Goal: Contribute content: Contribute content

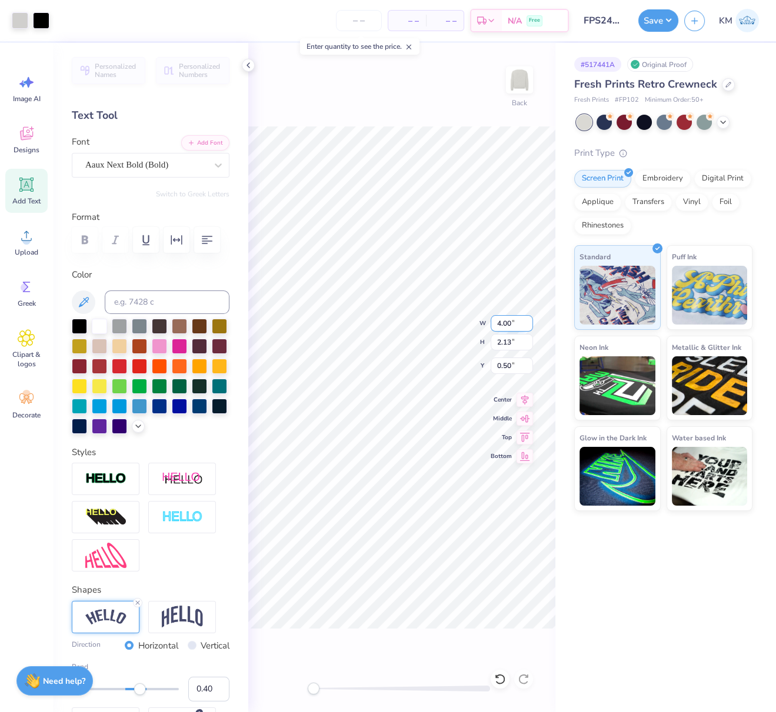
scroll to position [113, 0]
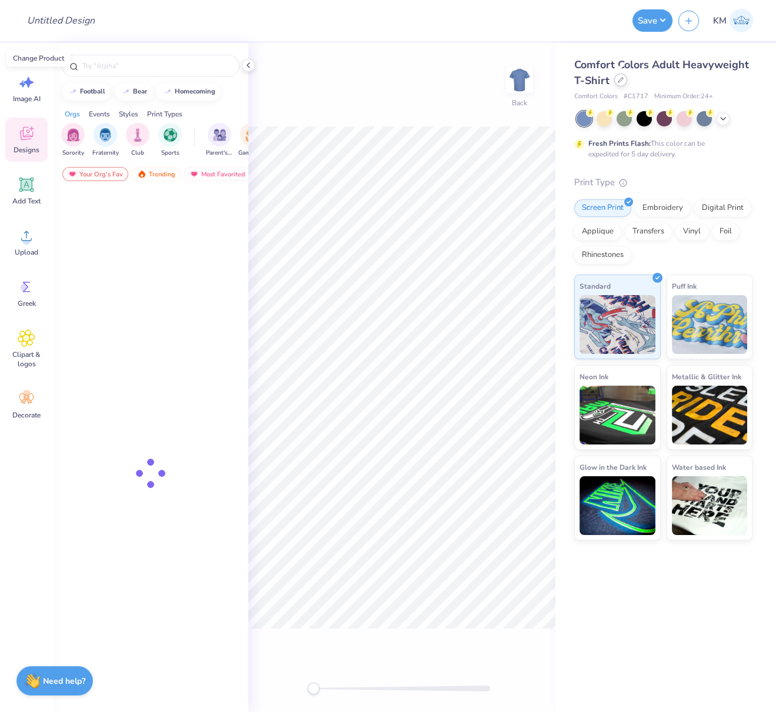
click at [619, 79] on icon at bounding box center [621, 80] width 6 height 6
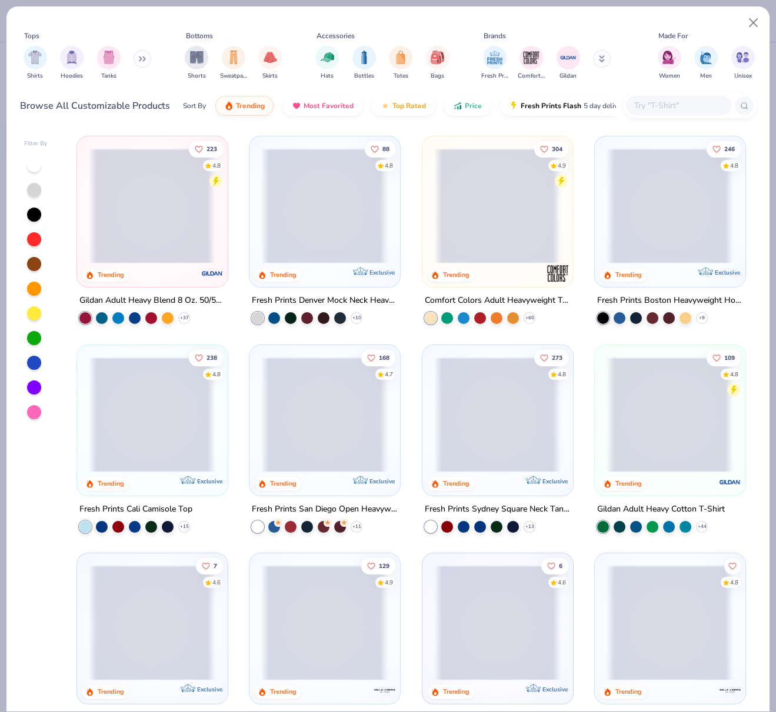
click at [450, 209] on span at bounding box center [497, 205] width 126 height 115
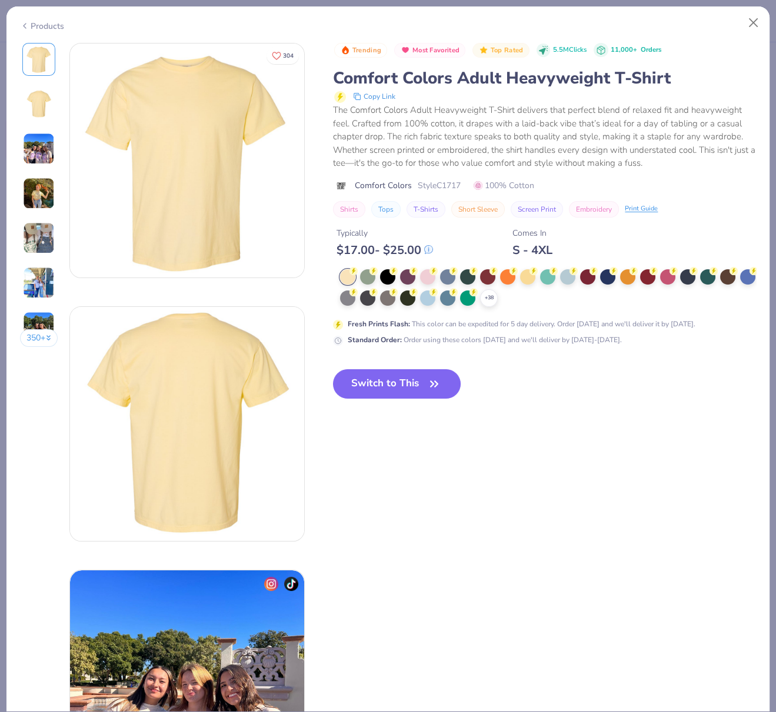
drag, startPoint x: 506, startPoint y: 297, endPoint x: 505, endPoint y: 305, distance: 7.8
click at [0, 0] on icon at bounding box center [0, 0] width 0 height 0
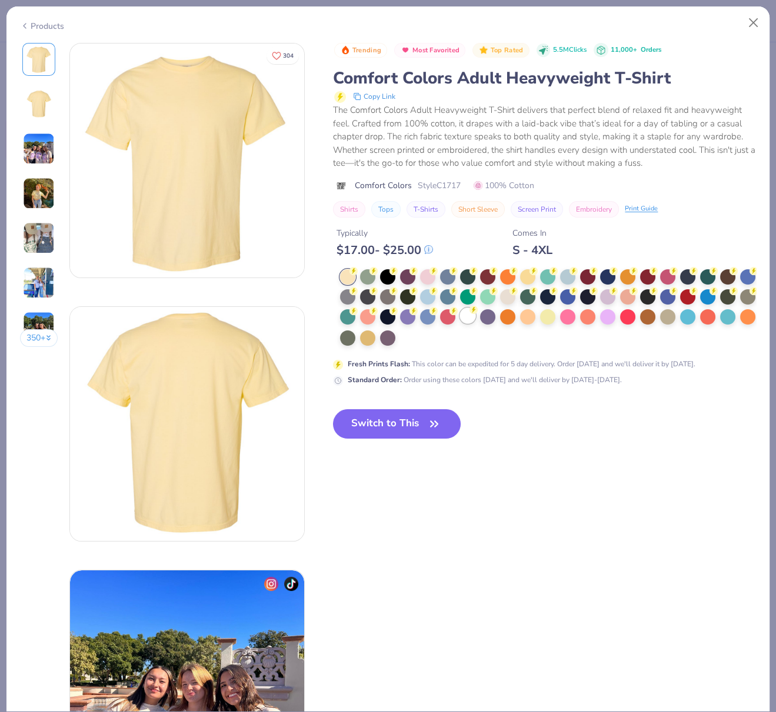
click at [475, 316] on div at bounding box center [467, 315] width 15 height 15
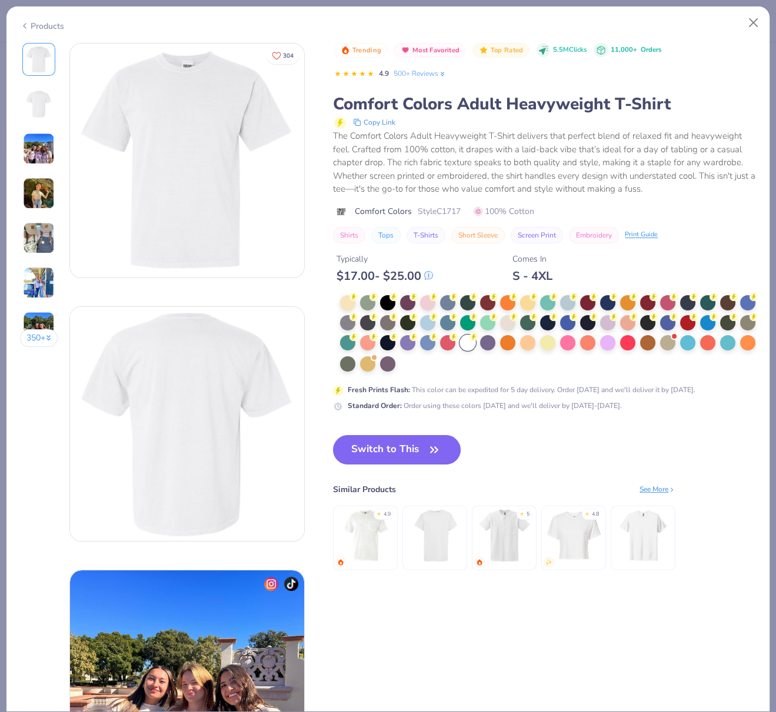
click at [515, 321] on div at bounding box center [507, 322] width 15 height 15
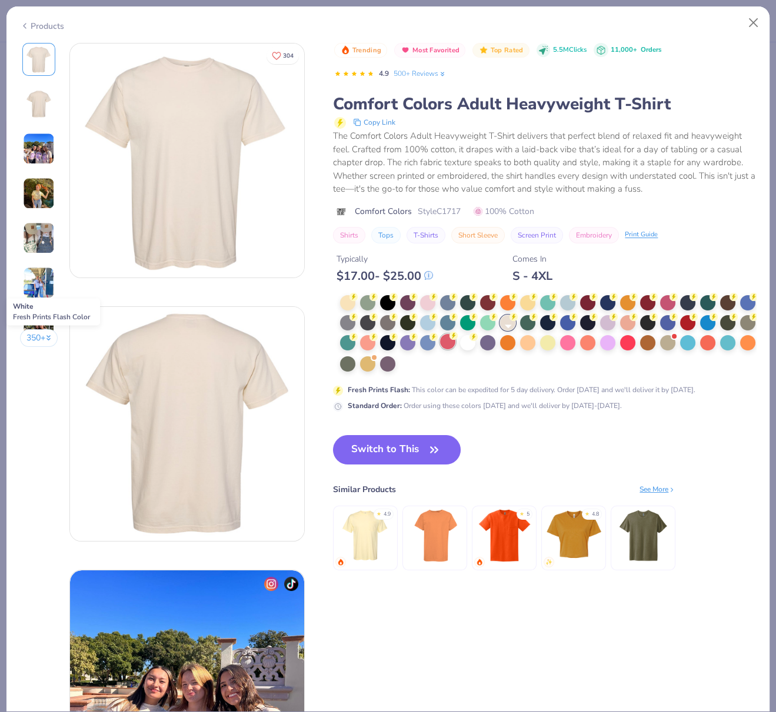
drag, startPoint x: 510, startPoint y: 339, endPoint x: 495, endPoint y: 337, distance: 15.4
click at [475, 339] on div at bounding box center [467, 342] width 15 height 15
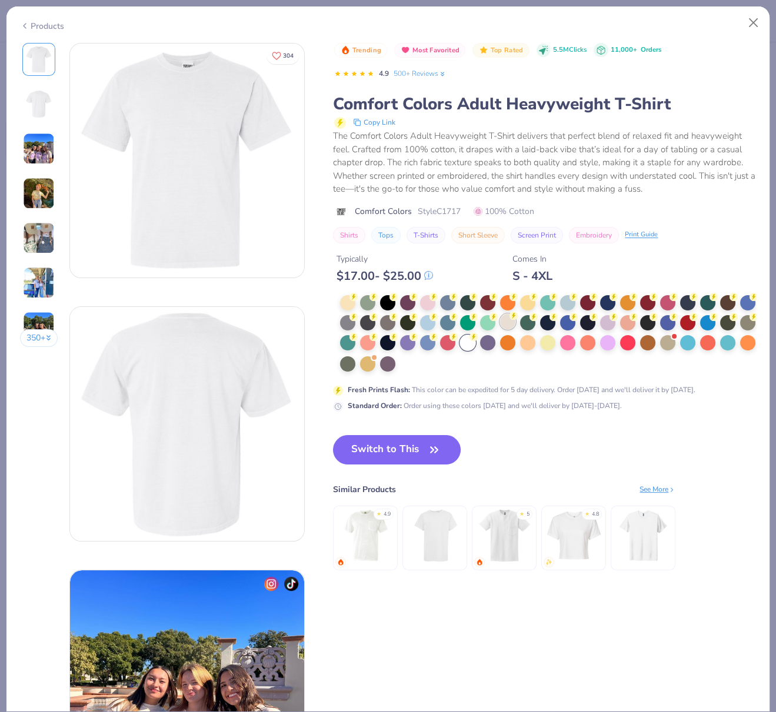
click at [515, 320] on div at bounding box center [507, 321] width 15 height 15
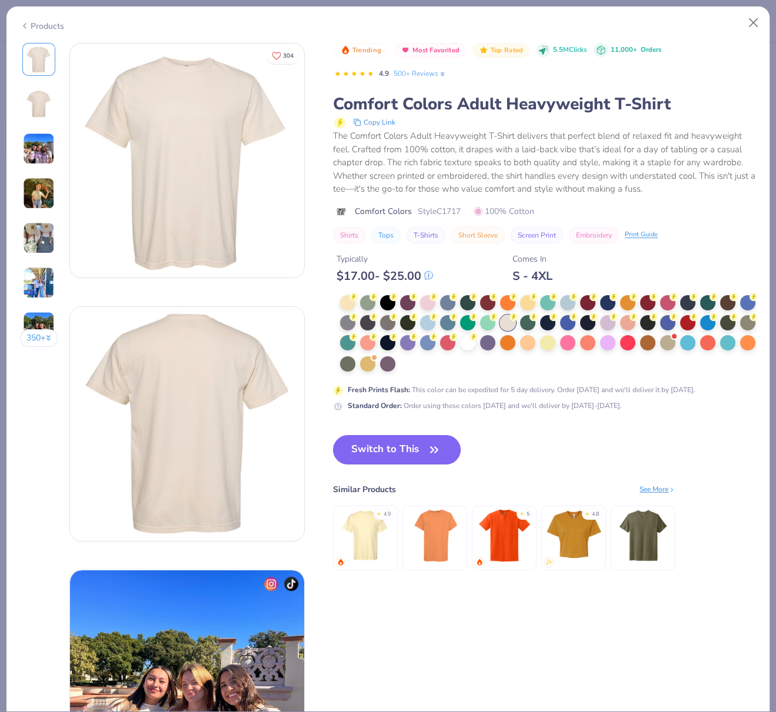
click at [395, 450] on button "Switch to This" at bounding box center [397, 449] width 128 height 29
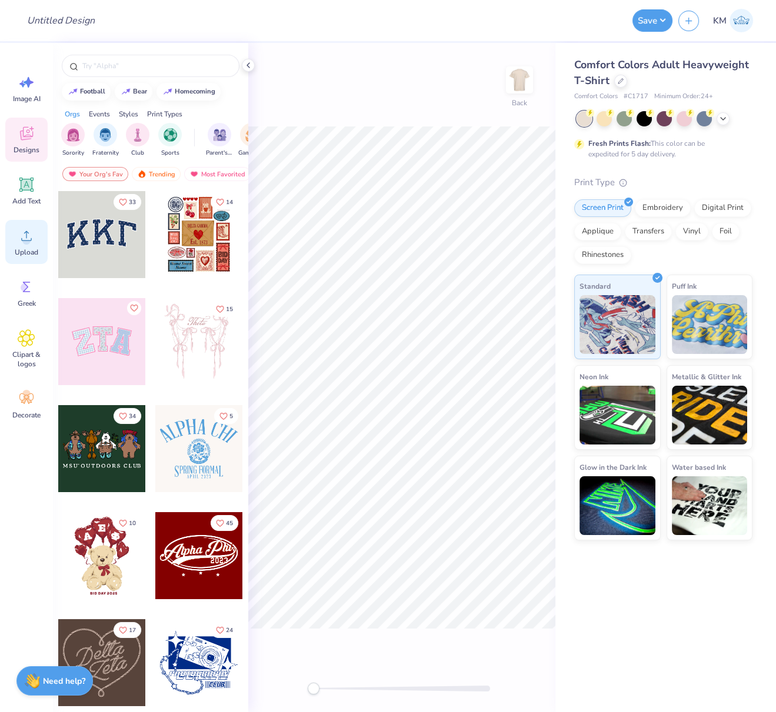
click at [27, 252] on span "Upload" at bounding box center [27, 252] width 24 height 9
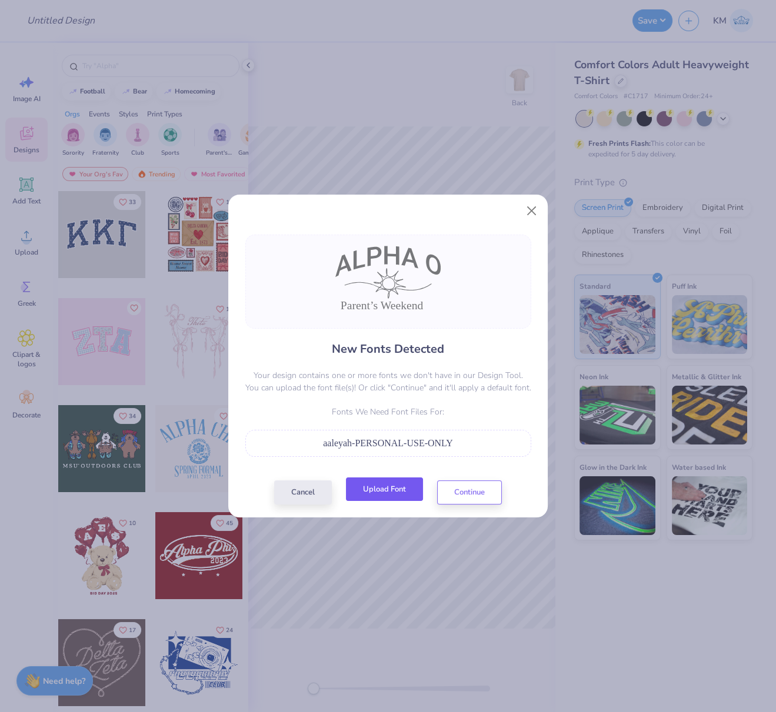
click at [394, 489] on button "Upload Font" at bounding box center [384, 490] width 77 height 24
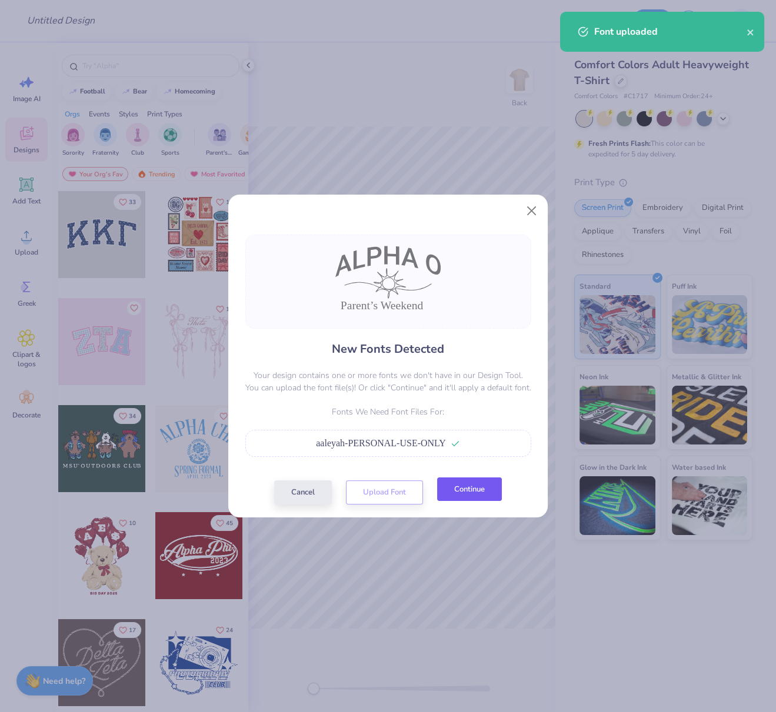
click at [479, 489] on button "Continue" at bounding box center [469, 490] width 65 height 24
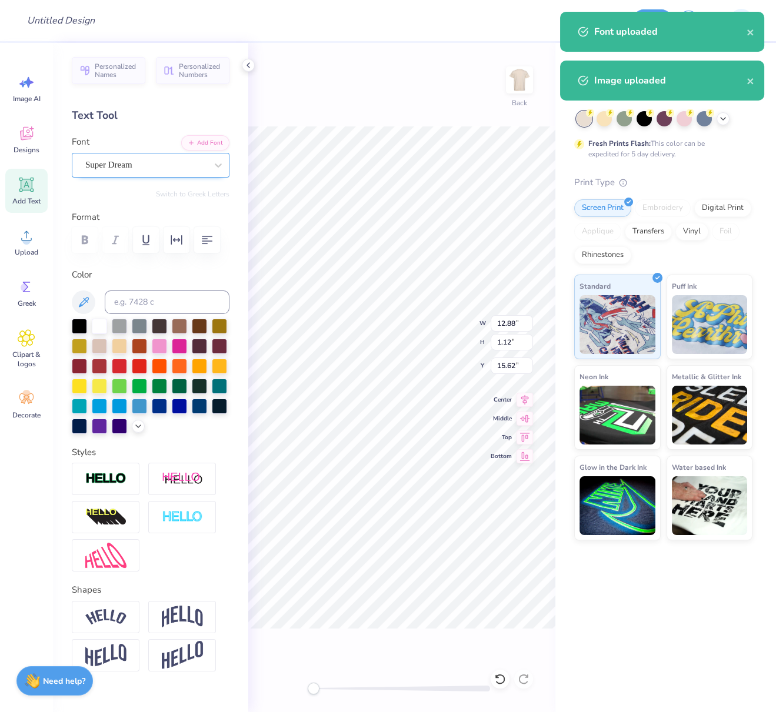
click at [115, 161] on div "Super Dream" at bounding box center [146, 165] width 124 height 18
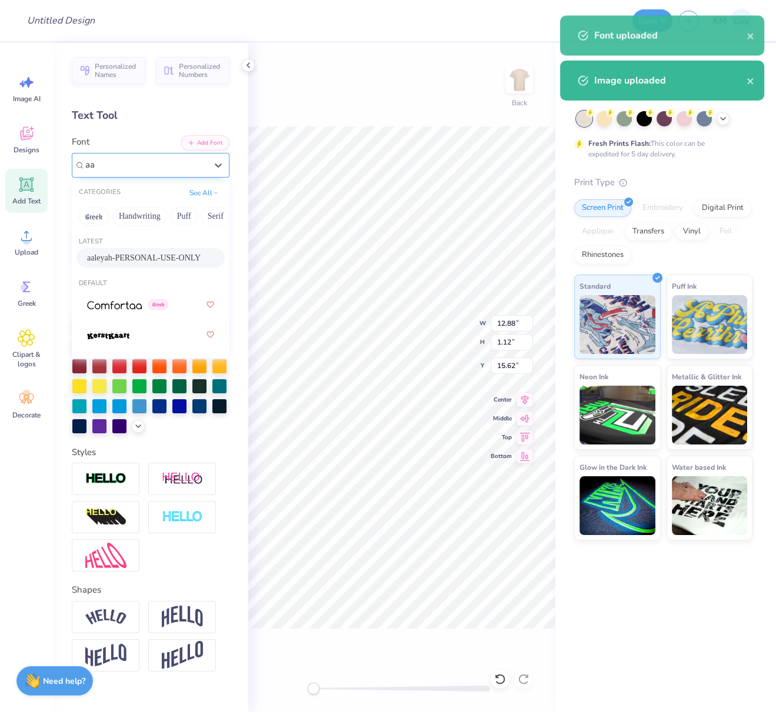
click at [125, 260] on span "aaleyah-PERSONAL-USE-ONLY" at bounding box center [144, 258] width 114 height 12
type input "aa"
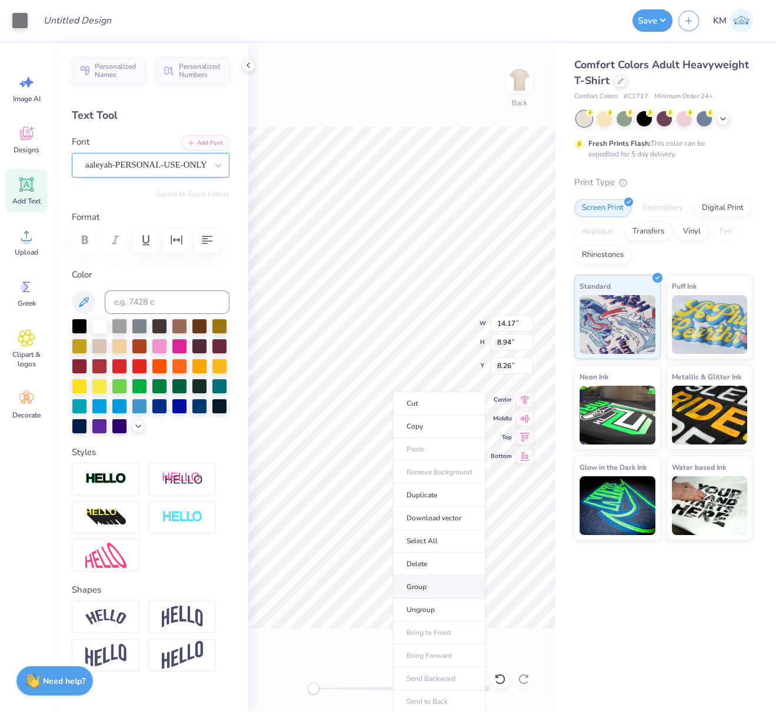
click at [429, 582] on li "Group" at bounding box center [439, 587] width 92 height 23
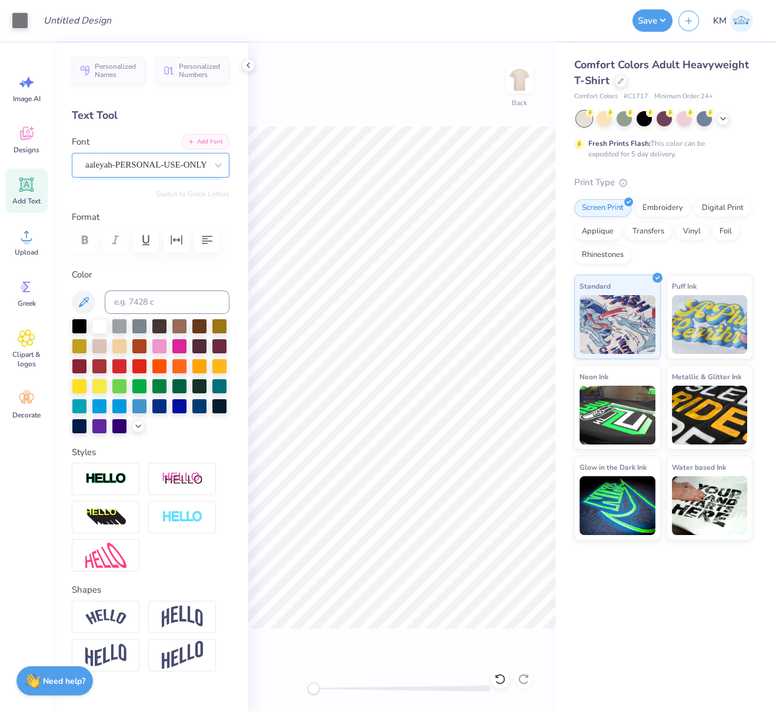
click at [192, 142] on button "Add Font" at bounding box center [205, 141] width 48 height 15
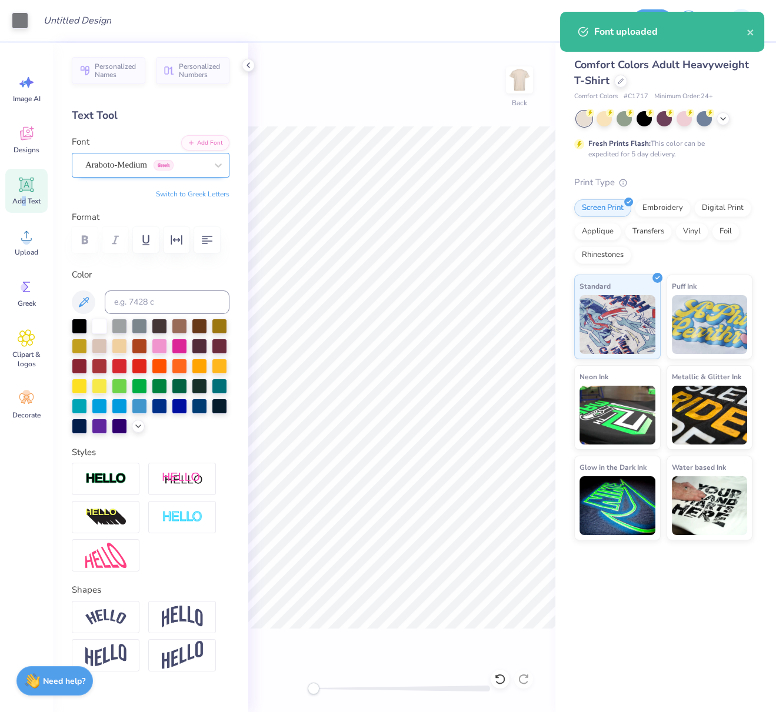
click at [24, 199] on span "Add Text" at bounding box center [26, 200] width 28 height 9
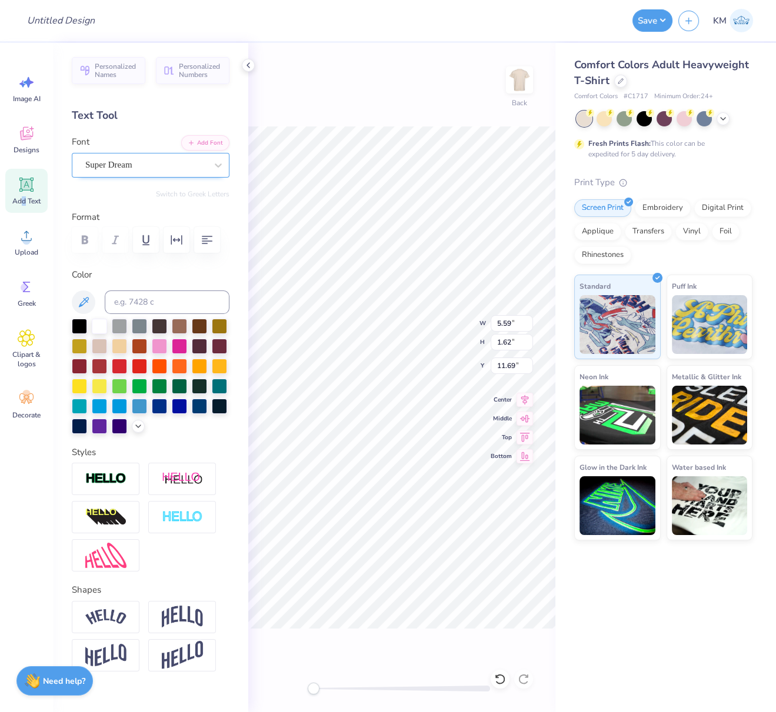
click at [145, 170] on div "Super Dream" at bounding box center [146, 165] width 124 height 18
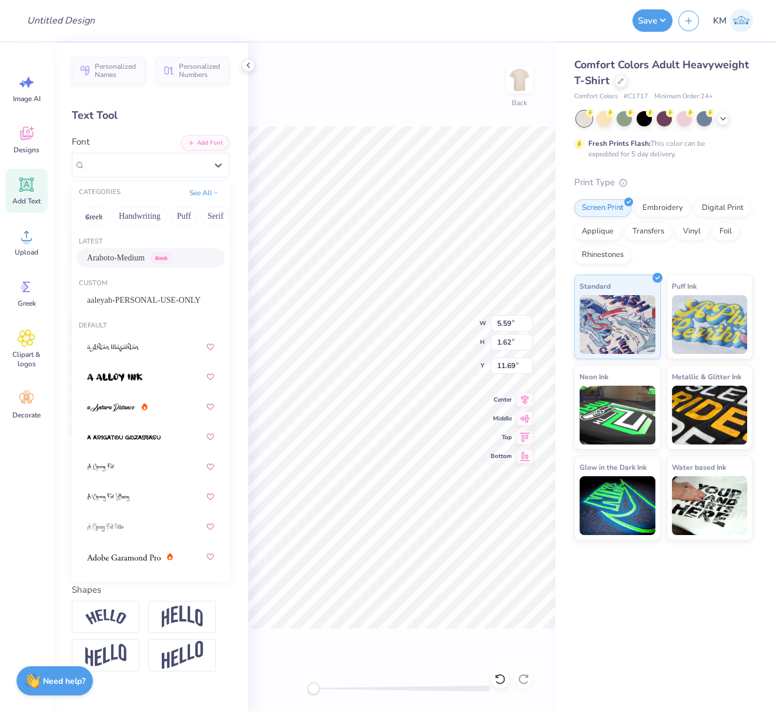
click at [122, 257] on span "Araboto-Medium" at bounding box center [116, 258] width 58 height 12
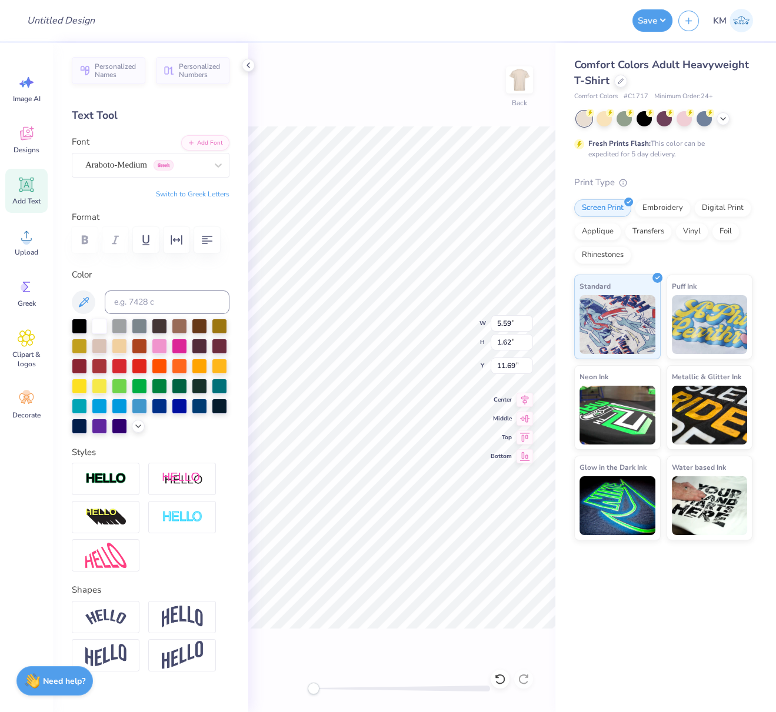
drag, startPoint x: 99, startPoint y: 477, endPoint x: 109, endPoint y: 492, distance: 17.8
click at [134, 431] on icon at bounding box center [138, 426] width 9 height 9
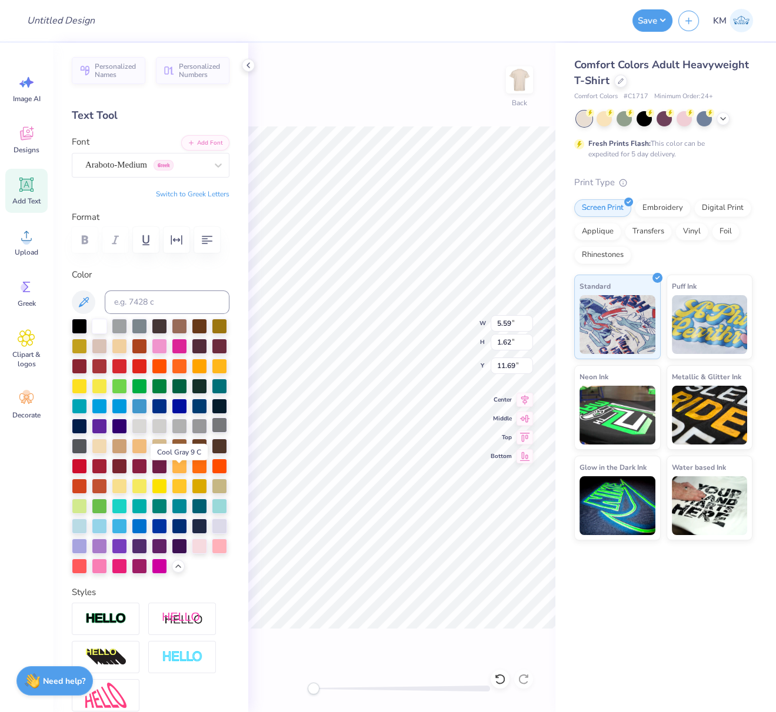
click at [212, 433] on div at bounding box center [219, 425] width 15 height 15
type textarea "ALPHA O"
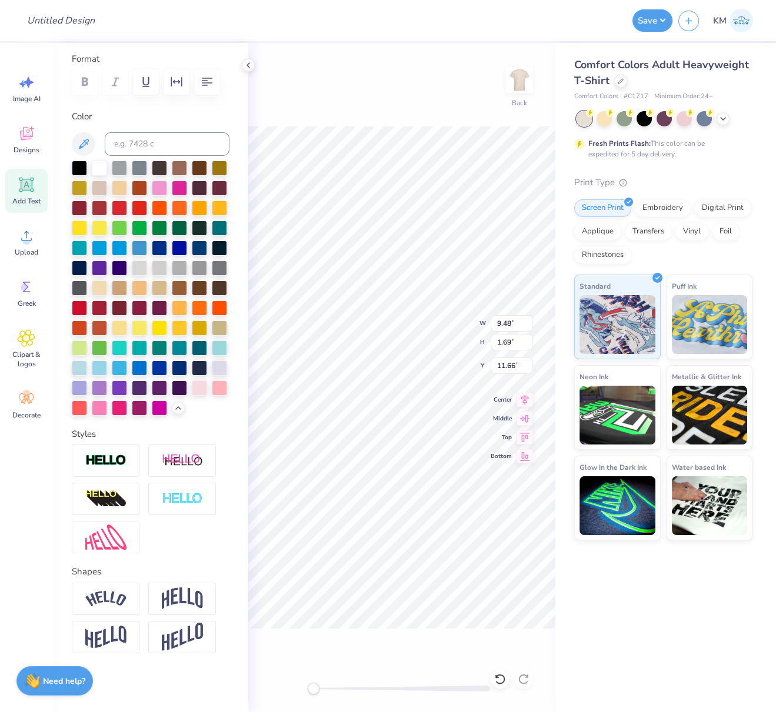
scroll to position [228, 0]
click at [178, 605] on img at bounding box center [182, 599] width 41 height 22
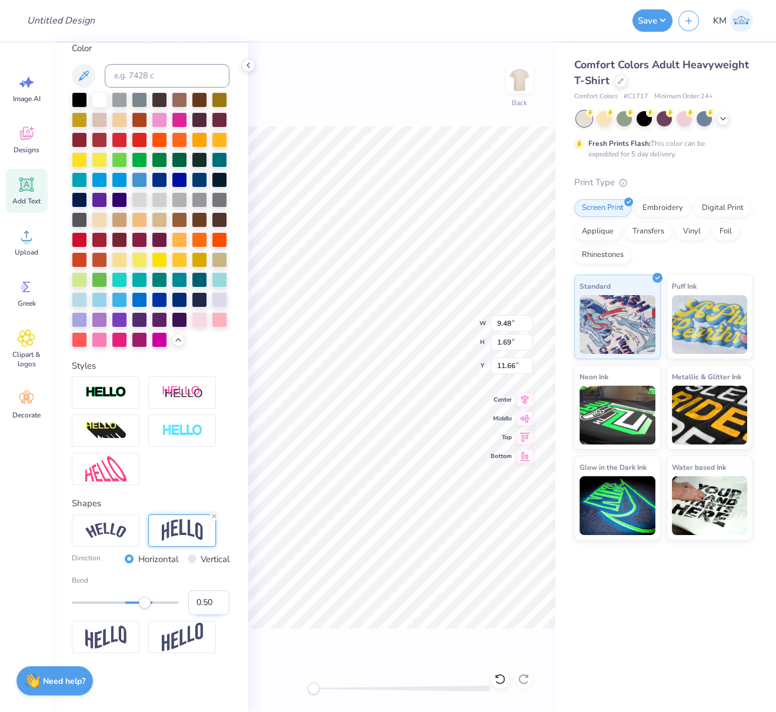
drag, startPoint x: 195, startPoint y: 668, endPoint x: 204, endPoint y: 673, distance: 10.3
click at [206, 615] on input "0.50" at bounding box center [208, 602] width 41 height 25
type input "0.30"
type input "9.99"
type input "6.08"
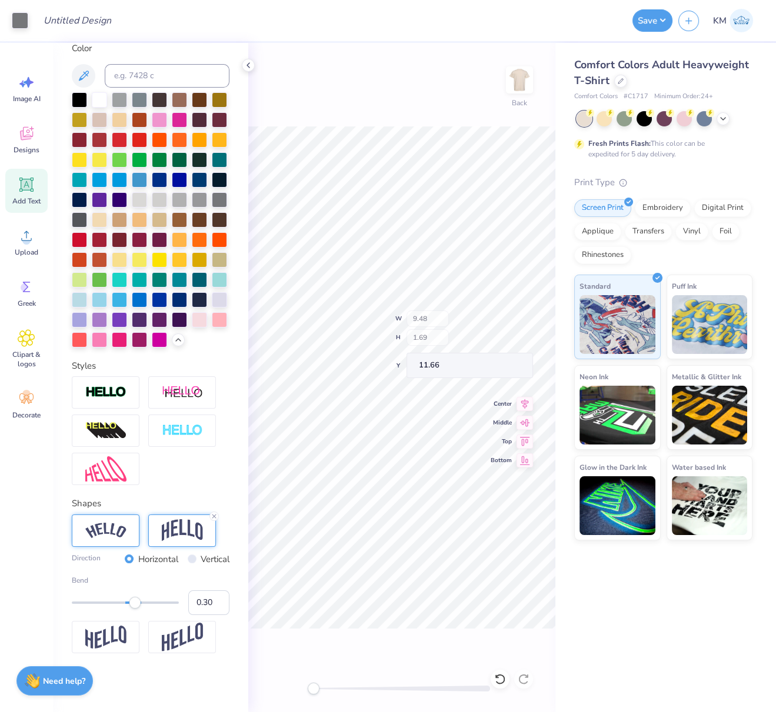
type input "5.43"
click at [524, 399] on icon at bounding box center [524, 398] width 16 height 14
drag, startPoint x: 525, startPoint y: 395, endPoint x: 517, endPoint y: 404, distance: 12.1
click at [525, 394] on icon at bounding box center [525, 398] width 8 height 10
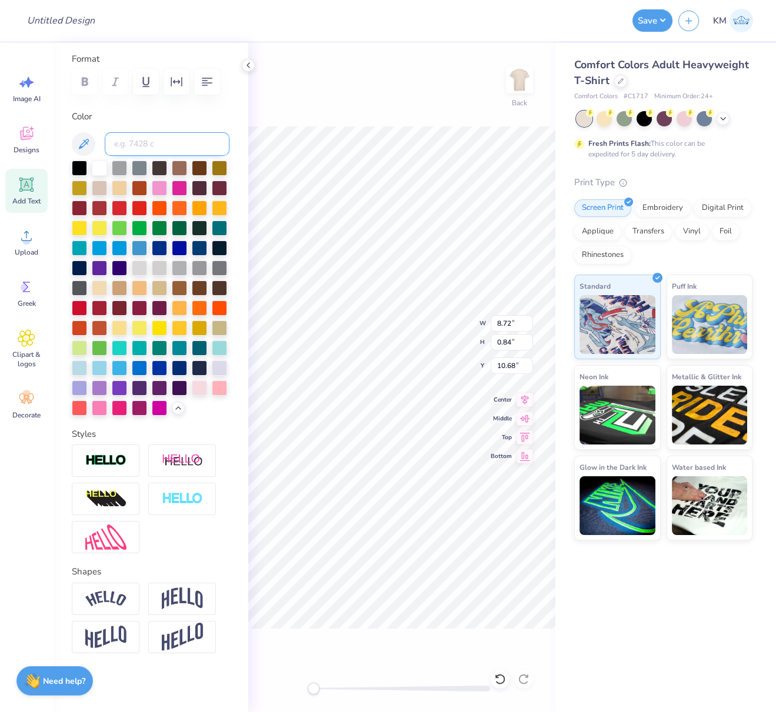
click at [179, 132] on input at bounding box center [167, 144] width 125 height 24
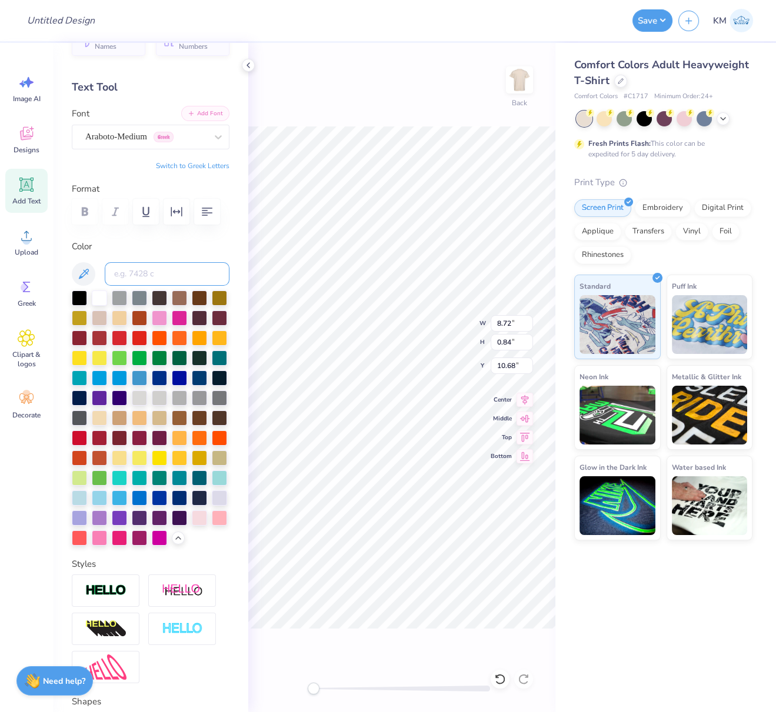
scroll to position [14, 0]
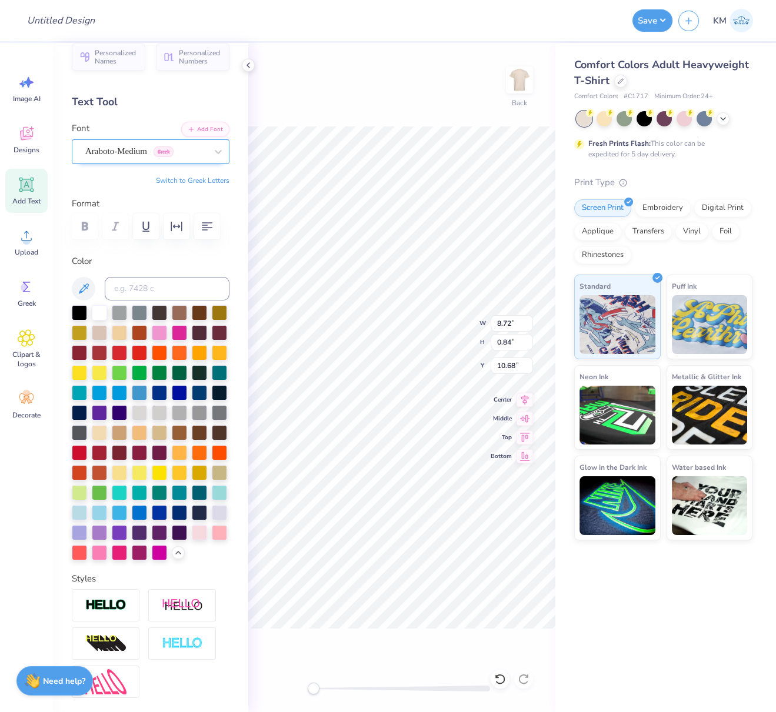
click at [156, 145] on div "Araboto-Medium Greek" at bounding box center [146, 151] width 124 height 18
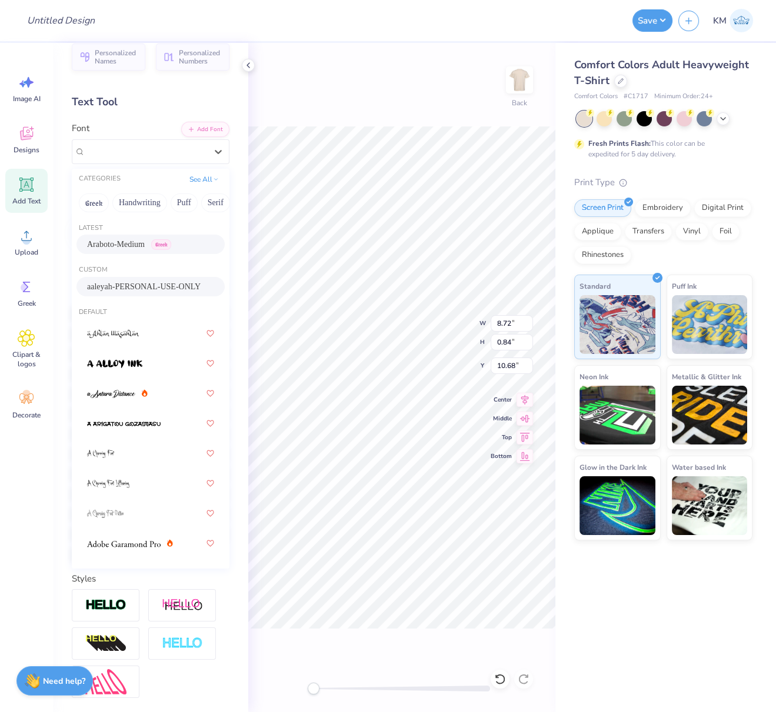
drag, startPoint x: 119, startPoint y: 285, endPoint x: 131, endPoint y: 286, distance: 11.9
click at [119, 285] on span "aaleyah-PERSONAL-USE-ONLY" at bounding box center [144, 287] width 114 height 12
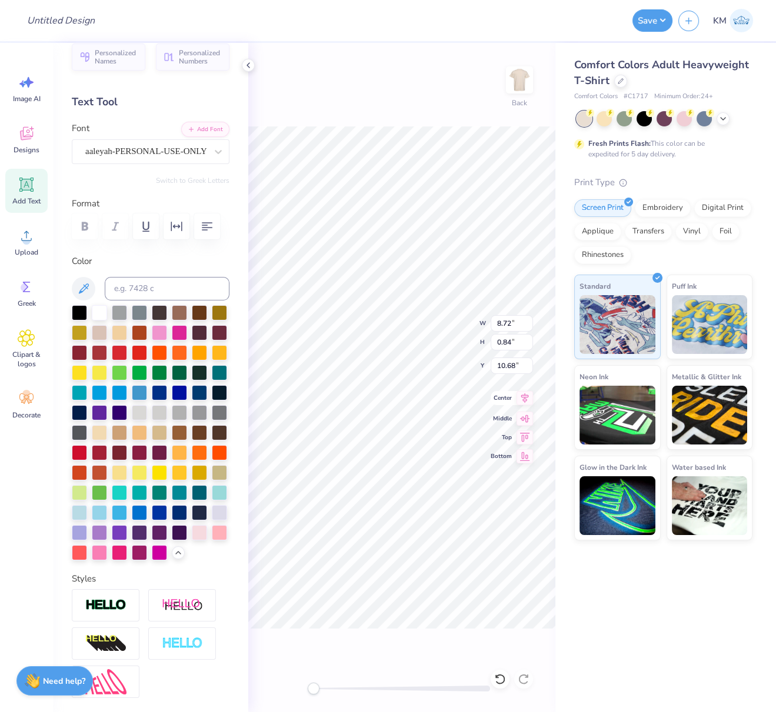
click at [524, 395] on icon at bounding box center [524, 398] width 16 height 14
click at [476, 324] on div "Back W 9.97 9.97 " H 6.31 6.31 " Y 5.43 5.43 " Center Middle Top Bottom" at bounding box center [401, 377] width 307 height 669
click at [420, 555] on li "Group" at bounding box center [441, 557] width 92 height 23
drag, startPoint x: 515, startPoint y: 364, endPoint x: 492, endPoint y: 358, distance: 24.4
click at [493, 358] on input "5.43" at bounding box center [511, 366] width 42 height 16
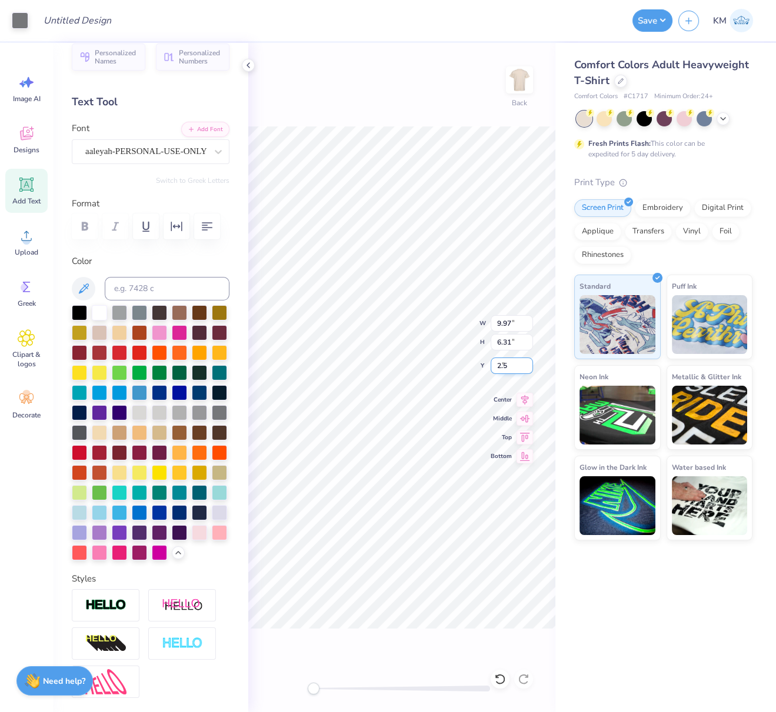
type input "2.5"
click at [526, 399] on icon at bounding box center [525, 398] width 8 height 10
click at [249, 66] on icon at bounding box center [247, 65] width 9 height 9
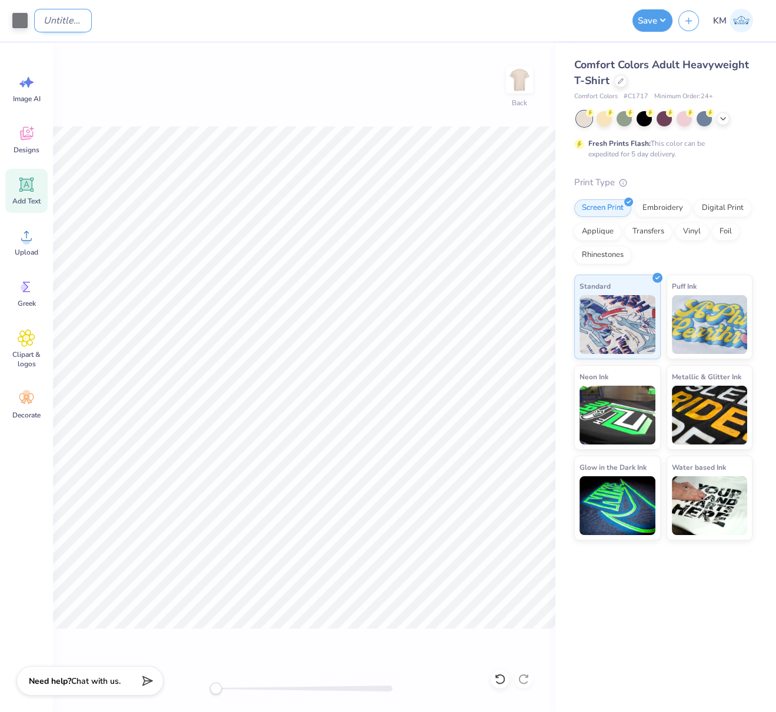
click at [86, 26] on input "Design Title" at bounding box center [63, 21] width 58 height 24
paste input "FPS240137"
type input "FPS240137"
click at [654, 18] on button "Save" at bounding box center [652, 20] width 40 height 22
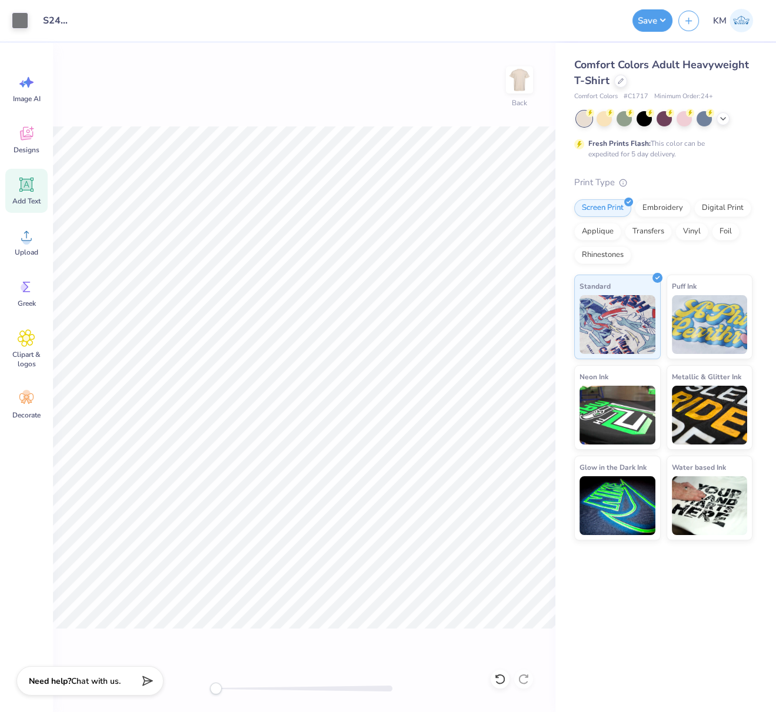
scroll to position [0, 0]
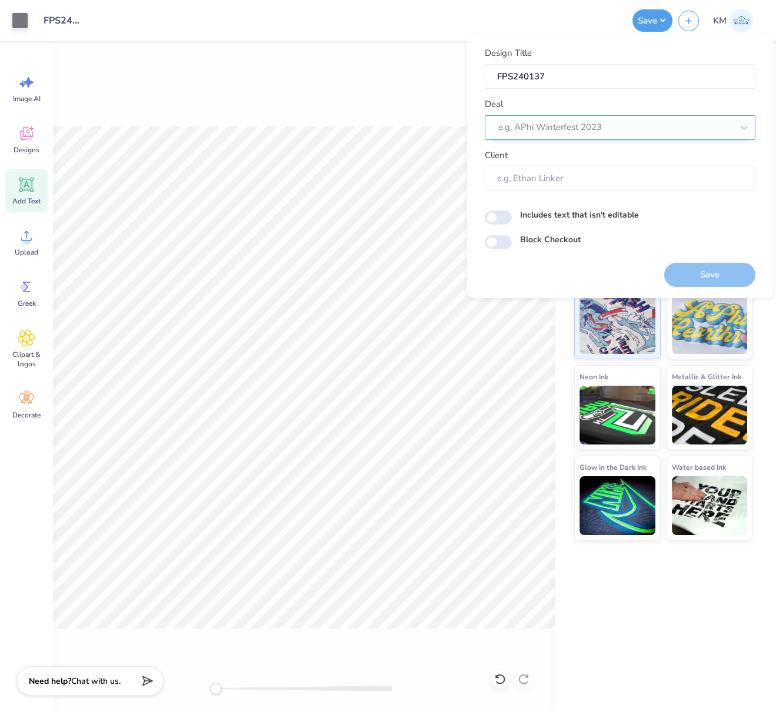
click at [593, 131] on div at bounding box center [615, 127] width 234 height 16
click at [563, 158] on div "Design Tool Gallery" at bounding box center [619, 158] width 261 height 19
type input "design tool galler"
type input "Design Tool Gallery User"
drag, startPoint x: 726, startPoint y: 270, endPoint x: 338, endPoint y: 1, distance: 472.5
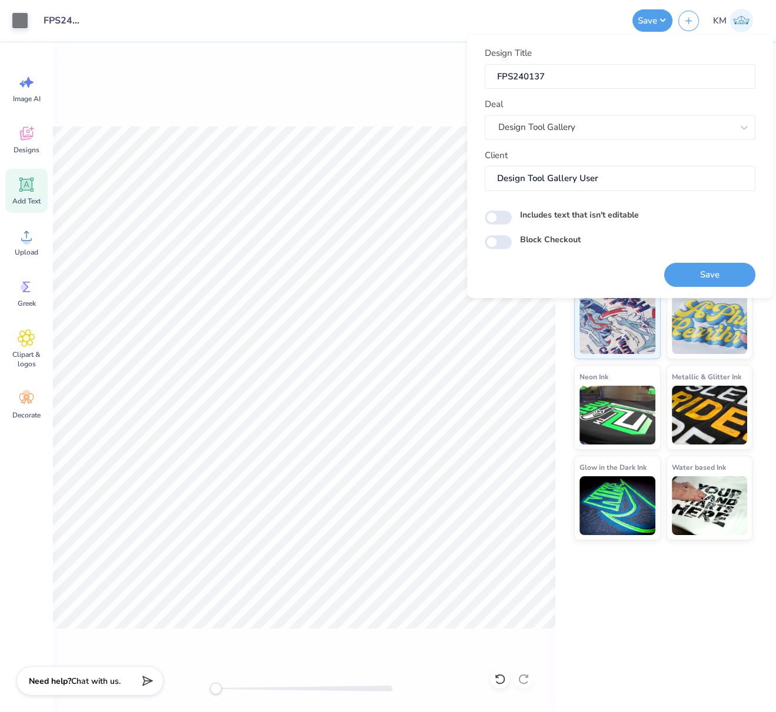
click at [726, 270] on button "Save" at bounding box center [709, 274] width 91 height 24
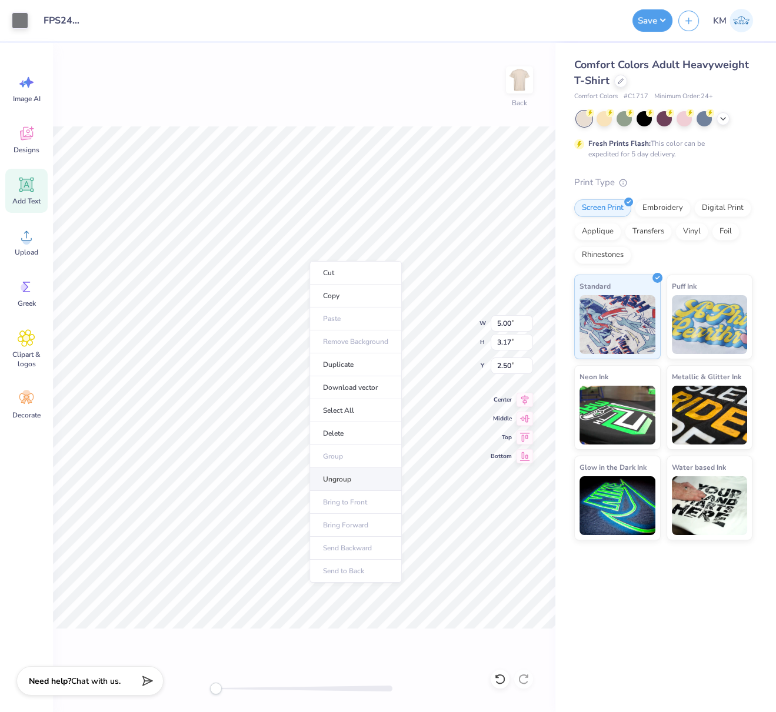
click at [336, 476] on li "Ungroup" at bounding box center [355, 479] width 92 height 23
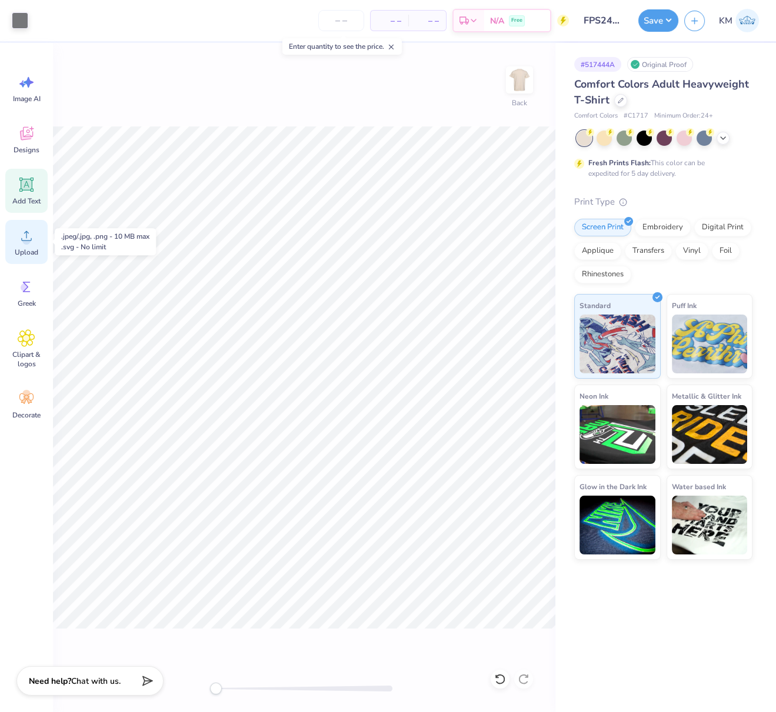
click at [21, 252] on span "Upload" at bounding box center [27, 252] width 24 height 9
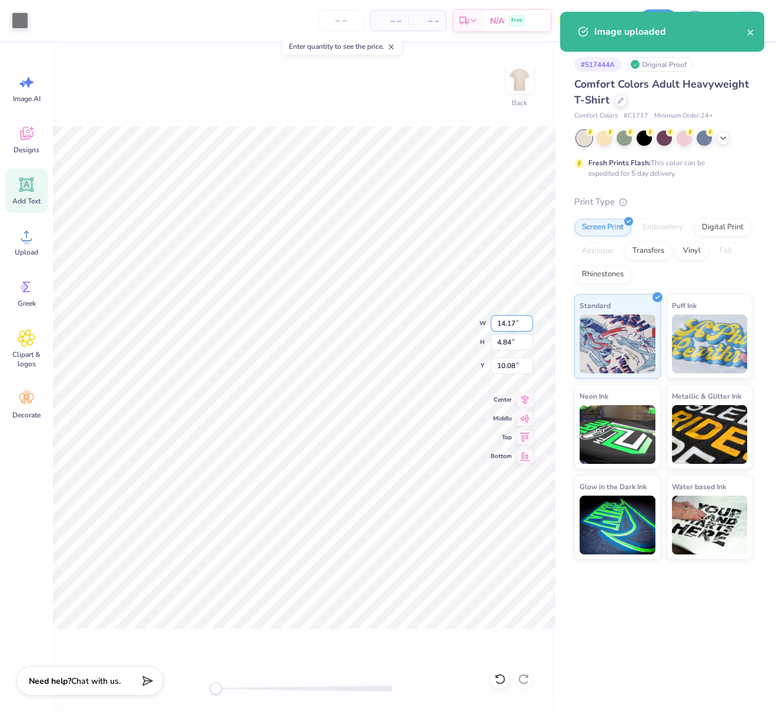
drag, startPoint x: 496, startPoint y: 321, endPoint x: 513, endPoint y: 323, distance: 17.2
click at [513, 323] on input "14.17" at bounding box center [511, 323] width 42 height 16
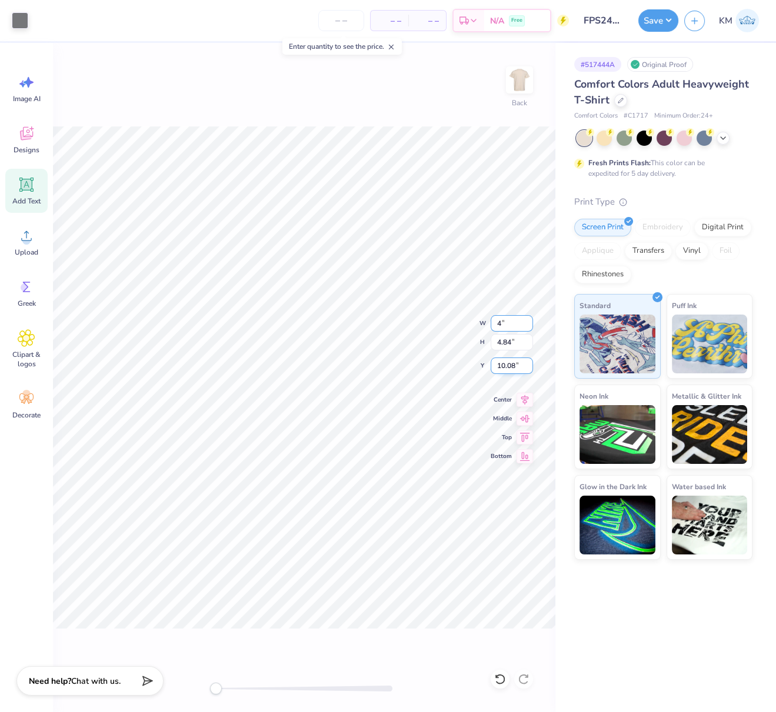
type input "4"
drag, startPoint x: 529, startPoint y: 396, endPoint x: 525, endPoint y: 403, distance: 7.9
click at [528, 396] on icon at bounding box center [524, 398] width 16 height 14
click at [663, 22] on button "Save" at bounding box center [658, 19] width 40 height 22
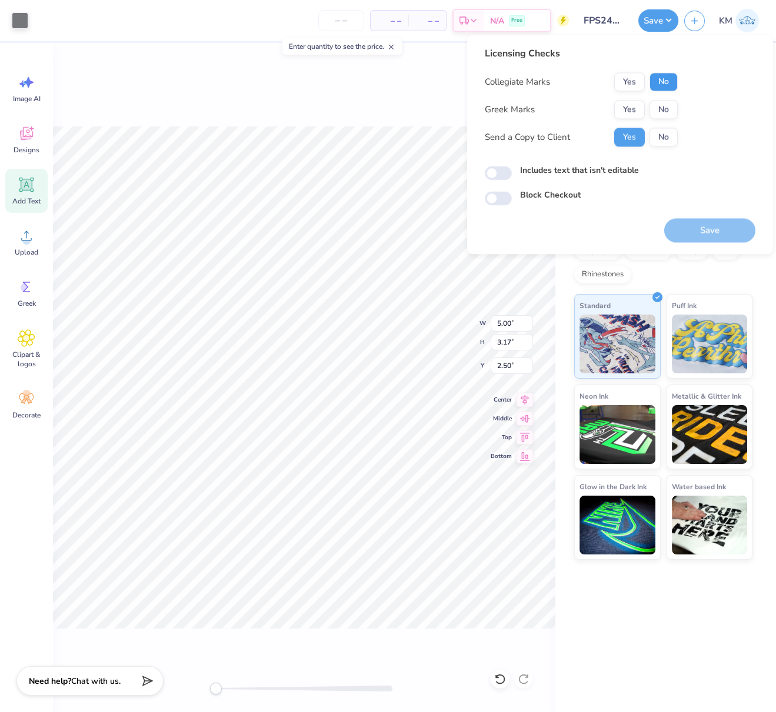
click at [669, 82] on button "No" at bounding box center [663, 81] width 28 height 19
click at [635, 108] on button "Yes" at bounding box center [629, 109] width 31 height 19
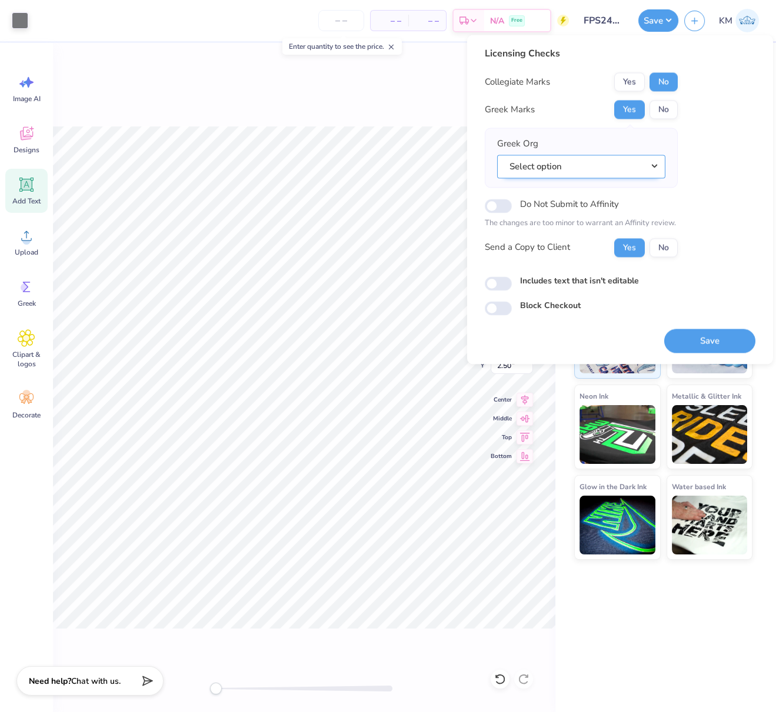
drag, startPoint x: 645, startPoint y: 165, endPoint x: 650, endPoint y: 178, distance: 13.2
click at [645, 165] on button "Select option" at bounding box center [581, 167] width 168 height 24
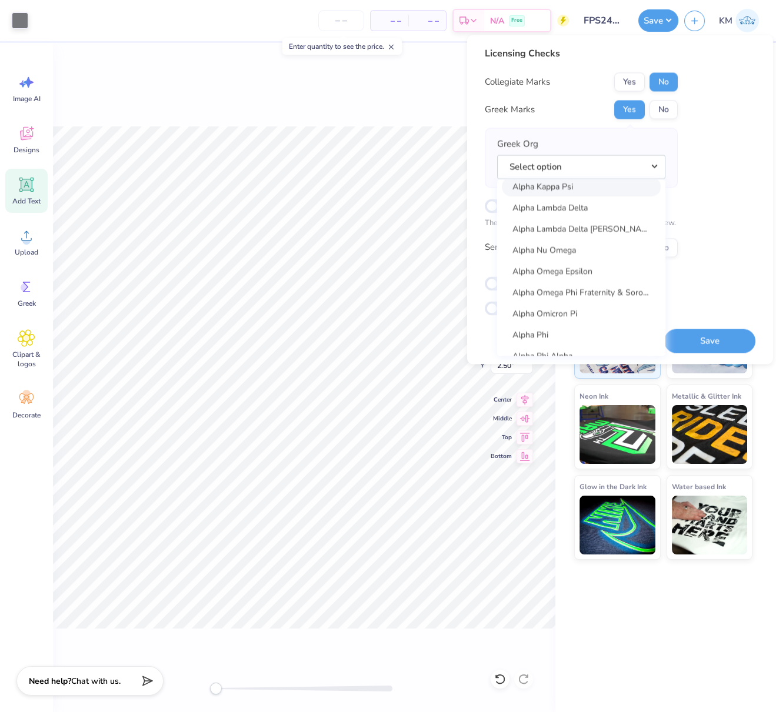
scroll to position [565, 0]
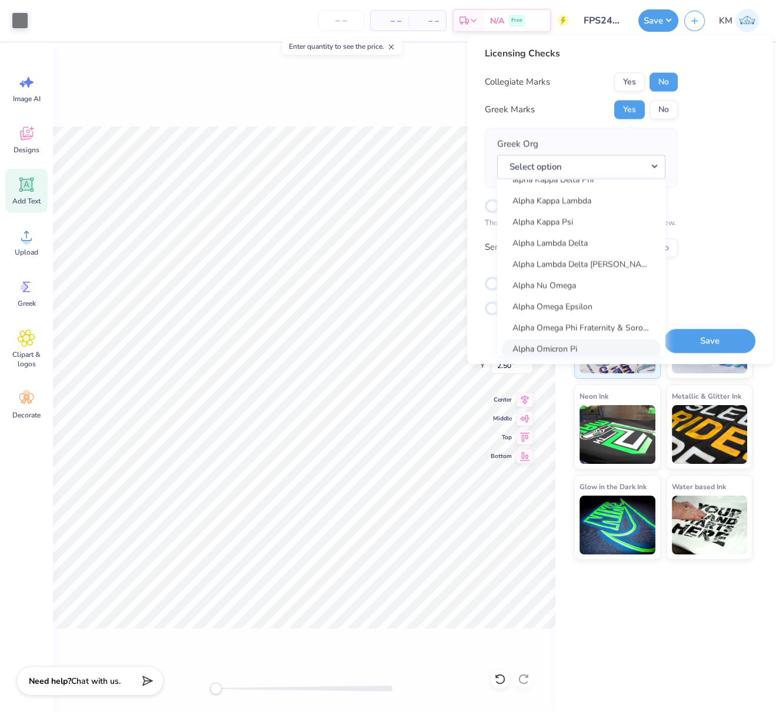
click at [578, 345] on link "Alpha Omicron Pi" at bounding box center [581, 348] width 159 height 19
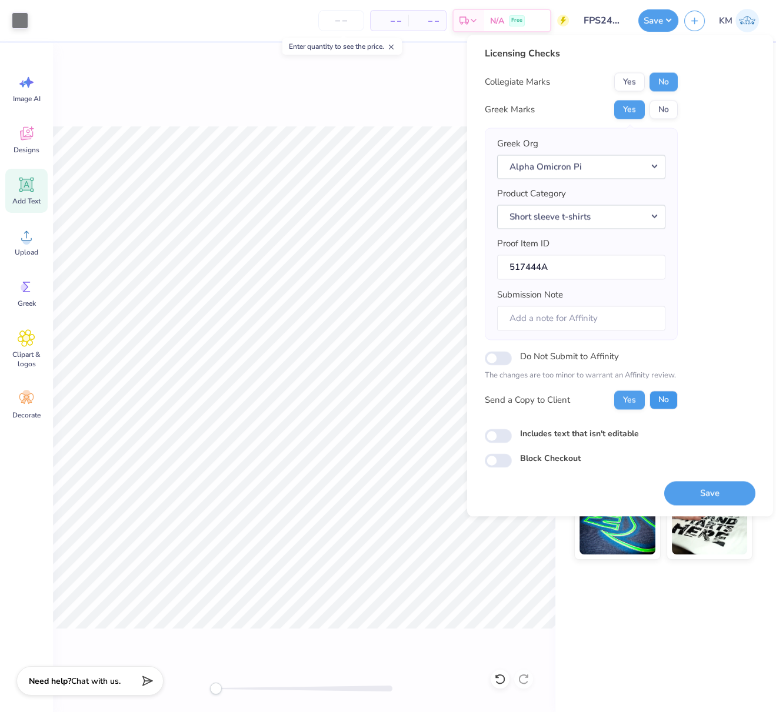
click at [668, 400] on button "No" at bounding box center [663, 400] width 28 height 19
drag, startPoint x: 717, startPoint y: 489, endPoint x: 361, endPoint y: 41, distance: 572.1
click at [717, 489] on button "Save" at bounding box center [709, 493] width 91 height 24
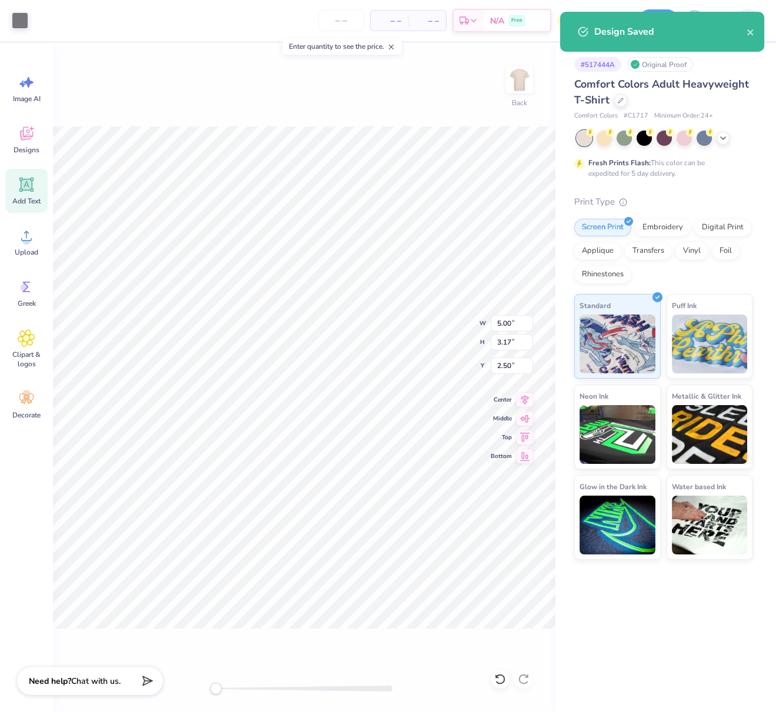
click at [355, 94] on div "Back W 5.00 5.00 " H 3.17 3.17 " Y 2.50 2.50 " Center Middle Top Bottom" at bounding box center [304, 377] width 502 height 669
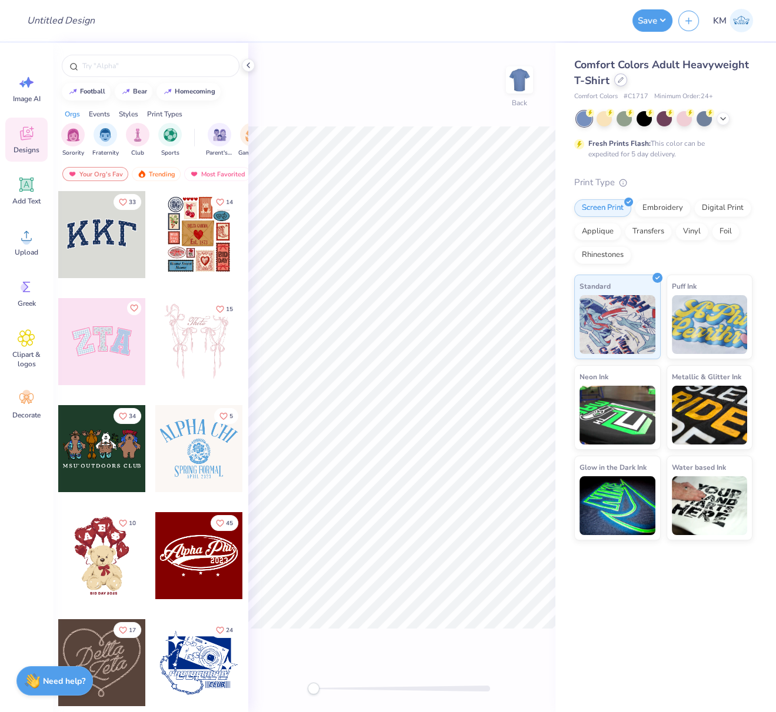
click at [623, 79] on div at bounding box center [620, 80] width 13 height 13
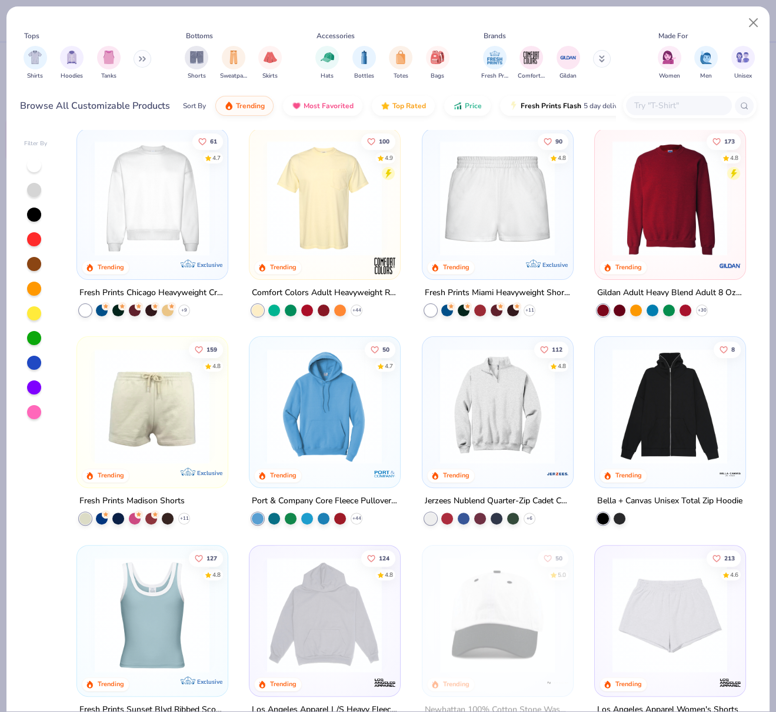
scroll to position [630, 0]
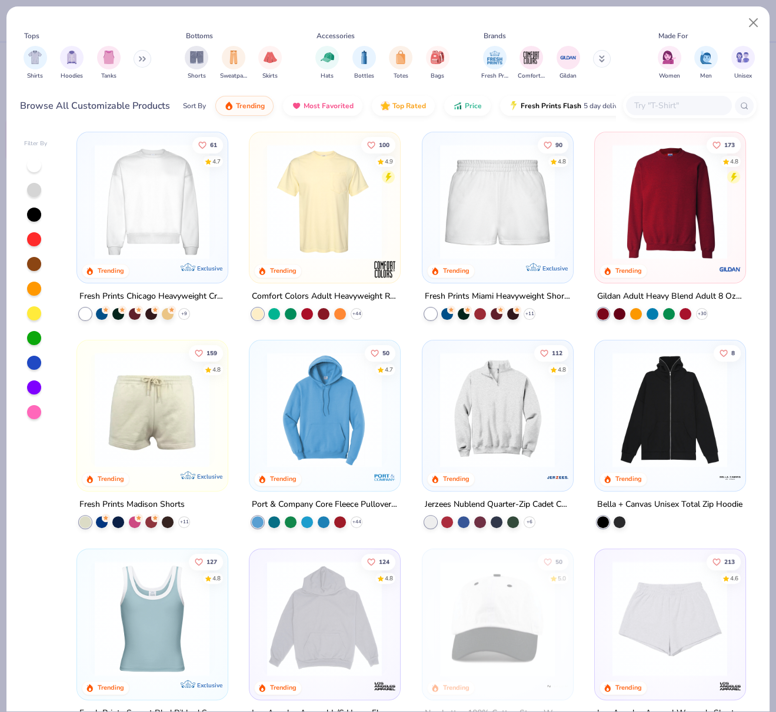
click at [325, 211] on img at bounding box center [324, 200] width 126 height 115
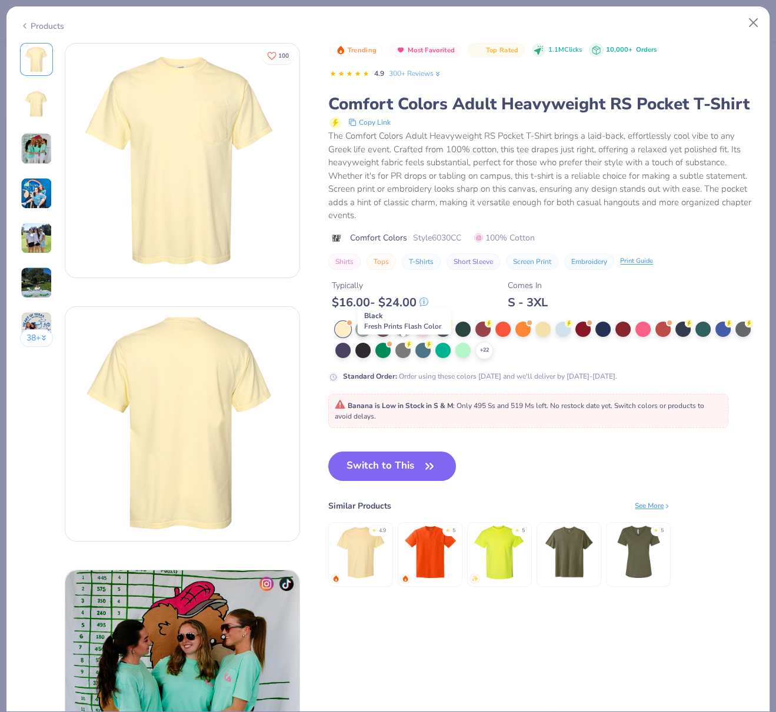
click at [405, 326] on icon at bounding box center [409, 322] width 8 height 8
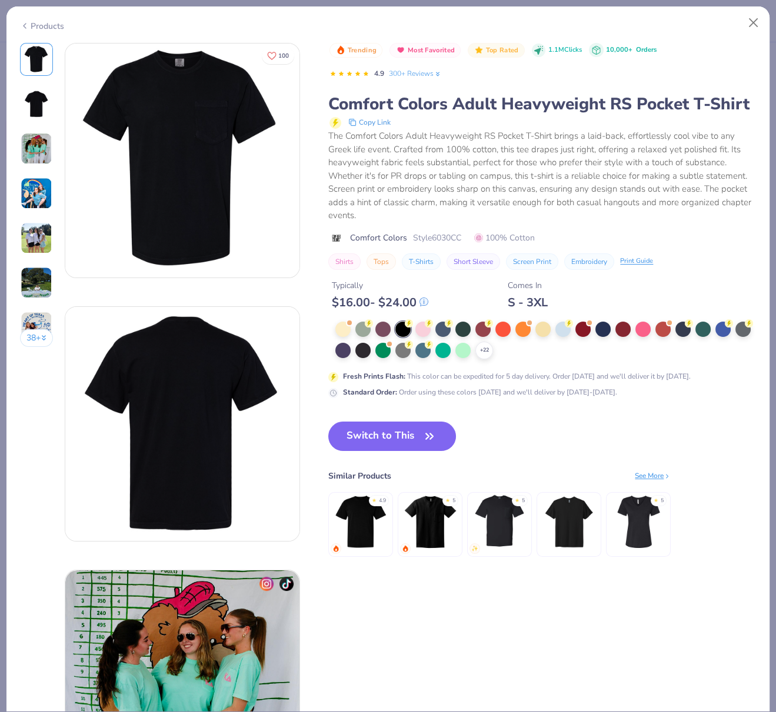
drag, startPoint x: 389, startPoint y: 459, endPoint x: 478, endPoint y: 333, distance: 154.0
click at [389, 451] on button "Switch to This" at bounding box center [392, 436] width 128 height 29
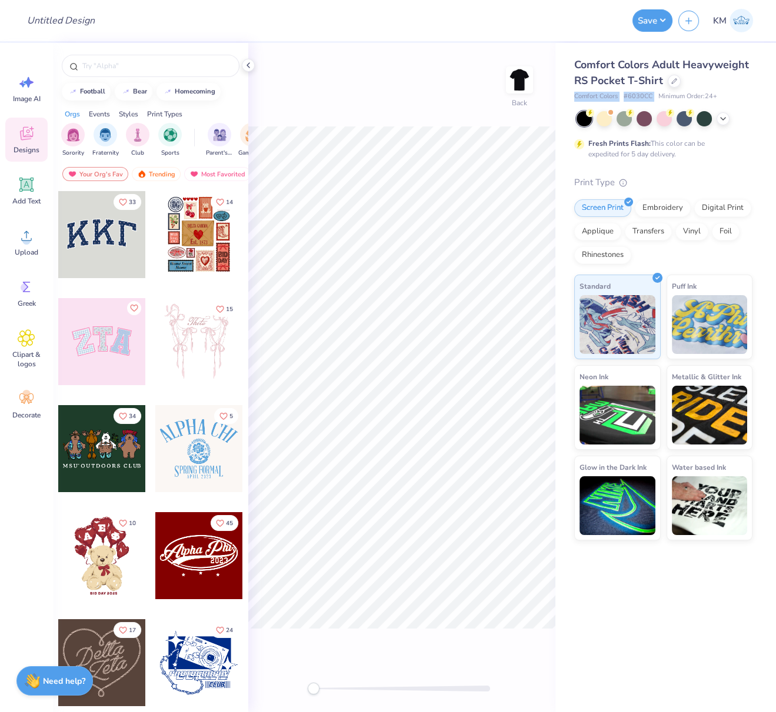
drag, startPoint x: 574, startPoint y: 98, endPoint x: 653, endPoint y: 97, distance: 79.4
click at [655, 97] on div "Comfort Colors # 6030CC Minimum Order: 24 +" at bounding box center [663, 97] width 178 height 10
copy div "Comfort Colors # 6030CC"
click at [28, 236] on icon at bounding box center [27, 236] width 18 height 18
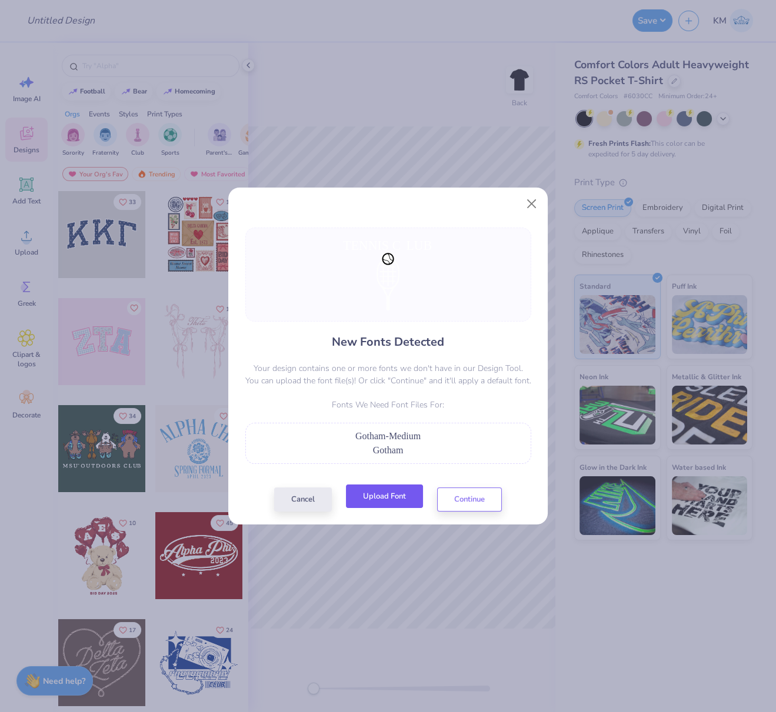
click at [386, 492] on button "Upload Font" at bounding box center [384, 497] width 77 height 24
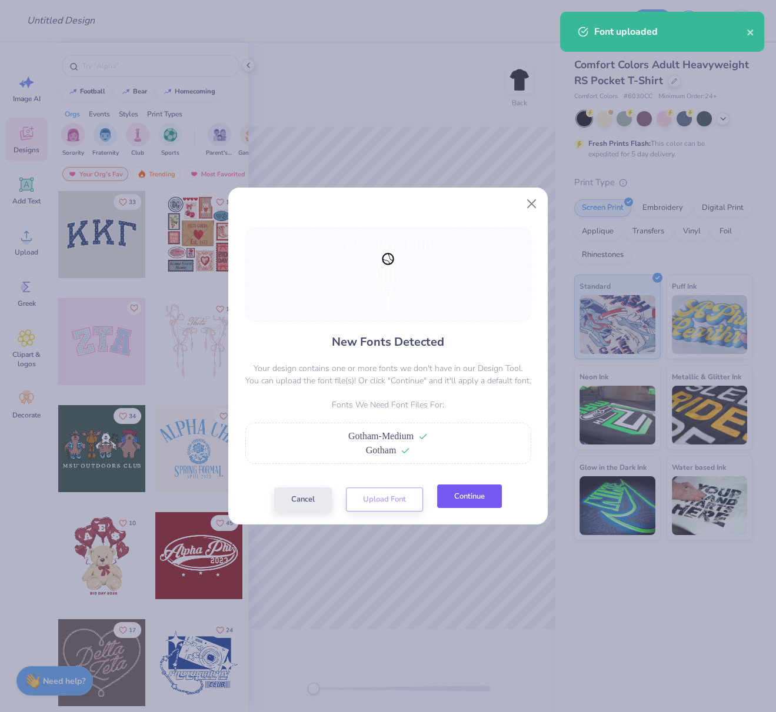
click at [459, 506] on button "Continue" at bounding box center [469, 497] width 65 height 24
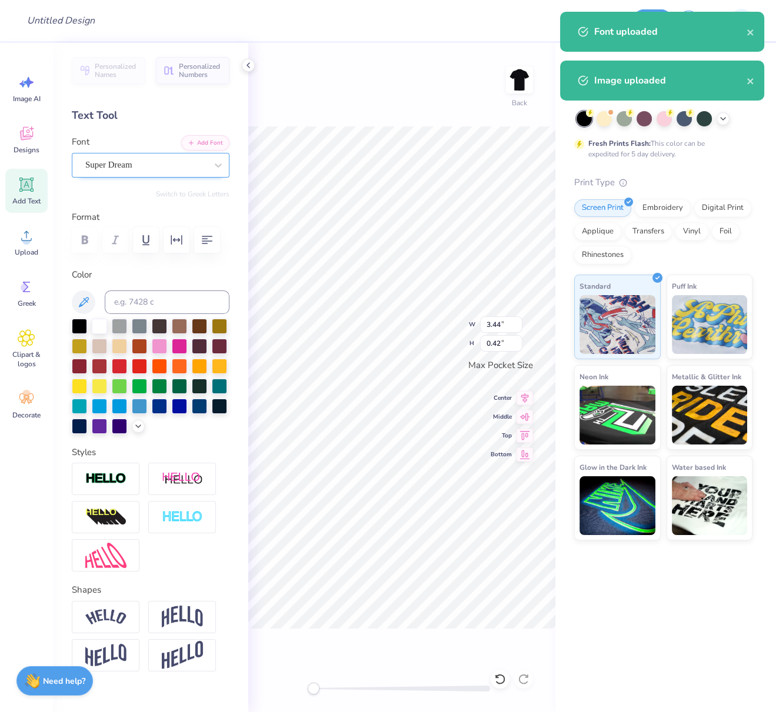
click at [162, 169] on div "Super Dream" at bounding box center [146, 165] width 124 height 18
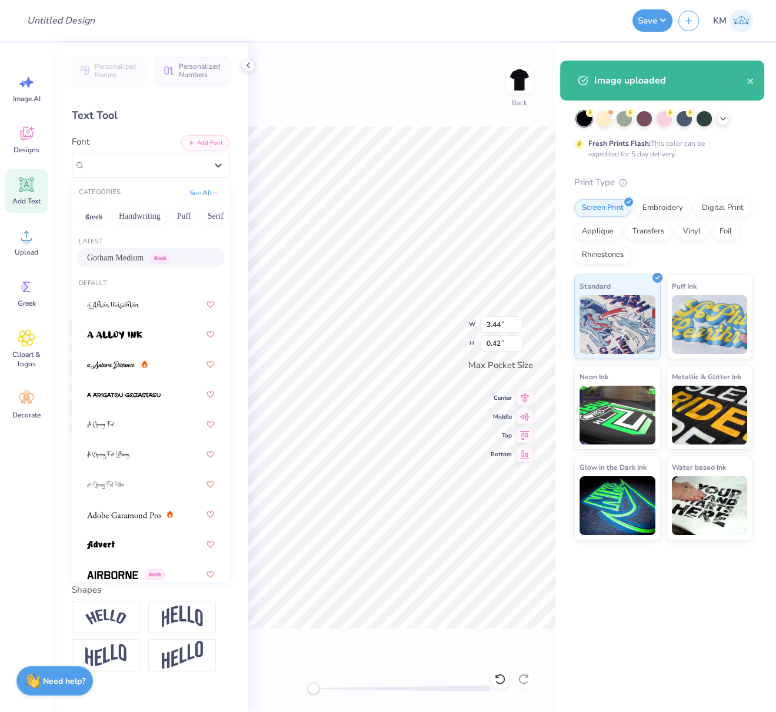
drag, startPoint x: 129, startPoint y: 259, endPoint x: 136, endPoint y: 259, distance: 7.1
click at [129, 259] on span "Gotham Medium" at bounding box center [115, 258] width 56 height 12
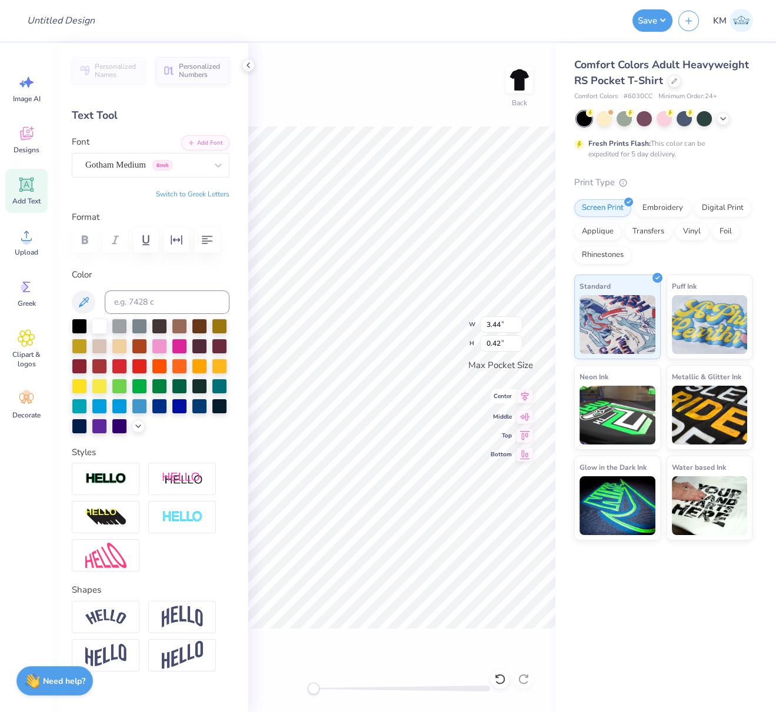
drag, startPoint x: 524, startPoint y: 394, endPoint x: 501, endPoint y: 396, distance: 23.0
click at [523, 394] on icon at bounding box center [524, 396] width 16 height 14
click at [525, 395] on icon at bounding box center [524, 396] width 16 height 14
drag, startPoint x: 315, startPoint y: 691, endPoint x: 327, endPoint y: 692, distance: 11.8
click at [329, 693] on div "Accessibility label" at bounding box center [324, 689] width 12 height 12
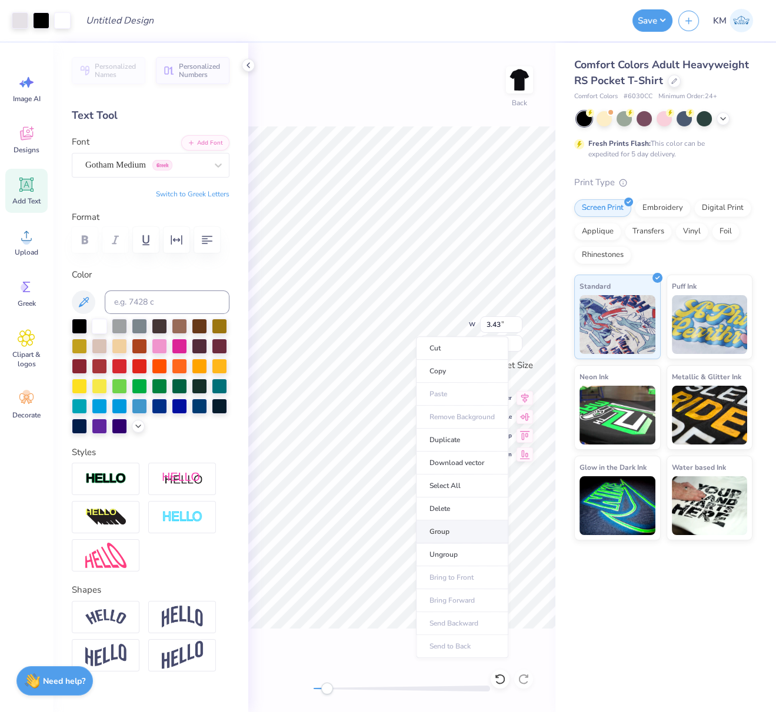
click at [448, 526] on li "Group" at bounding box center [462, 531] width 92 height 23
click at [522, 394] on icon at bounding box center [525, 397] width 8 height 10
drag, startPoint x: 324, startPoint y: 688, endPoint x: 271, endPoint y: 671, distance: 56.2
click at [273, 673] on div "Back" at bounding box center [401, 377] width 307 height 669
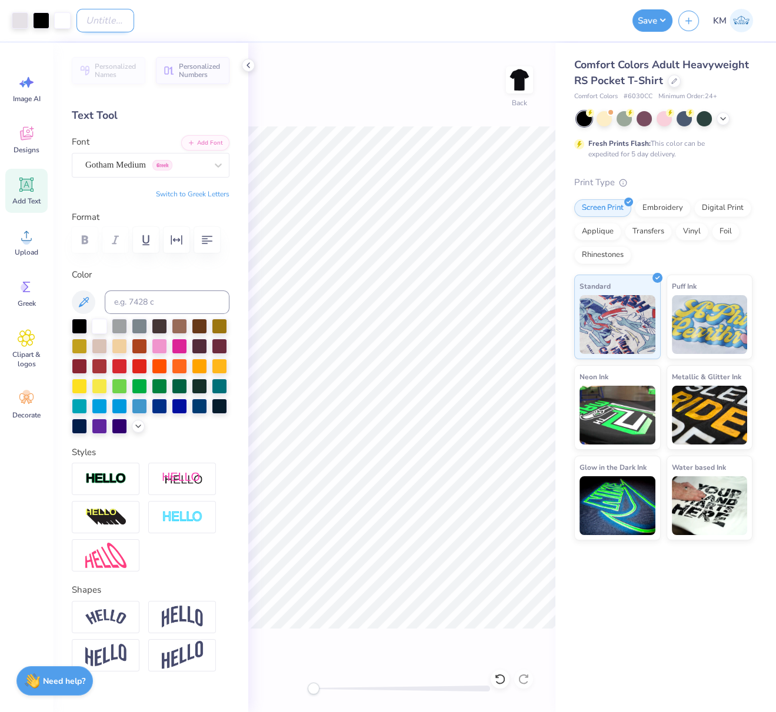
click at [92, 21] on input "Design Title" at bounding box center [105, 21] width 58 height 24
drag, startPoint x: 15, startPoint y: 18, endPoint x: 21, endPoint y: 21, distance: 6.3
click at [15, 18] on div at bounding box center [20, 19] width 16 height 16
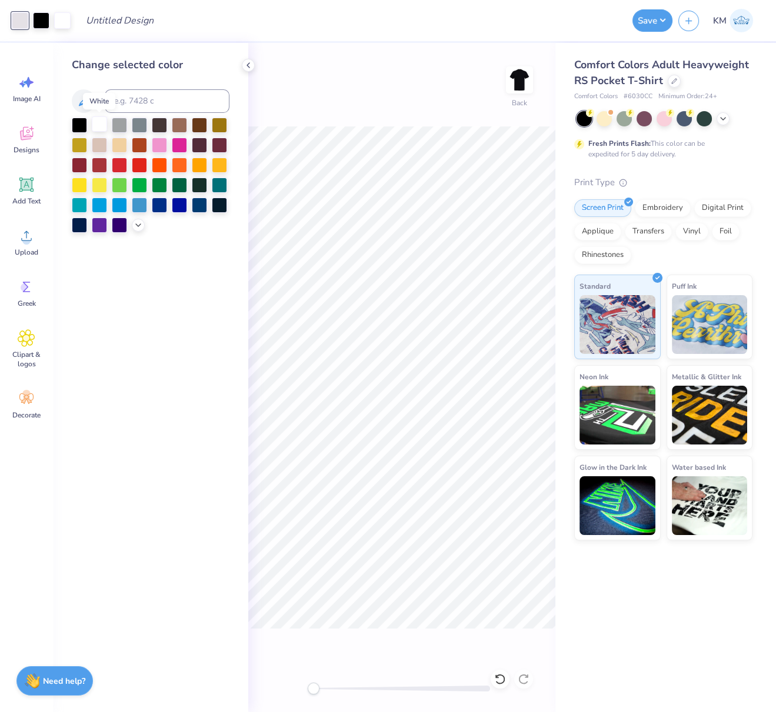
click at [99, 123] on div at bounding box center [99, 123] width 15 height 15
click at [105, 25] on input "Design Title" at bounding box center [84, 21] width 58 height 24
paste input "FPS240139"
type input "FPS240139"
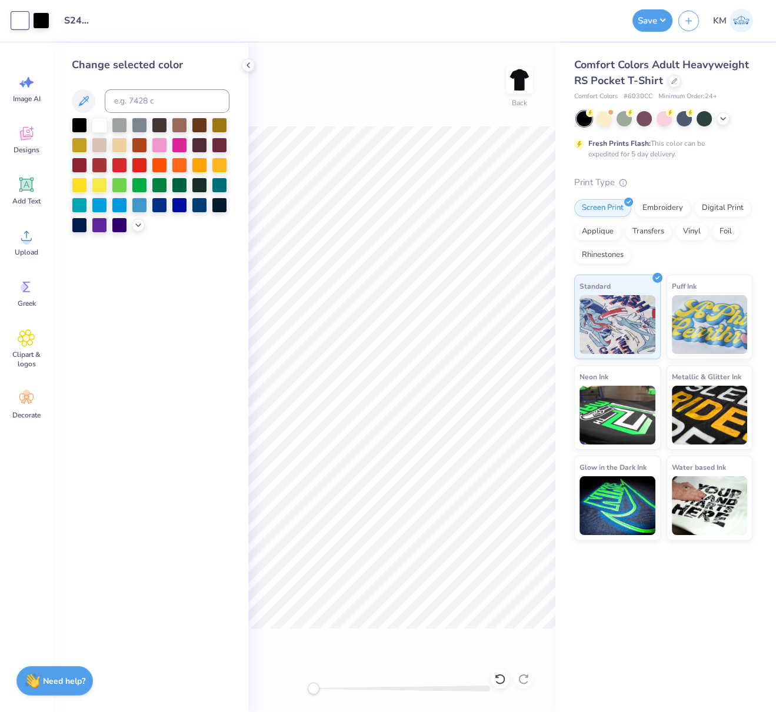
scroll to position [0, 0]
click at [658, 19] on button "Save" at bounding box center [652, 19] width 40 height 22
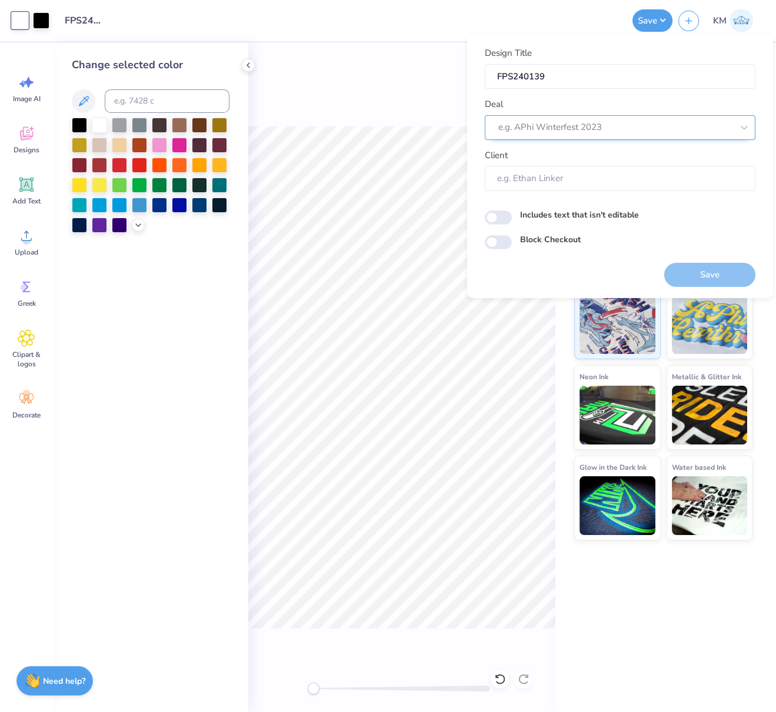
click at [611, 124] on div at bounding box center [615, 127] width 234 height 16
click at [545, 154] on div "Design Tool Gallery" at bounding box center [619, 158] width 261 height 19
type input "design tool galler"
type input "Design Tool Gallery User"
click at [694, 273] on button "Save" at bounding box center [709, 274] width 91 height 24
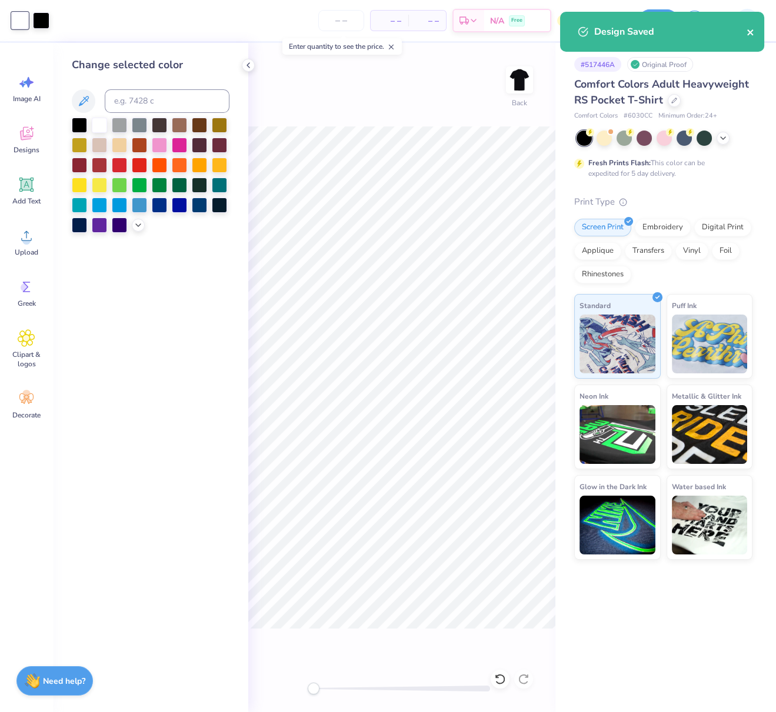
drag, startPoint x: 749, startPoint y: 34, endPoint x: 725, endPoint y: 28, distance: 24.7
click at [749, 34] on icon "close" at bounding box center [750, 32] width 6 height 6
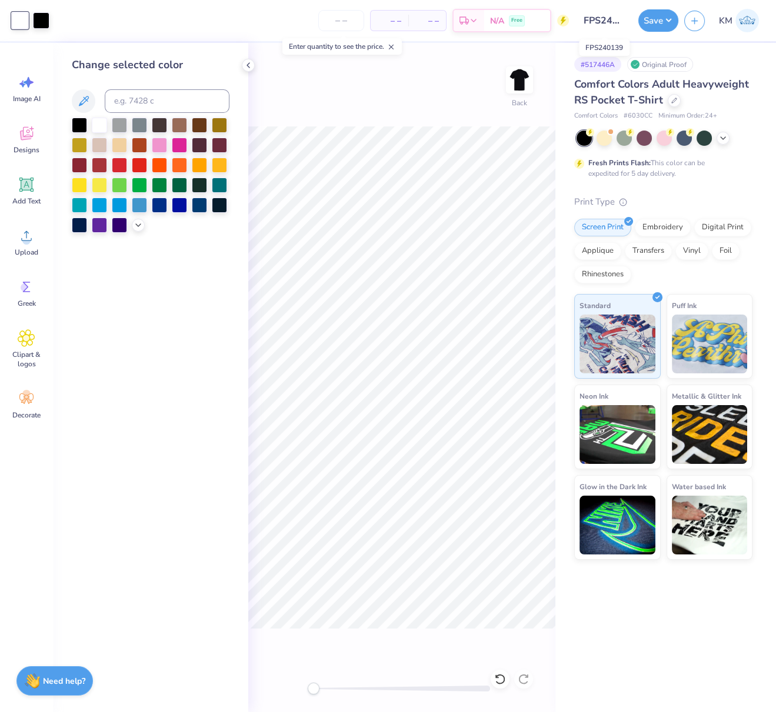
drag, startPoint x: 589, startPoint y: 19, endPoint x: 616, endPoint y: 19, distance: 27.6
click at [618, 20] on input "FPS240139" at bounding box center [604, 21] width 58 height 24
click at [638, 19] on div "Art colors – – Per Item – – Total Est. Delivery N/A Free Design Title FPS240139…" at bounding box center [388, 20] width 776 height 41
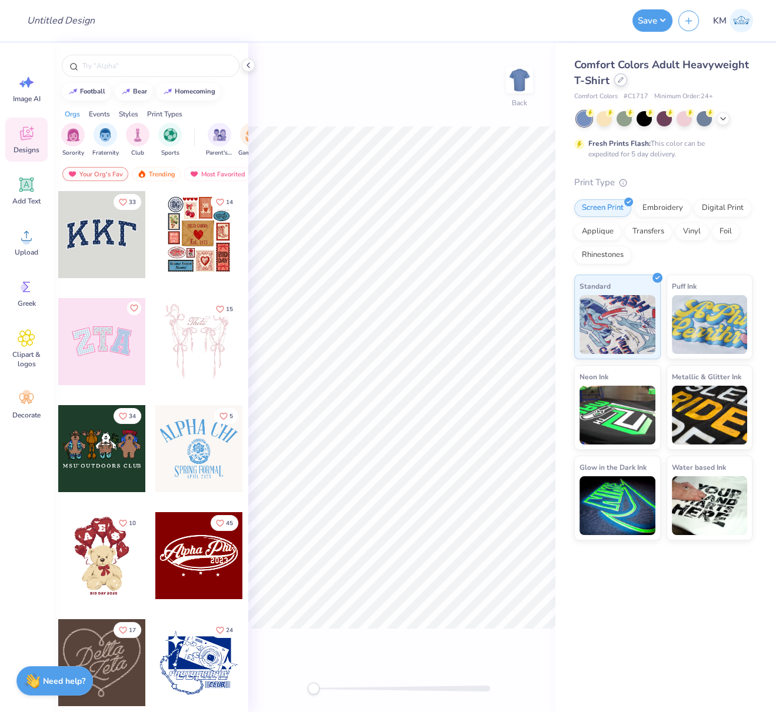
click at [622, 85] on div at bounding box center [620, 80] width 13 height 13
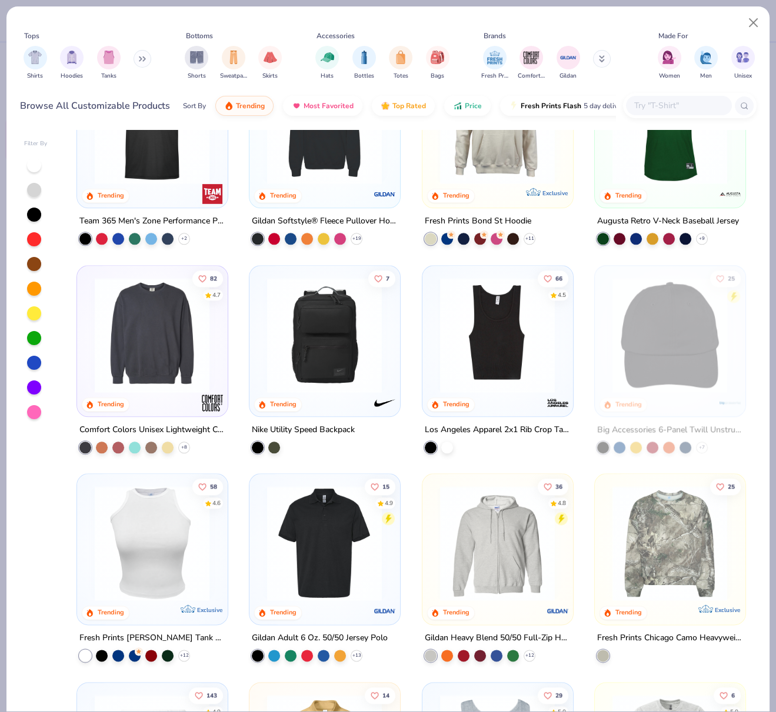
scroll to position [2407, 0]
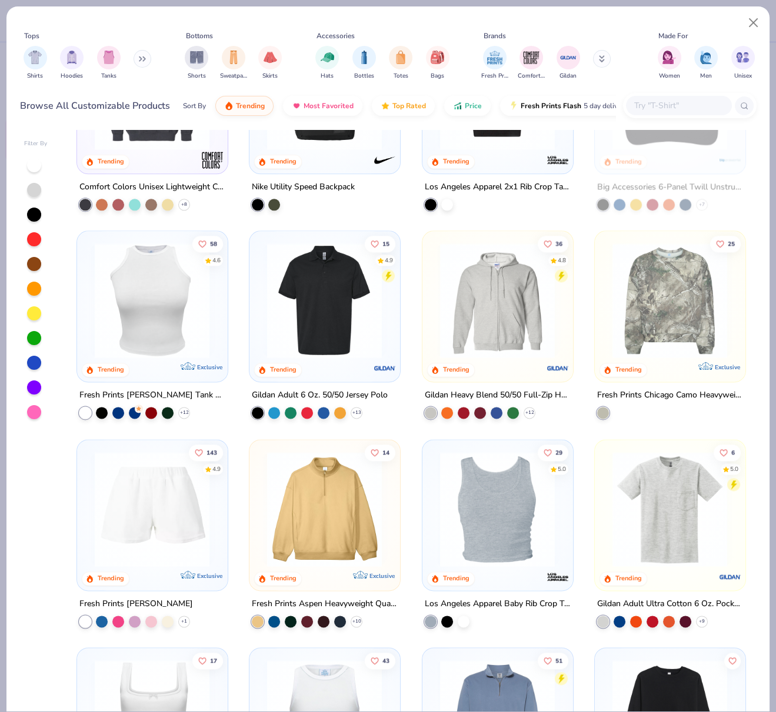
click at [168, 311] on img at bounding box center [152, 300] width 126 height 115
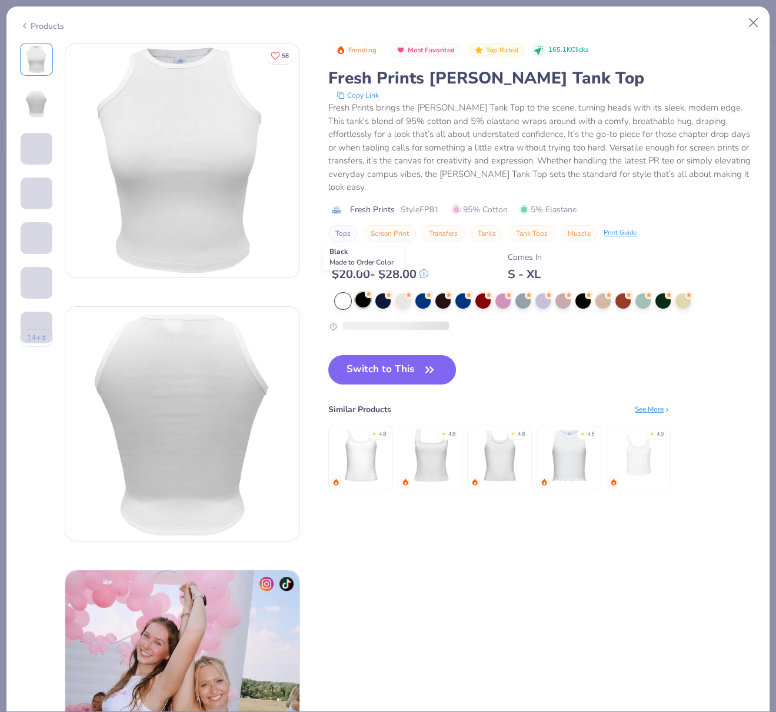
click at [365, 292] on div at bounding box center [362, 299] width 15 height 15
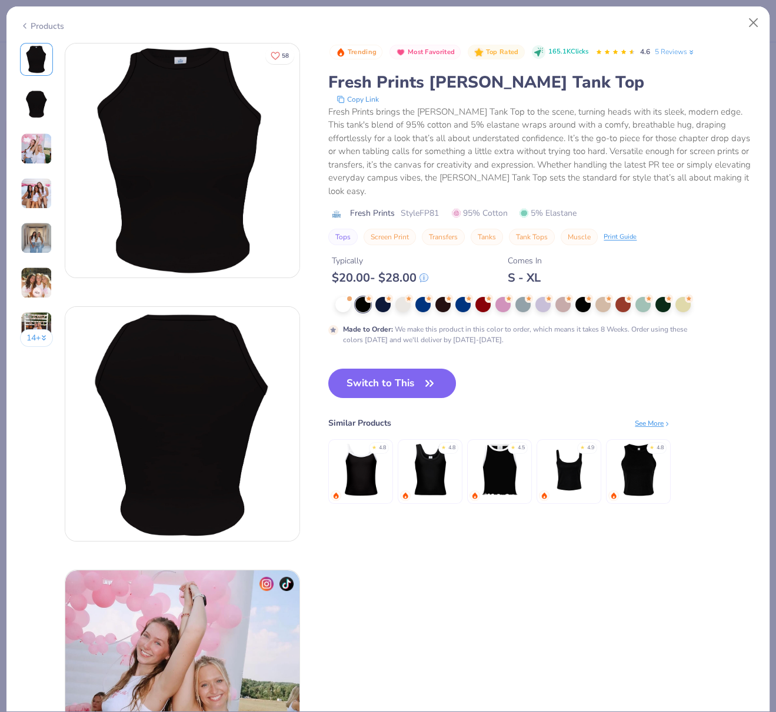
click at [376, 371] on button "Switch to This" at bounding box center [392, 383] width 128 height 29
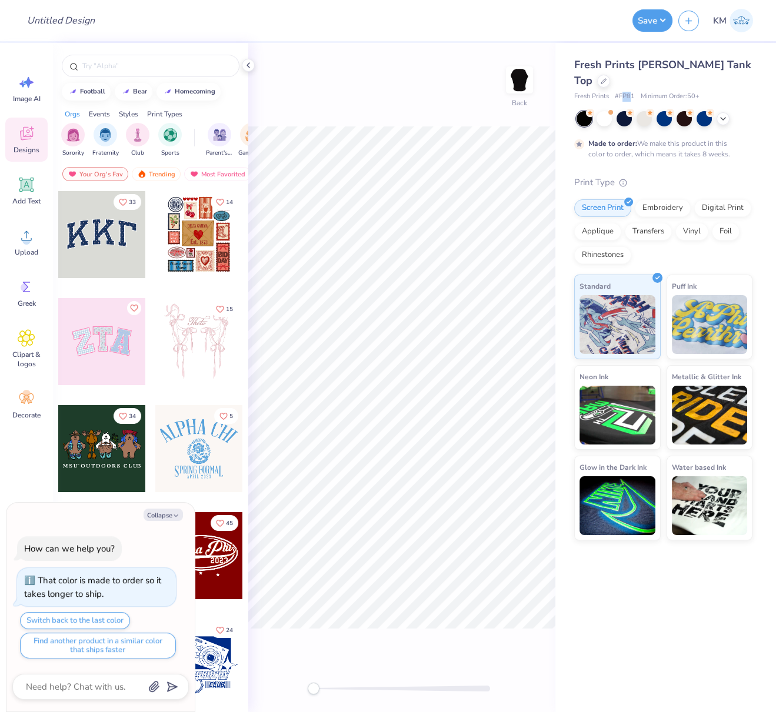
click at [629, 92] on span "# FP81" at bounding box center [625, 97] width 20 height 10
drag, startPoint x: 620, startPoint y: 80, endPoint x: 633, endPoint y: 80, distance: 13.5
click at [635, 92] on div "Fresh Prints # FP81 Minimum Order: 50 +" at bounding box center [663, 97] width 178 height 10
copy span "FP81"
click at [249, 63] on icon at bounding box center [247, 65] width 9 height 9
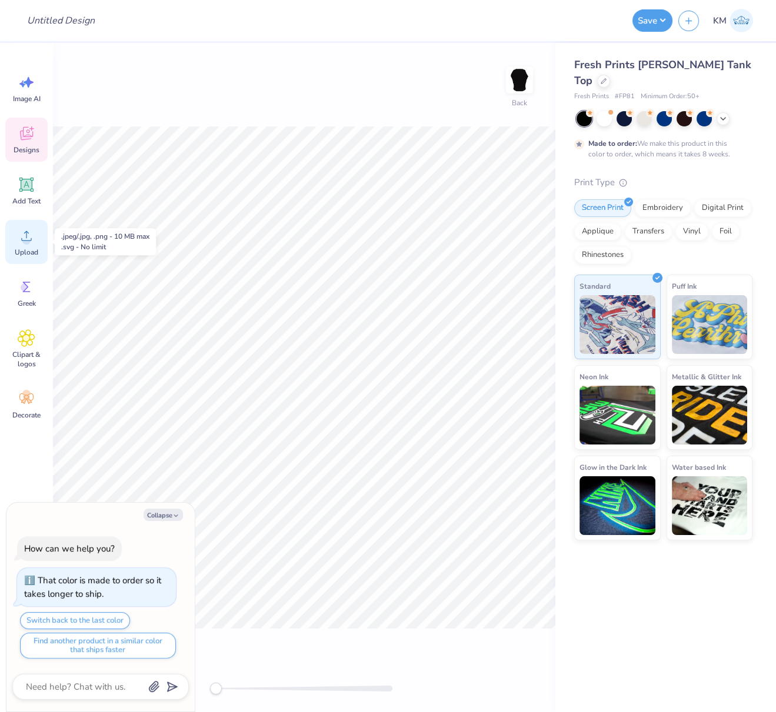
click at [27, 249] on span "Upload" at bounding box center [27, 252] width 24 height 9
drag, startPoint x: 155, startPoint y: 518, endPoint x: 155, endPoint y: 507, distance: 10.6
click at [155, 518] on button "Collapse" at bounding box center [162, 515] width 39 height 12
type textarea "x"
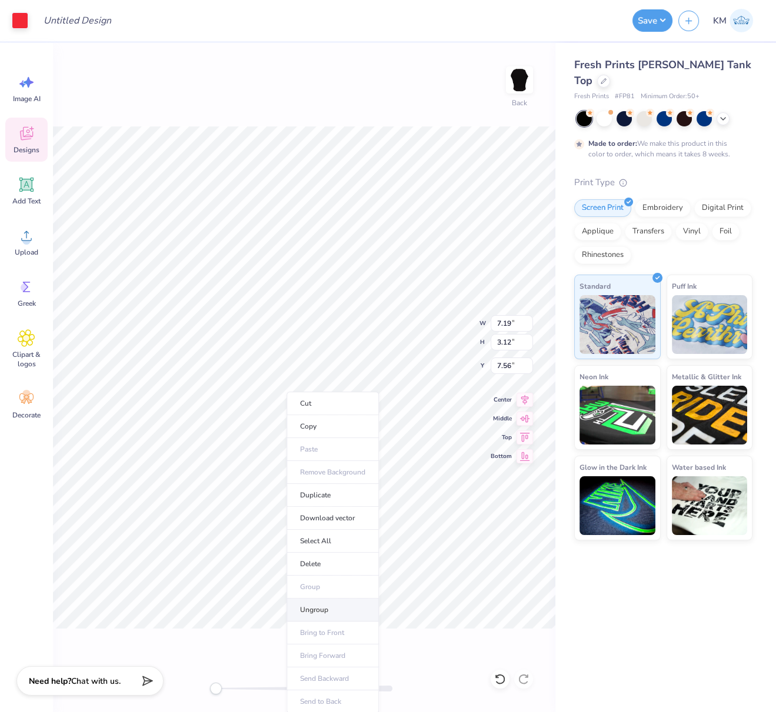
click at [311, 603] on li "Ungroup" at bounding box center [332, 610] width 92 height 23
type input "7.19"
type input "3.12"
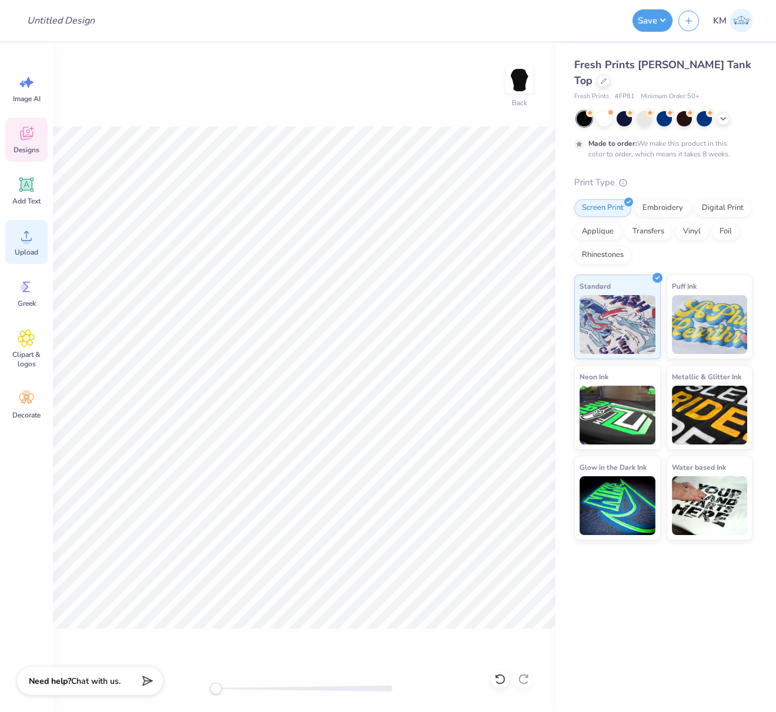
click at [21, 241] on icon at bounding box center [27, 236] width 18 height 18
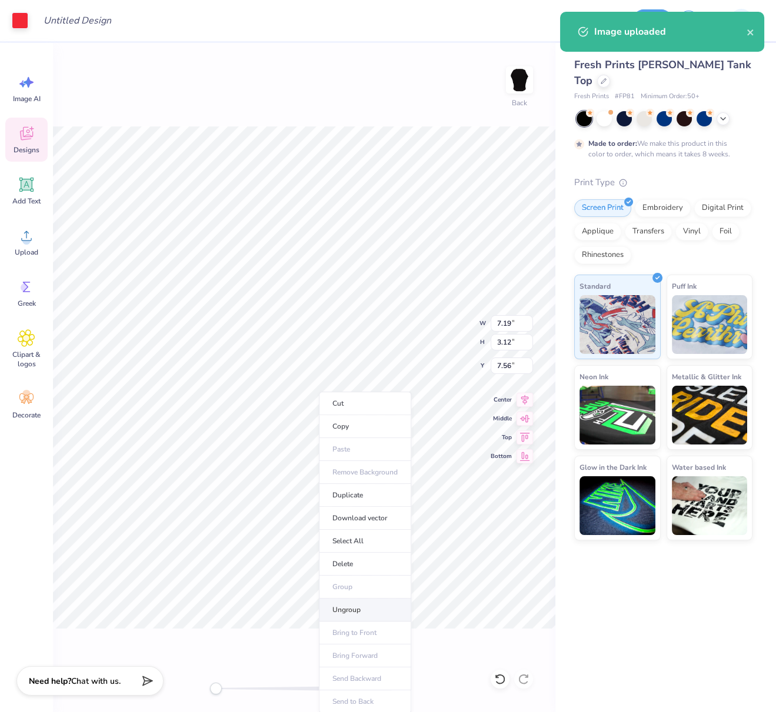
click at [342, 606] on li "Ungroup" at bounding box center [365, 610] width 92 height 23
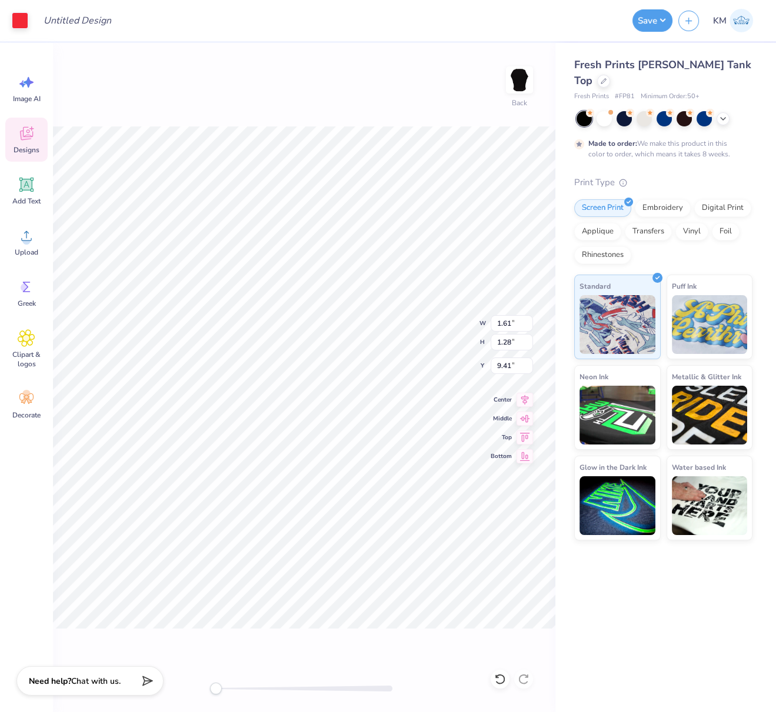
type input "10.69"
click at [27, 192] on icon at bounding box center [27, 185] width 18 height 18
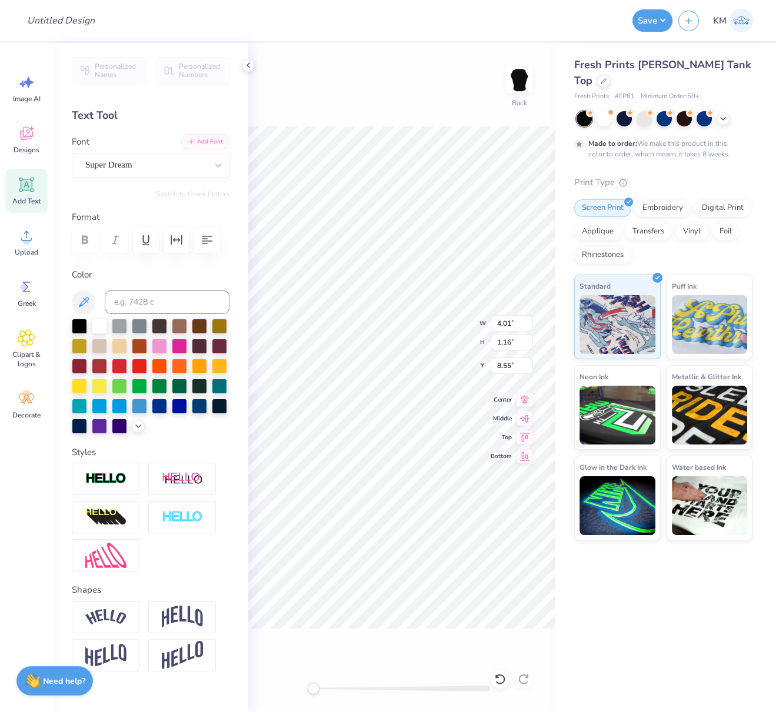
click at [202, 142] on button "Add Font" at bounding box center [205, 141] width 48 height 15
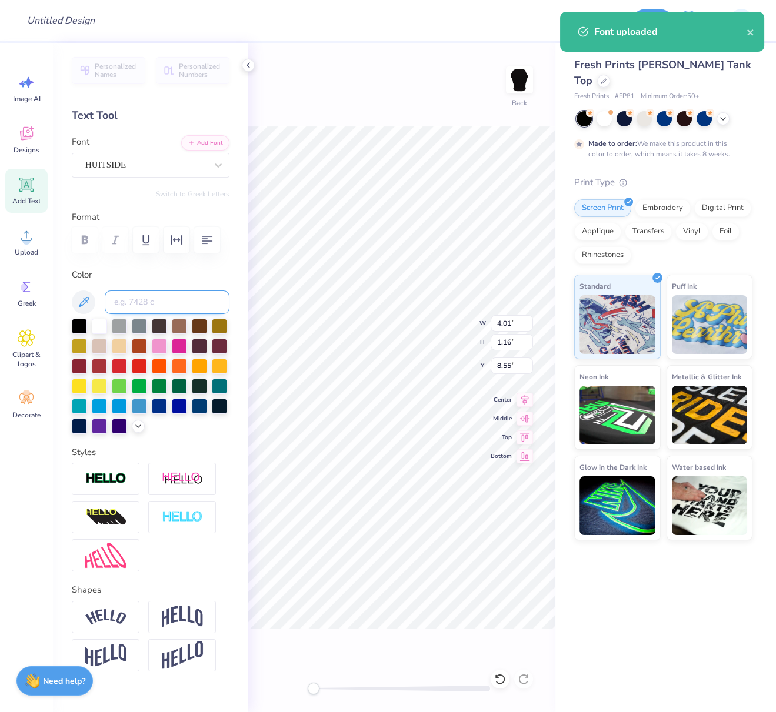
click at [172, 314] on input at bounding box center [167, 303] width 125 height 24
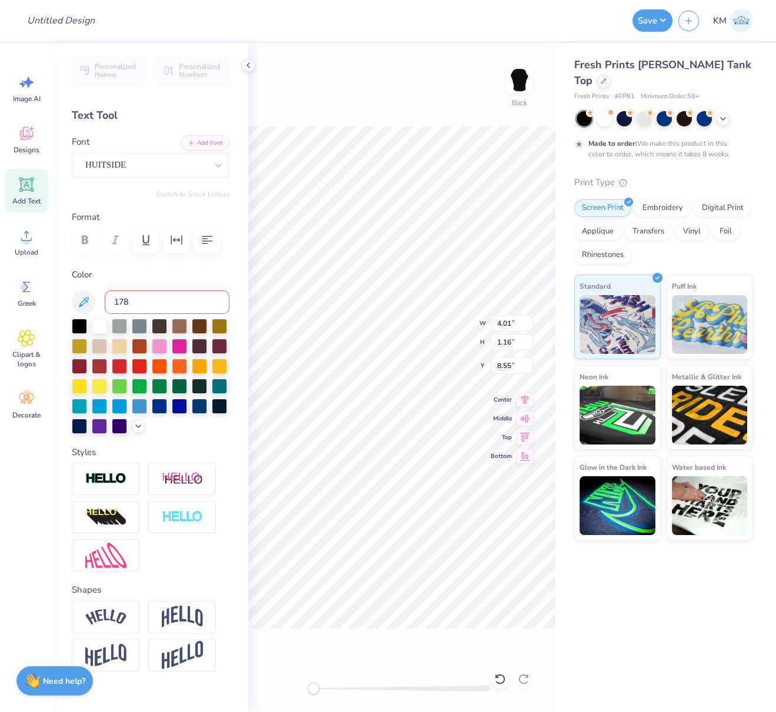
type input "1788"
type textarea "ALPHA DELTA PI"
type input "5.31"
type input "1.13"
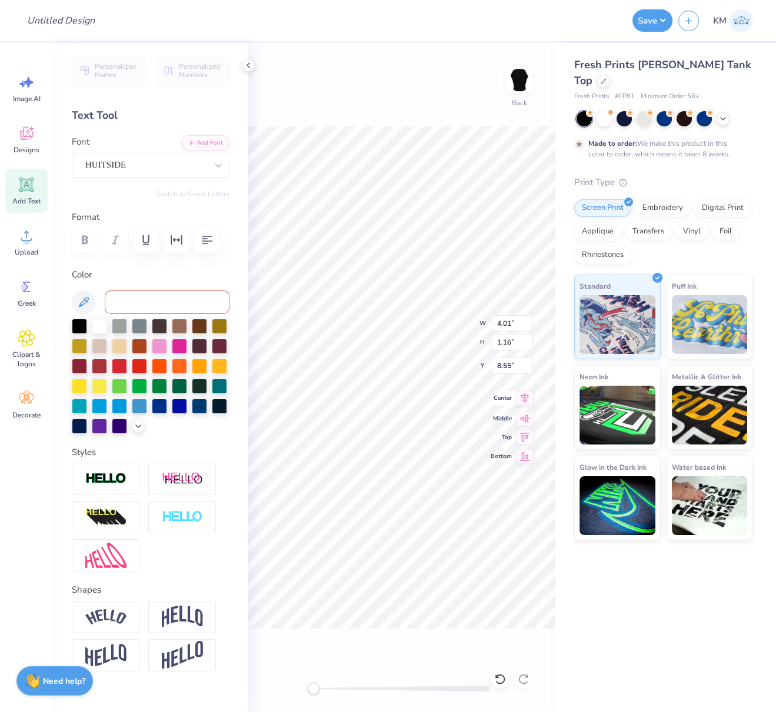
type input "11.36"
click at [203, 139] on button "Add Font" at bounding box center [205, 141] width 48 height 15
drag, startPoint x: 178, startPoint y: 239, endPoint x: 188, endPoint y: 259, distance: 21.6
click at [178, 239] on icon "button" at bounding box center [176, 239] width 11 height 9
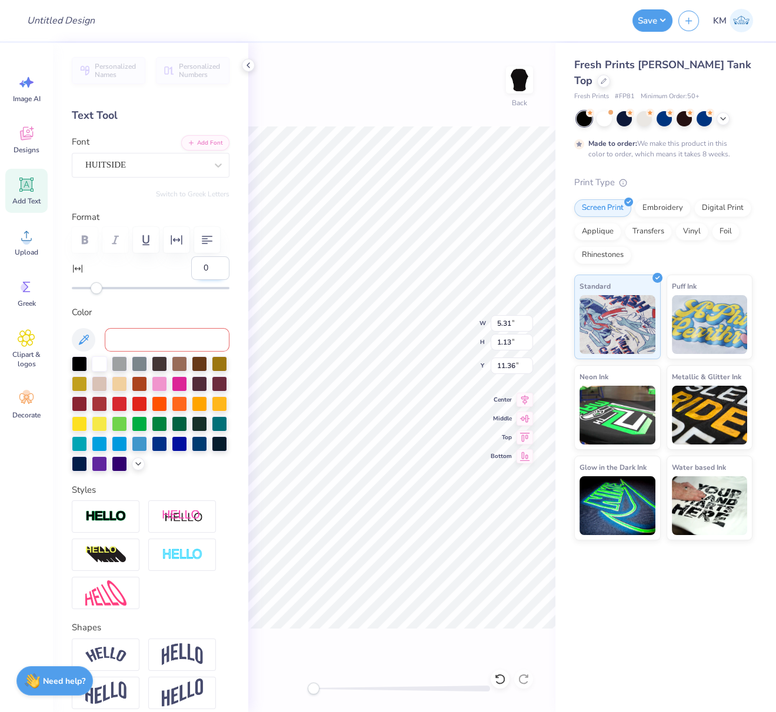
drag, startPoint x: 198, startPoint y: 297, endPoint x: 189, endPoint y: 299, distance: 9.1
click at [191, 280] on input "0" at bounding box center [210, 268] width 38 height 24
type input "5"
click at [526, 399] on icon at bounding box center [525, 398] width 8 height 10
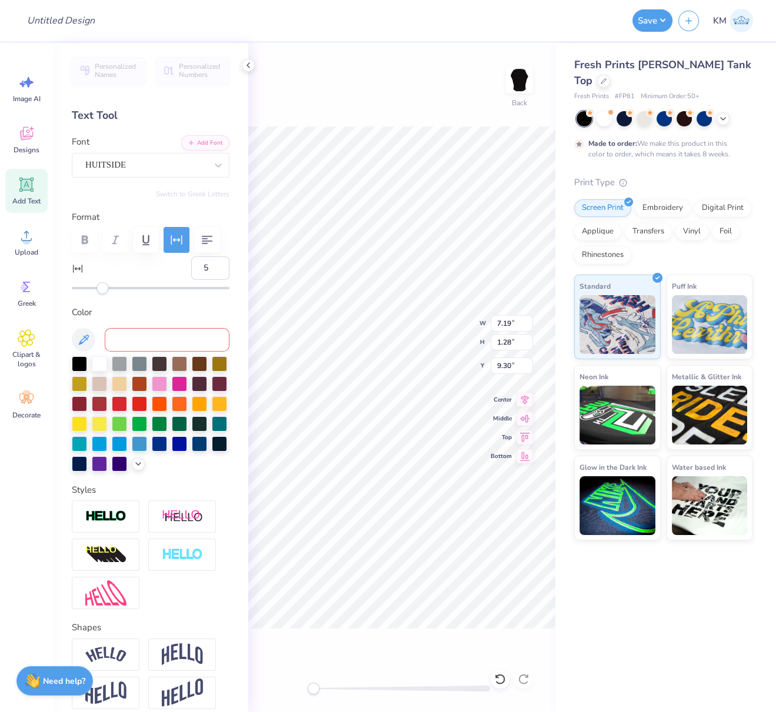
type textarea "est. 1851"
type input "4.37"
type input "10.91"
drag, startPoint x: 202, startPoint y: 296, endPoint x: 186, endPoint y: 296, distance: 15.9
click at [191, 280] on input "5" at bounding box center [210, 268] width 38 height 24
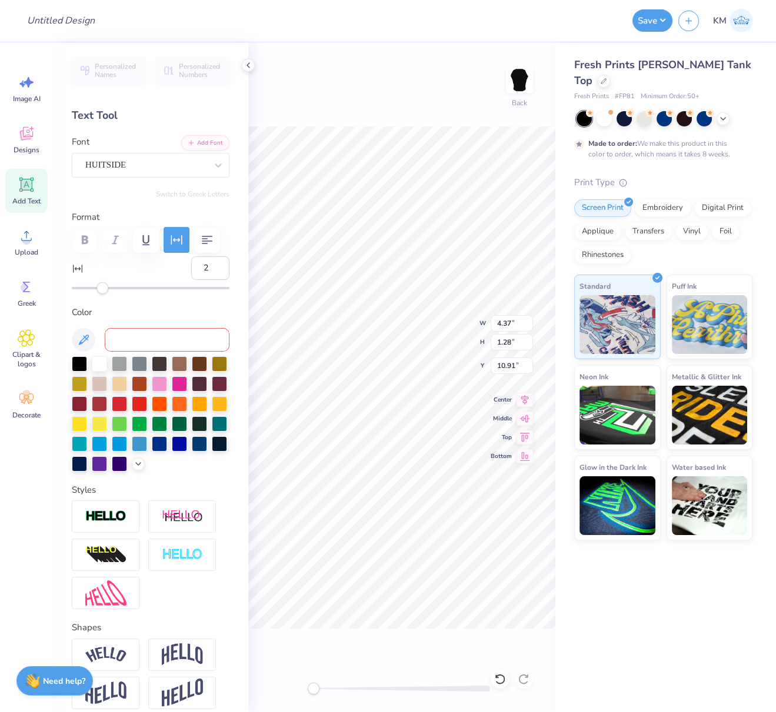
type input "20"
drag, startPoint x: 189, startPoint y: 605, endPoint x: 197, endPoint y: 602, distance: 8.7
click at [189, 562] on img at bounding box center [182, 555] width 41 height 14
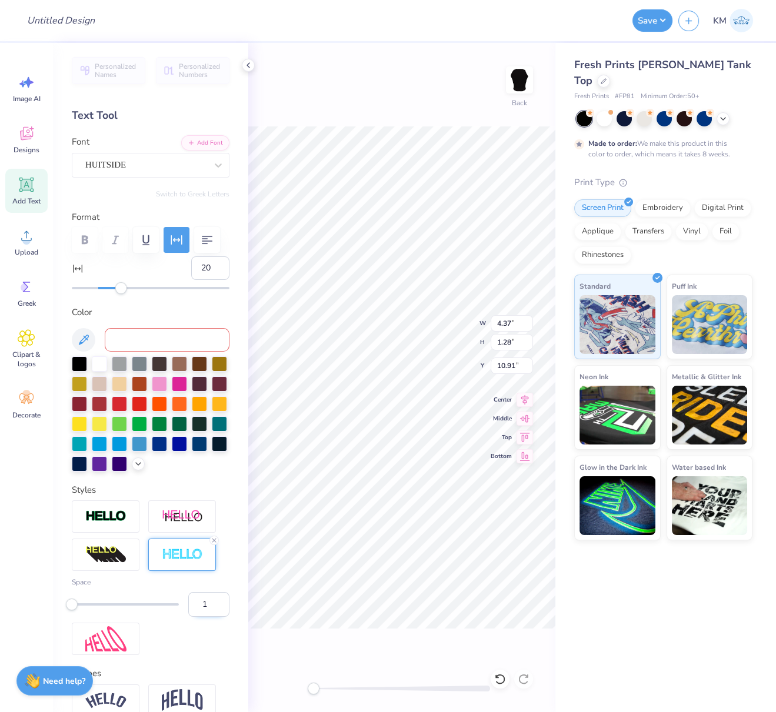
click at [192, 617] on input "1" at bounding box center [208, 604] width 41 height 25
type input "2"
type input "0.77"
type input "0.81"
type input "7.58"
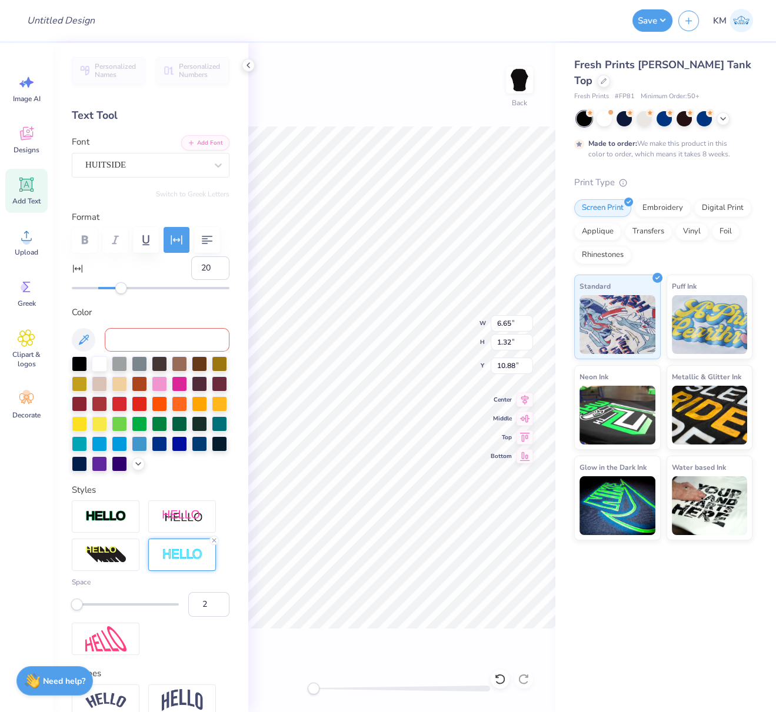
type input "4.57"
type input "0.91"
type input "11.30"
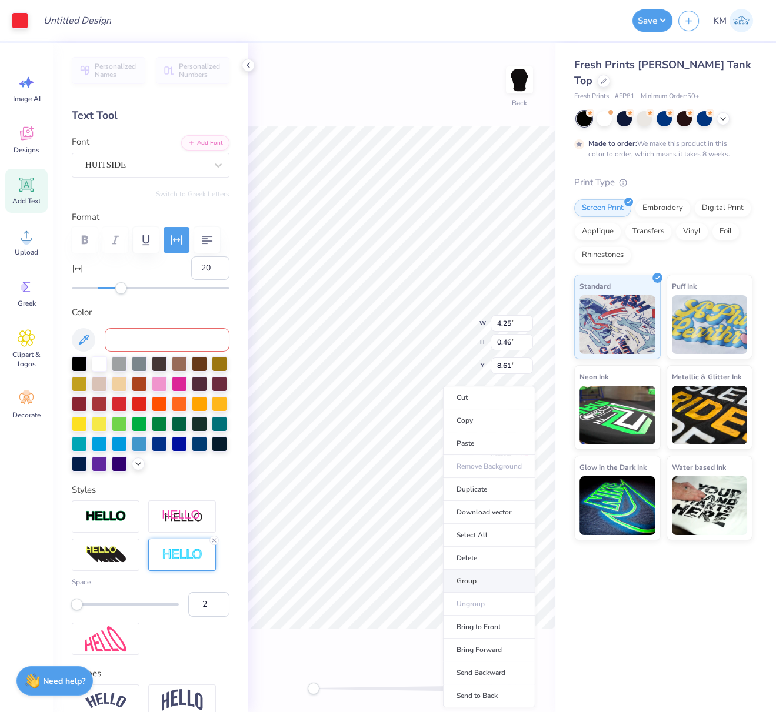
click at [470, 579] on li "Group" at bounding box center [489, 581] width 92 height 23
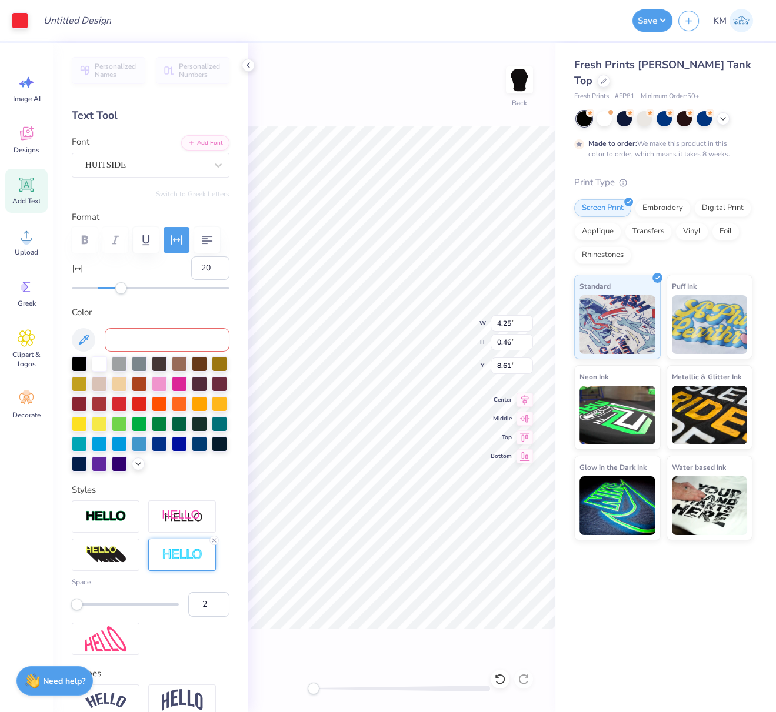
type input "2.33"
type input "1.51"
type input "7.56"
click at [395, 559] on li "Group" at bounding box center [398, 563] width 92 height 23
type input "7.21"
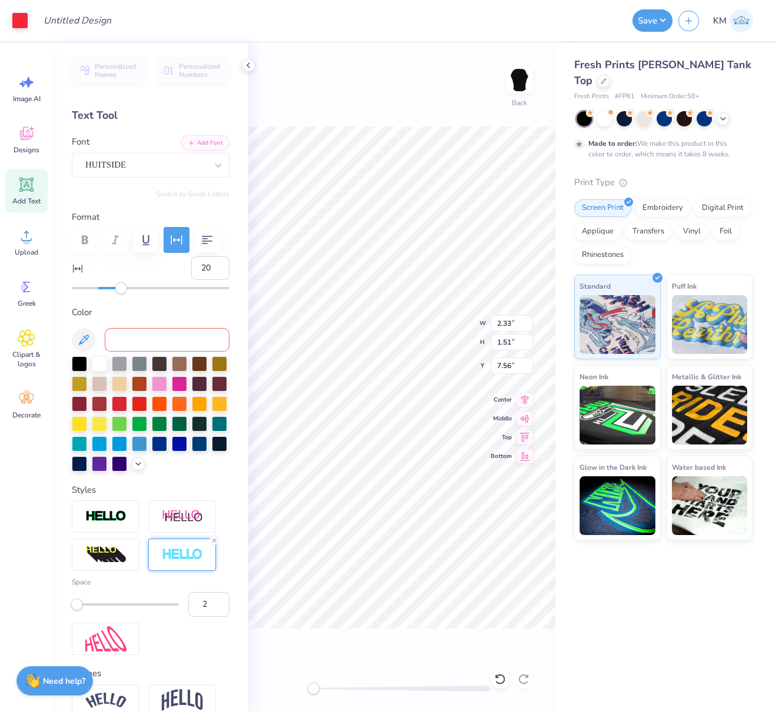
type input "3.02"
type input "4.70"
type input "2.05"
type input "8.40"
type input "7.21"
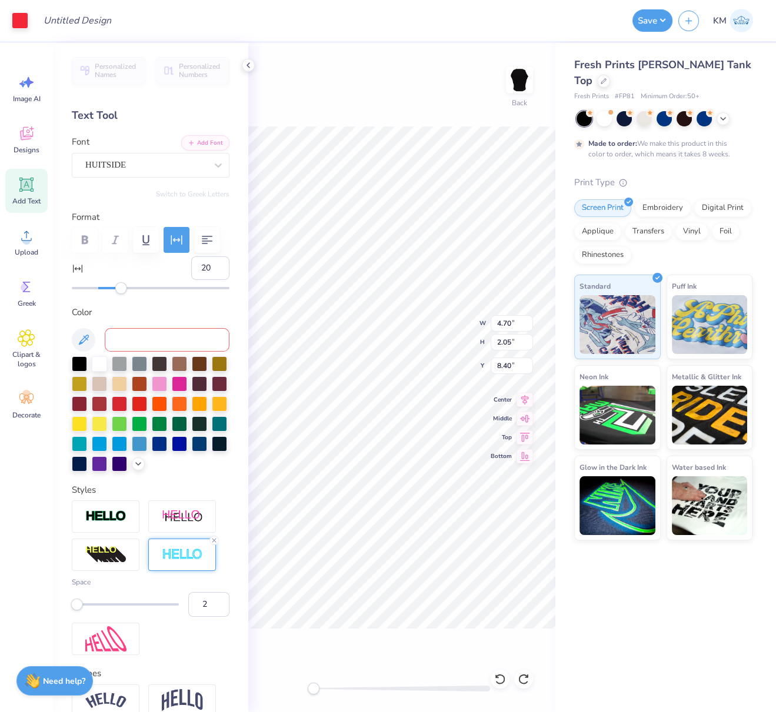
type input "3.02"
type input "7.56"
click at [457, 583] on li "Group" at bounding box center [478, 587] width 92 height 23
drag, startPoint x: 509, startPoint y: 366, endPoint x: 496, endPoint y: 365, distance: 13.1
click at [496, 364] on input "3.00" at bounding box center [511, 366] width 42 height 16
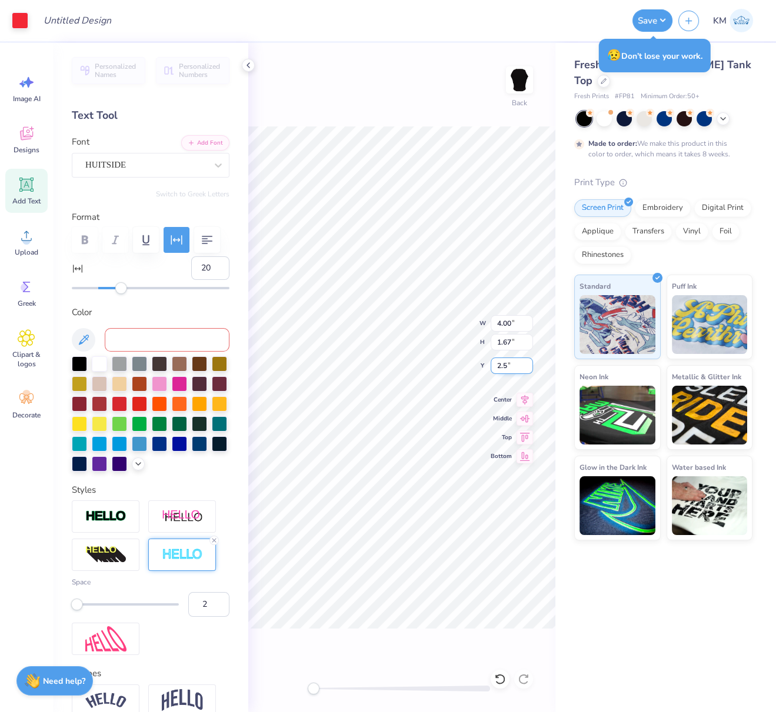
type input "2.5"
click at [526, 396] on icon at bounding box center [525, 398] width 8 height 10
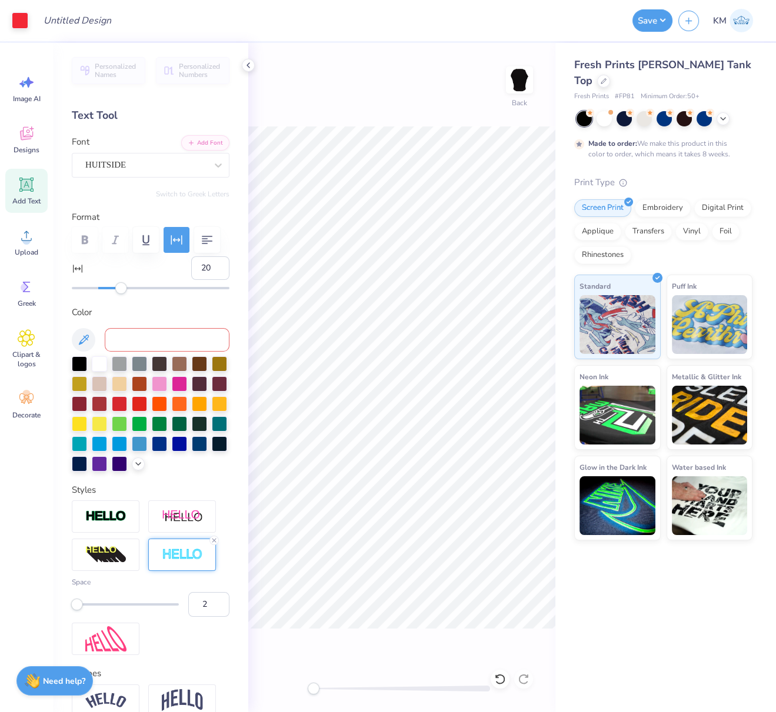
click at [233, 53] on div "Personalized Names Personalized Numbers Text Tool Add Font Font HUITSIDE Switch…" at bounding box center [150, 377] width 195 height 669
click at [248, 64] on icon at bounding box center [247, 65] width 9 height 9
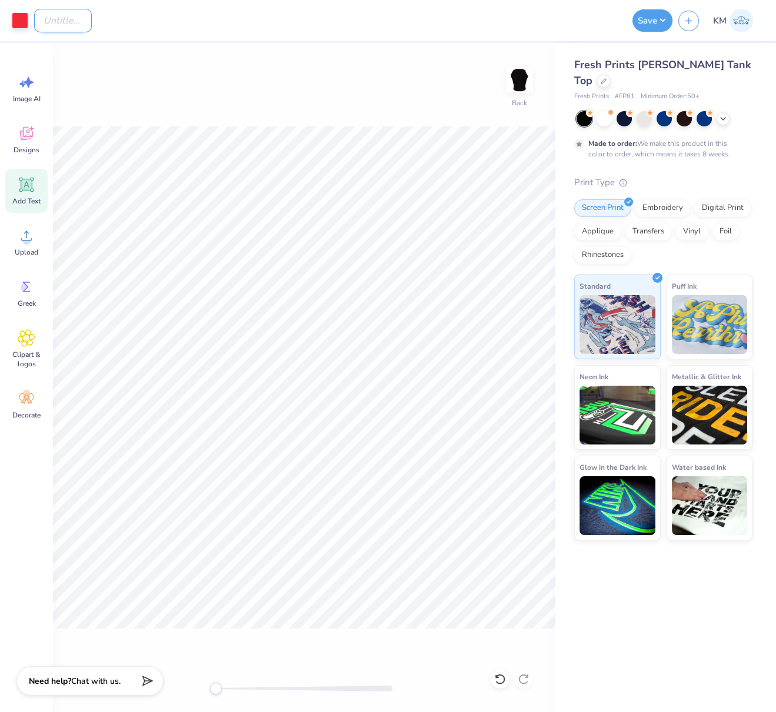
click at [62, 19] on input "Design Title" at bounding box center [63, 21] width 58 height 24
paste input "FPS240144"
type input "FPS240144"
click at [658, 17] on button "Save" at bounding box center [652, 19] width 40 height 22
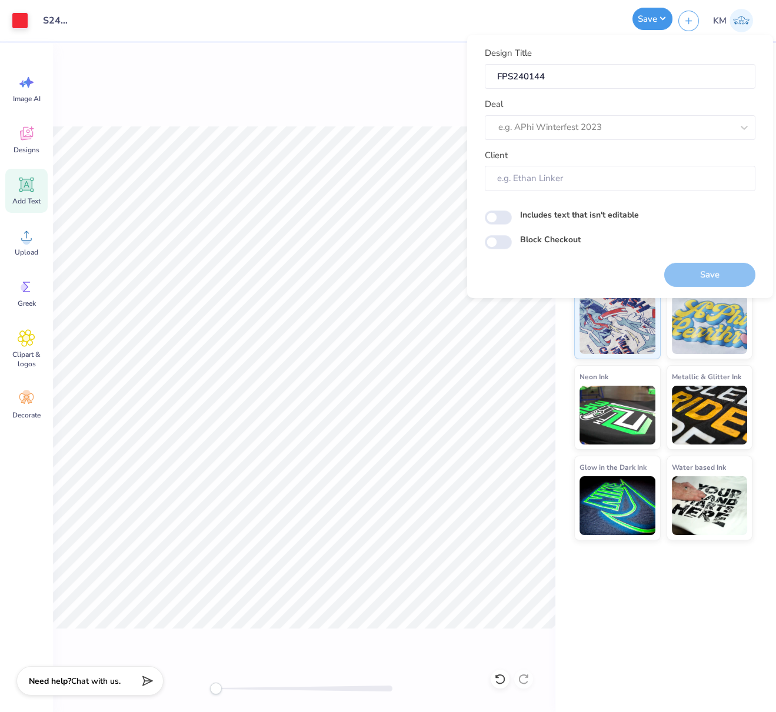
scroll to position [0, 0]
click at [642, 128] on div at bounding box center [603, 127] width 211 height 16
drag, startPoint x: 589, startPoint y: 161, endPoint x: 582, endPoint y: 157, distance: 7.9
click at [589, 159] on div "Design Tool Gallery" at bounding box center [619, 158] width 261 height 19
type input "design tool gall"
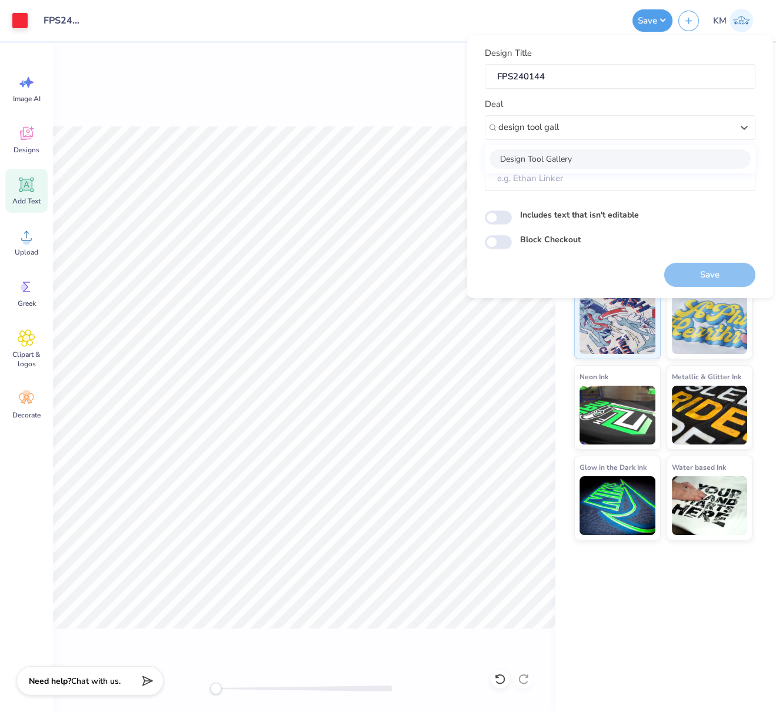
type input "Design Tool Gallery User"
click at [725, 266] on button "Save" at bounding box center [709, 274] width 91 height 24
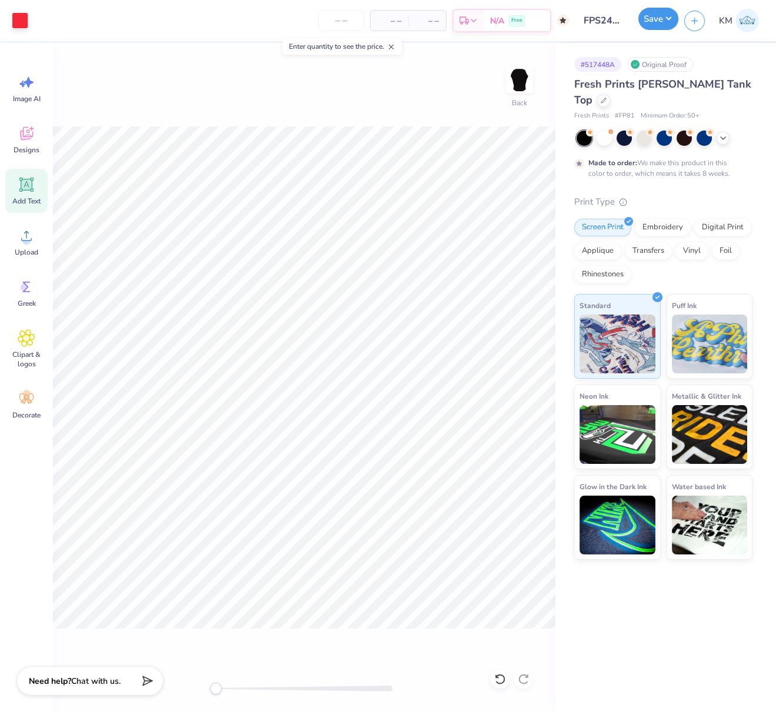
click at [665, 21] on button "Save" at bounding box center [658, 19] width 40 height 22
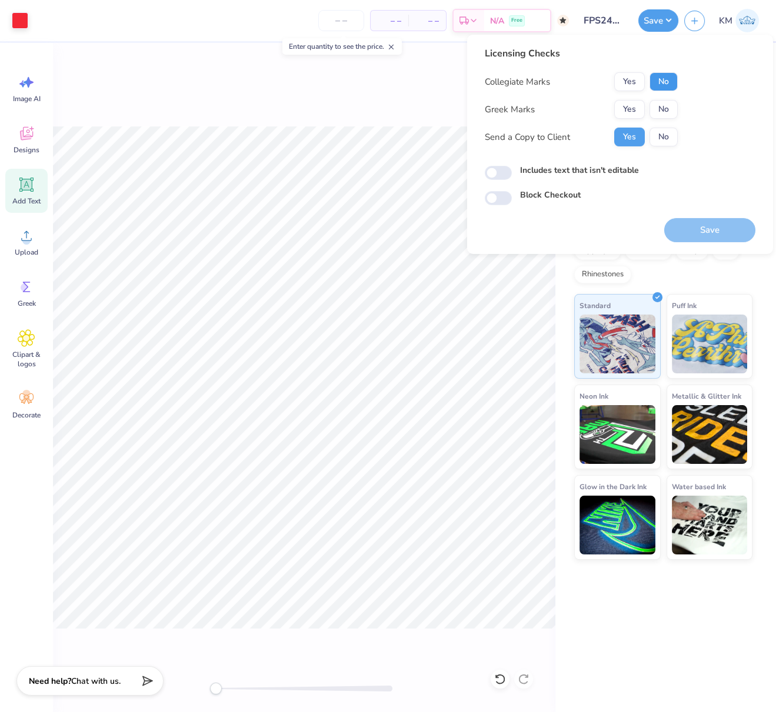
click at [664, 82] on button "No" at bounding box center [663, 81] width 28 height 19
click at [636, 104] on button "Yes" at bounding box center [629, 109] width 31 height 19
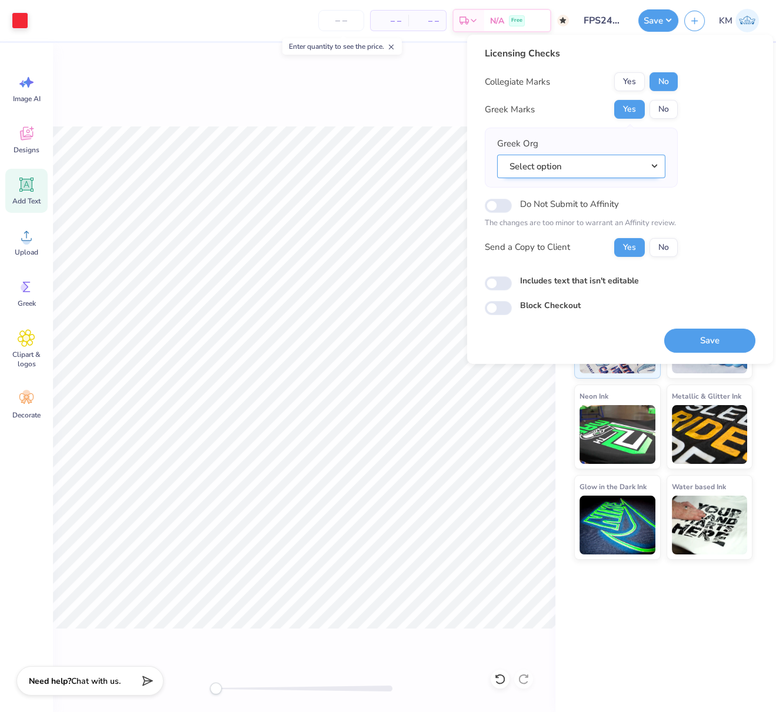
click at [658, 162] on button "Select option" at bounding box center [581, 166] width 168 height 24
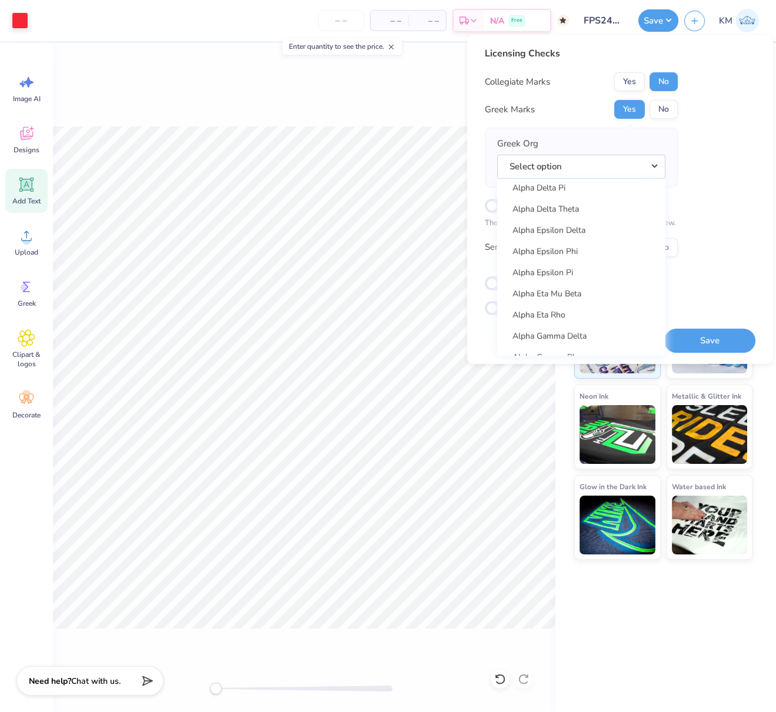
scroll to position [285, 0]
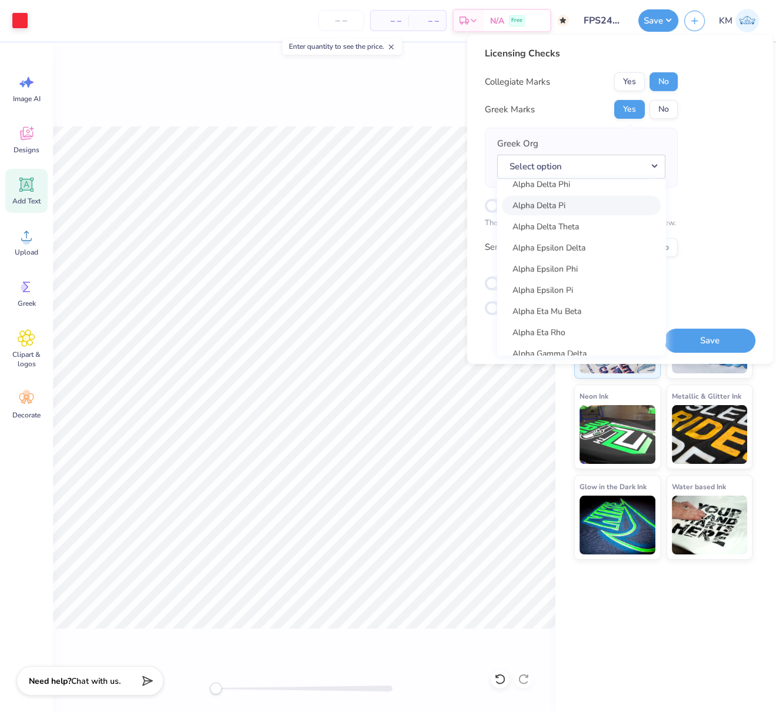
click at [563, 211] on link "Alpha Delta Pi" at bounding box center [581, 204] width 159 height 19
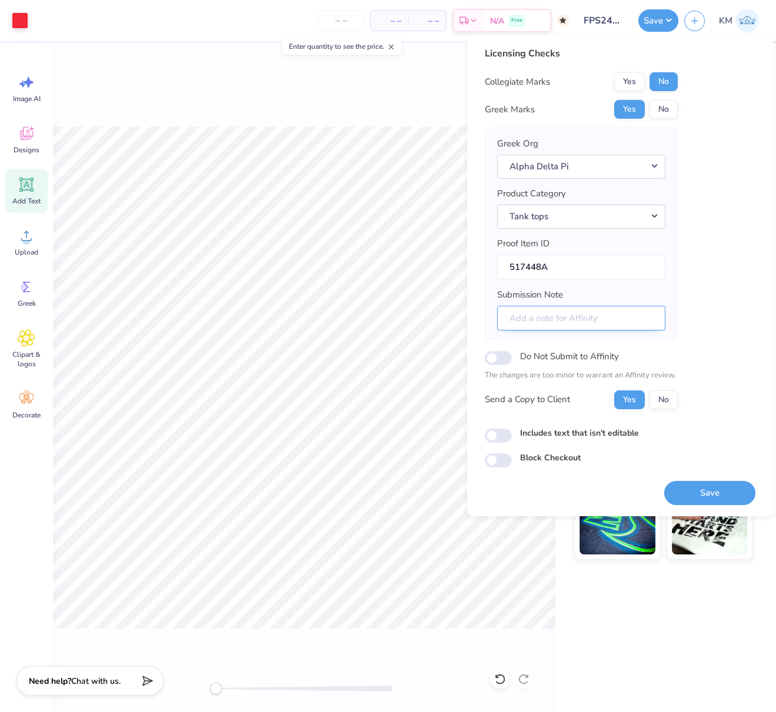
click at [610, 322] on input "Submission Note" at bounding box center [581, 317] width 168 height 25
drag, startPoint x: 562, startPoint y: 316, endPoint x: 648, endPoint y: 285, distance: 90.8
click at [649, 319] on input "Eta Chapter, Big Little Reveal" at bounding box center [581, 317] width 168 height 25
type input "Eta Chapter, PR General Merch"
click at [666, 399] on button "No" at bounding box center [663, 399] width 28 height 19
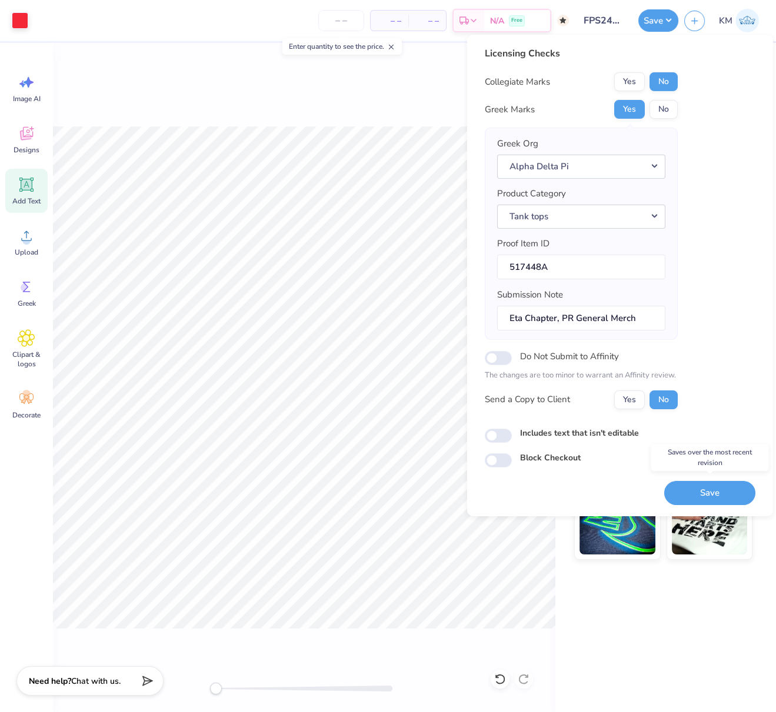
drag, startPoint x: 706, startPoint y: 492, endPoint x: 706, endPoint y: 482, distance: 10.0
click at [706, 492] on button "Save" at bounding box center [709, 492] width 91 height 24
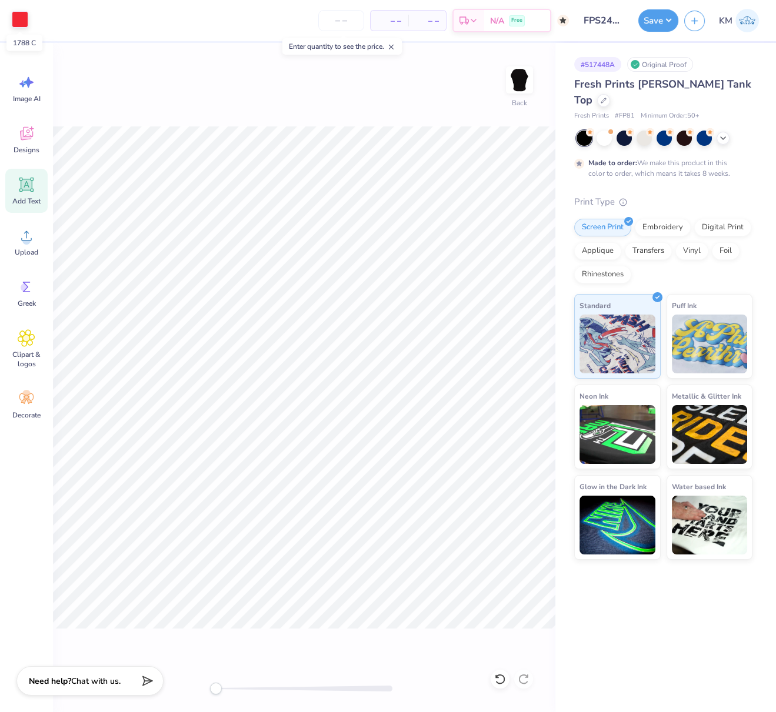
click at [16, 21] on div at bounding box center [20, 19] width 16 height 16
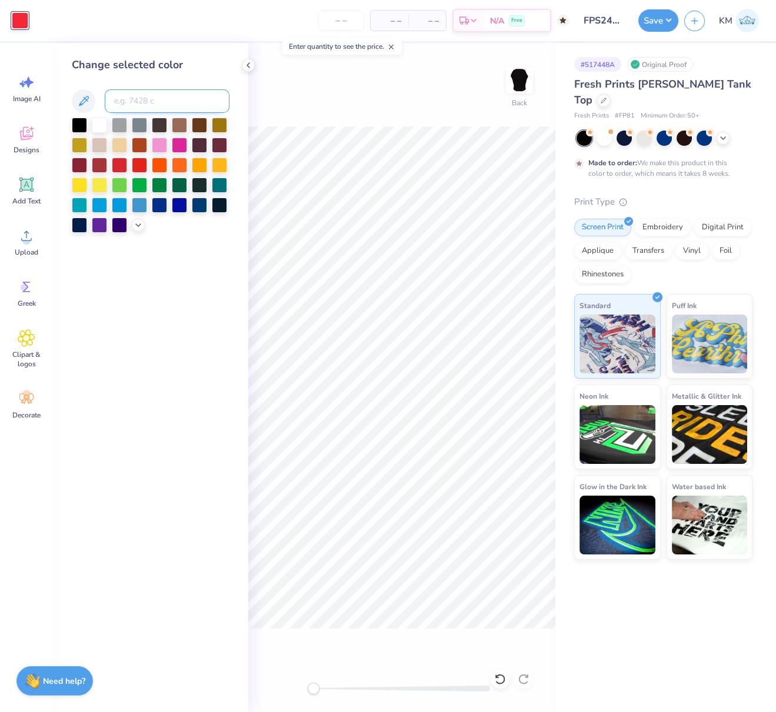
click at [148, 96] on input at bounding box center [167, 101] width 125 height 24
type input "199"
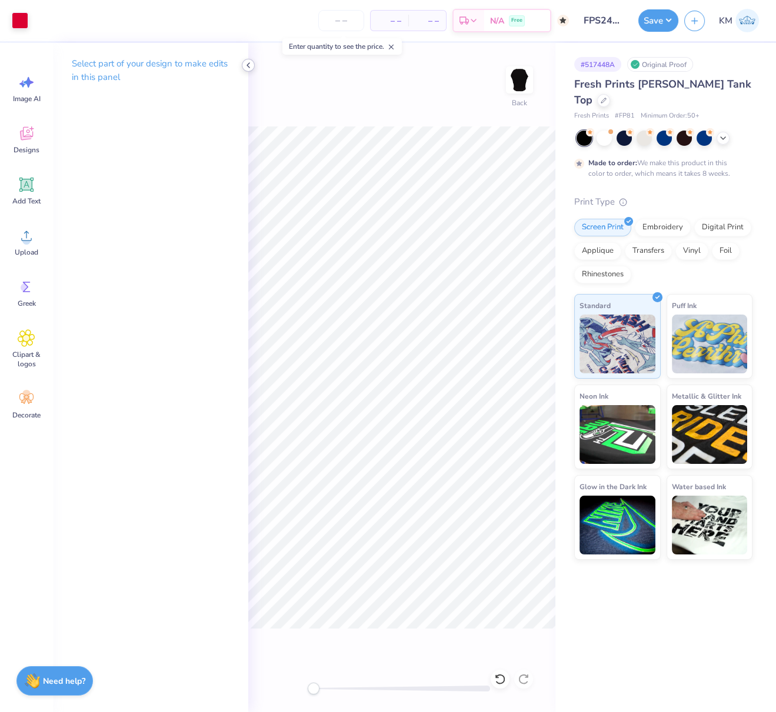
click at [252, 67] on icon at bounding box center [247, 65] width 9 height 9
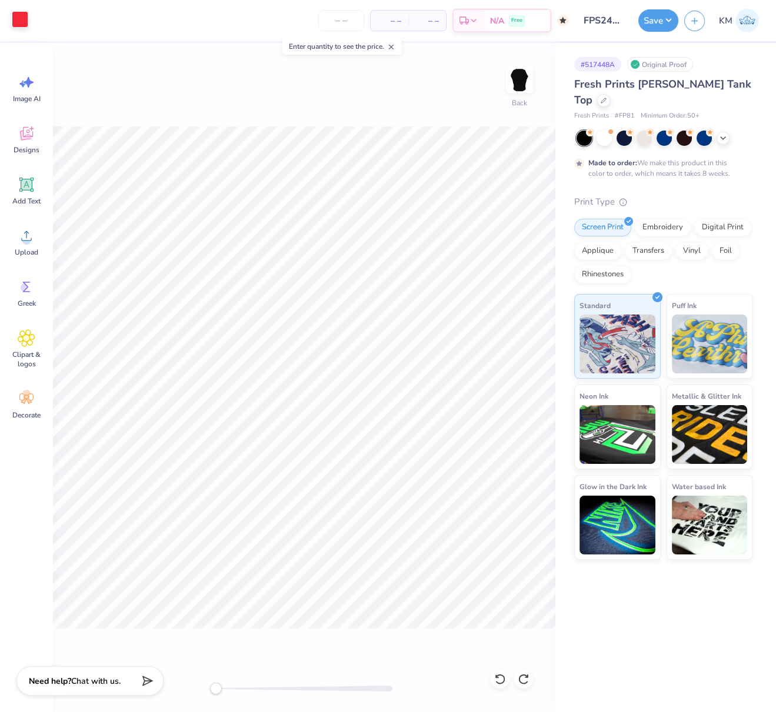
click at [22, 21] on div at bounding box center [20, 19] width 16 height 16
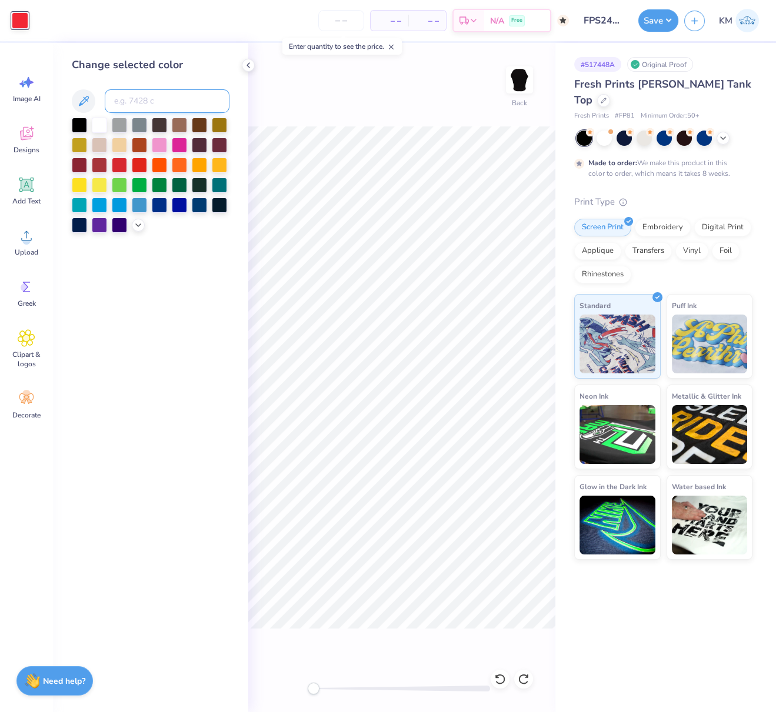
click at [141, 99] on input at bounding box center [167, 101] width 125 height 24
type input "200"
click at [666, 19] on button "Save" at bounding box center [658, 19] width 40 height 22
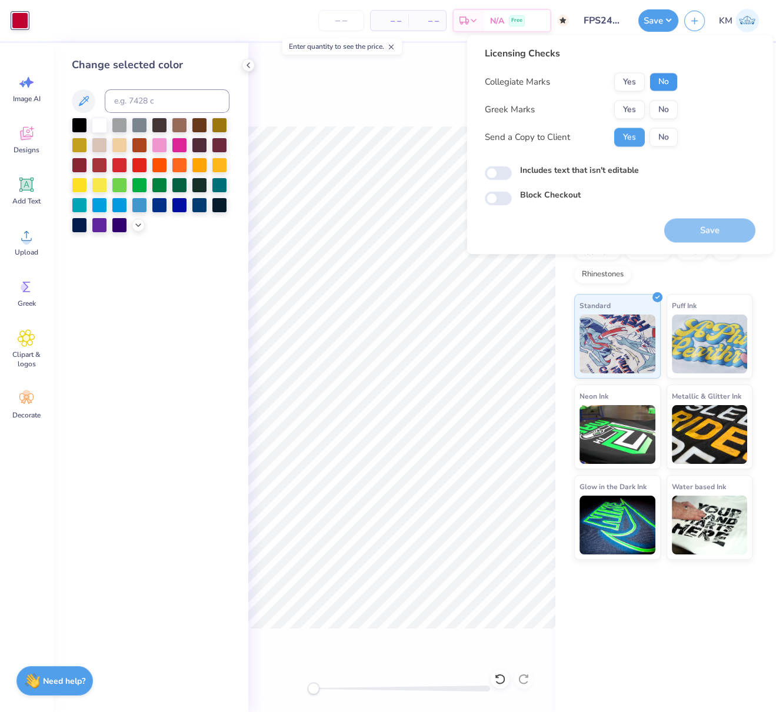
click at [655, 86] on button "No" at bounding box center [663, 81] width 28 height 19
click at [634, 105] on button "Yes" at bounding box center [629, 109] width 31 height 19
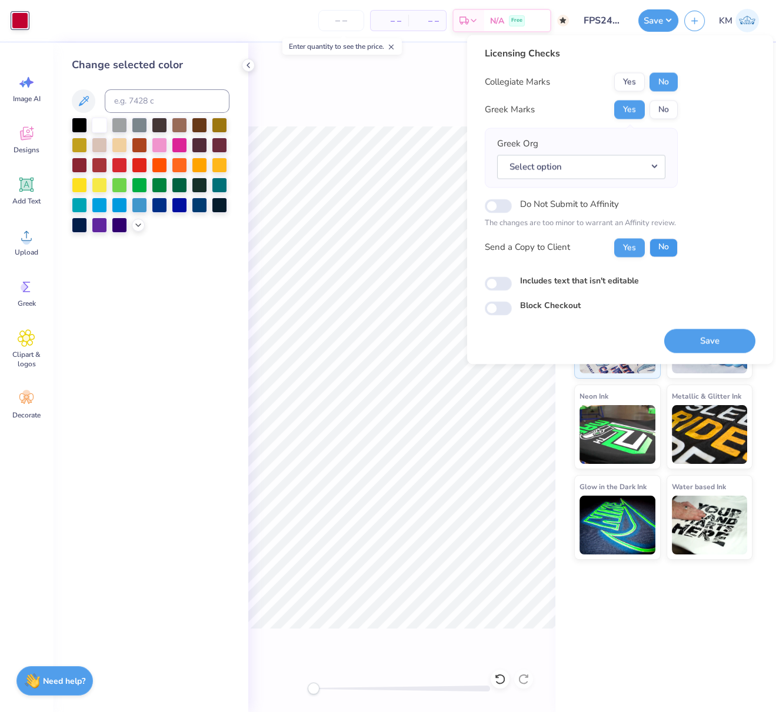
click at [668, 247] on button "No" at bounding box center [663, 247] width 28 height 19
click at [655, 164] on button "Select option" at bounding box center [581, 167] width 168 height 24
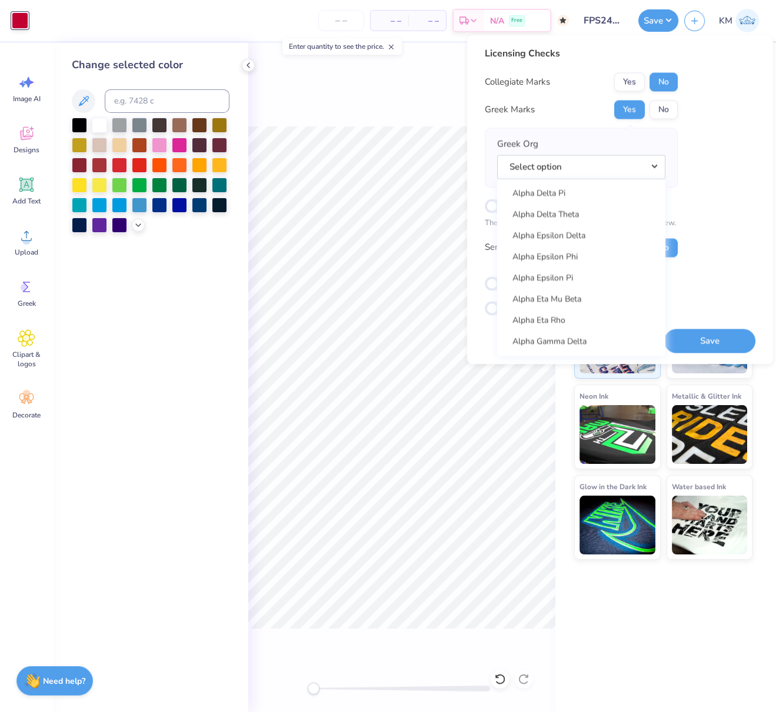
scroll to position [279, 0]
click at [560, 209] on link "Alpha Delta Pi" at bounding box center [581, 210] width 159 height 19
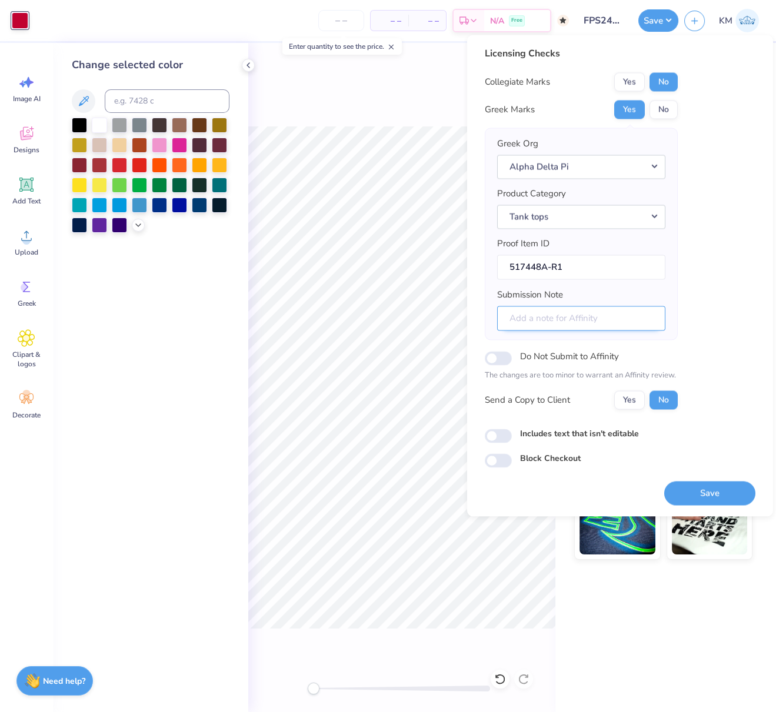
click at [595, 315] on input "Submission Note" at bounding box center [581, 318] width 168 height 25
type input "Eta Chapter, PR General Merch"
click at [719, 490] on button "Save" at bounding box center [709, 493] width 91 height 24
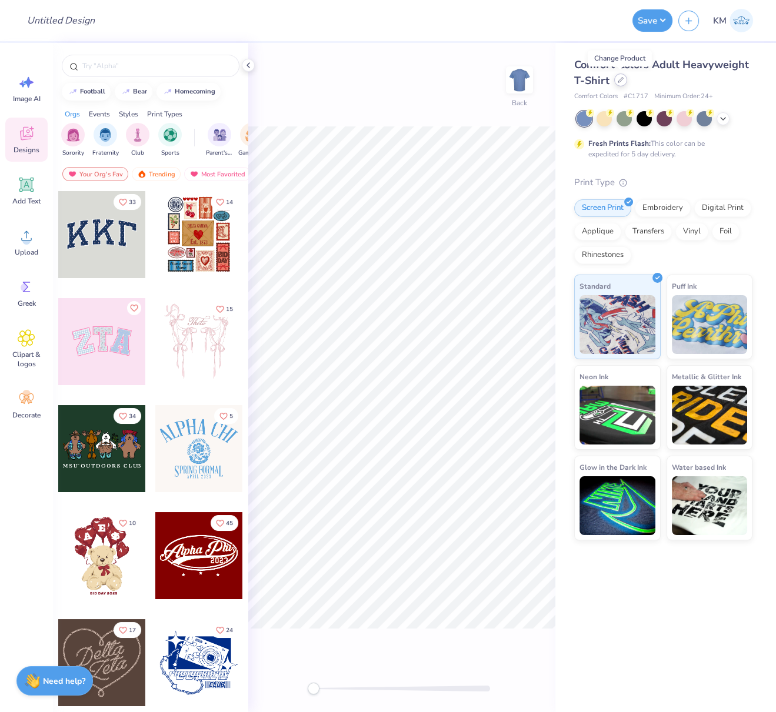
click at [620, 81] on icon at bounding box center [621, 80] width 6 height 6
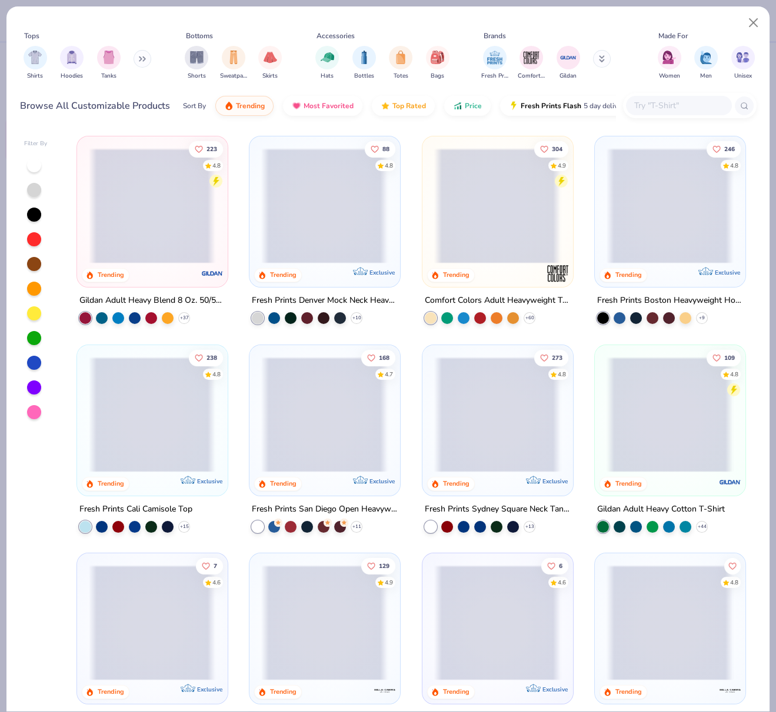
click at [606, 215] on span at bounding box center [543, 205] width 126 height 115
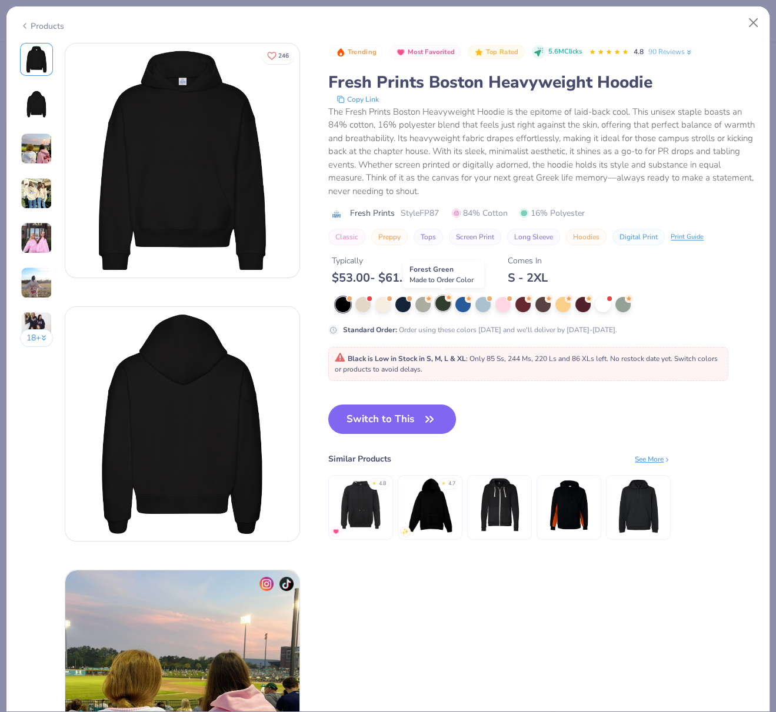
click at [441, 305] on div at bounding box center [442, 303] width 15 height 15
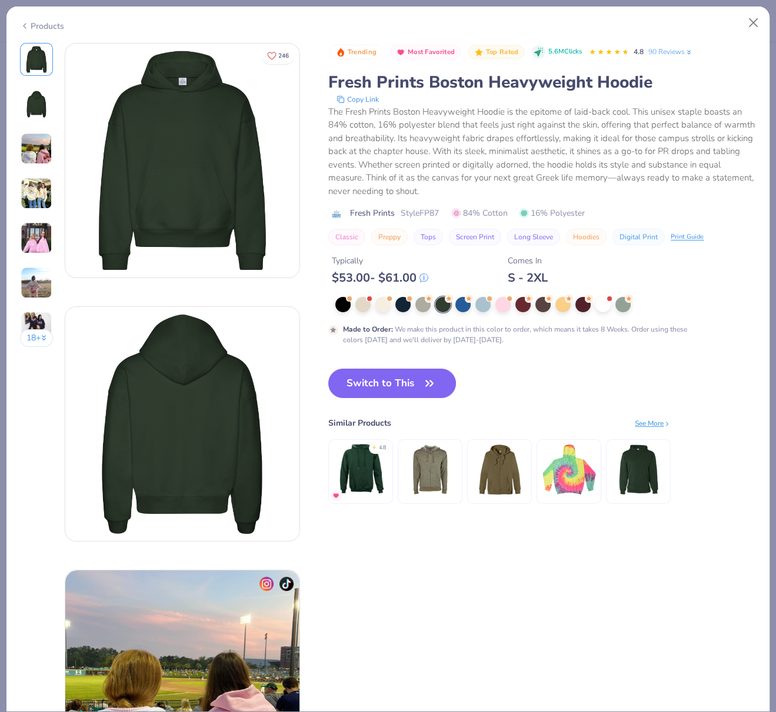
drag, startPoint x: 395, startPoint y: 385, endPoint x: 390, endPoint y: 101, distance: 284.7
click at [395, 385] on button "Switch to This" at bounding box center [392, 383] width 128 height 29
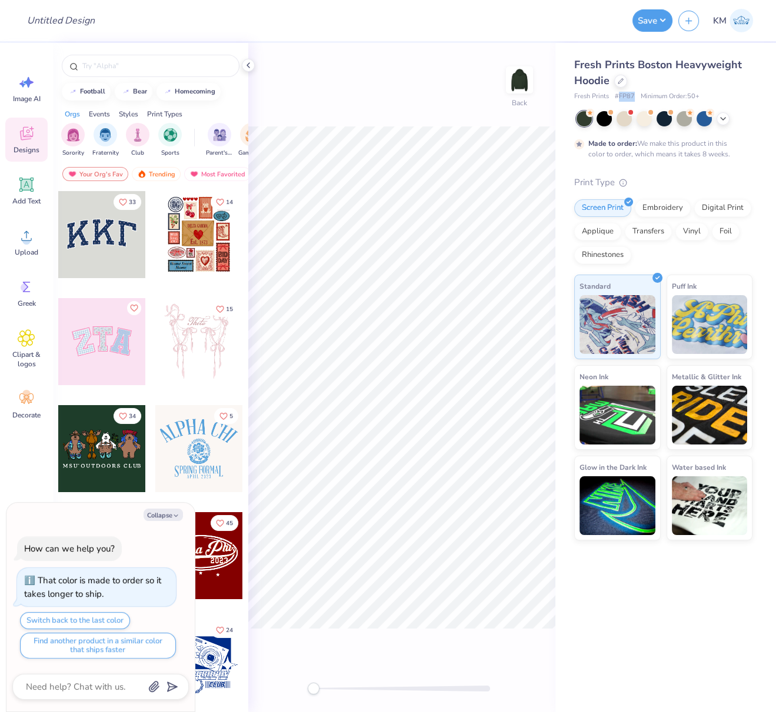
drag, startPoint x: 619, startPoint y: 96, endPoint x: 633, endPoint y: 95, distance: 14.7
click at [633, 95] on div "Fresh Prints # FP87 Minimum Order: 50 +" at bounding box center [663, 97] width 178 height 10
copy span "FP87"
click at [29, 239] on circle at bounding box center [26, 240] width 8 height 8
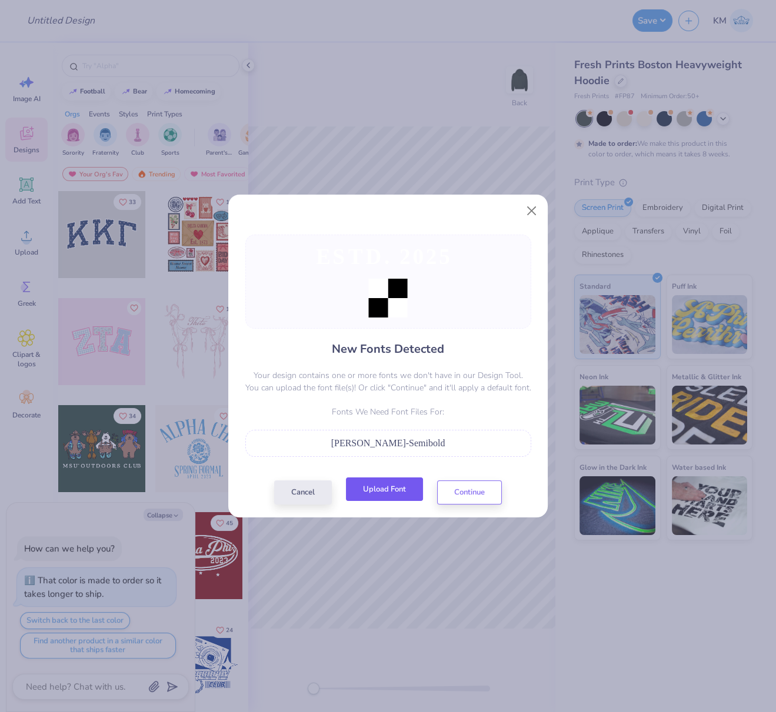
click at [398, 489] on button "Upload Font" at bounding box center [384, 490] width 77 height 24
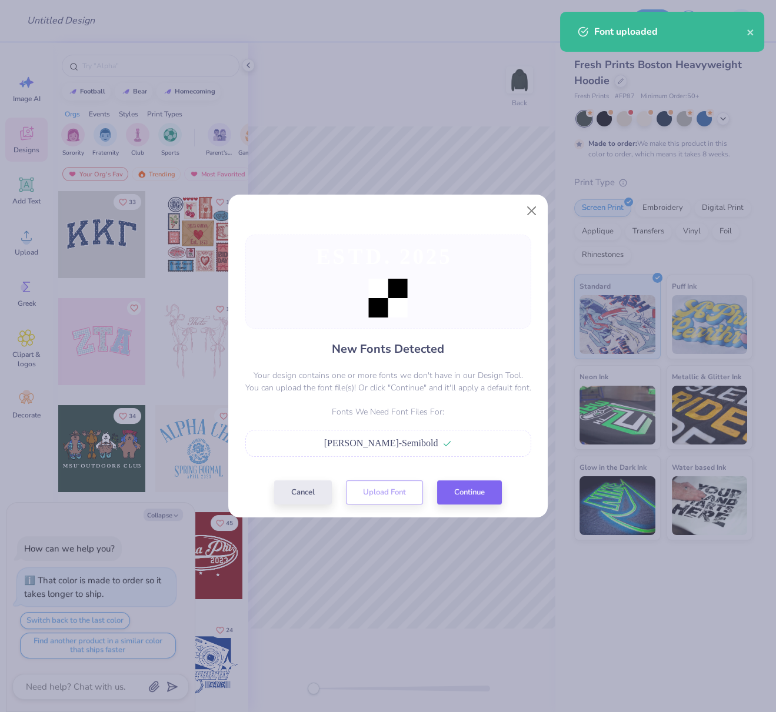
click at [167, 517] on div "New Fonts Detected Your design contains one or more fonts we don't have in our …" at bounding box center [388, 356] width 776 height 712
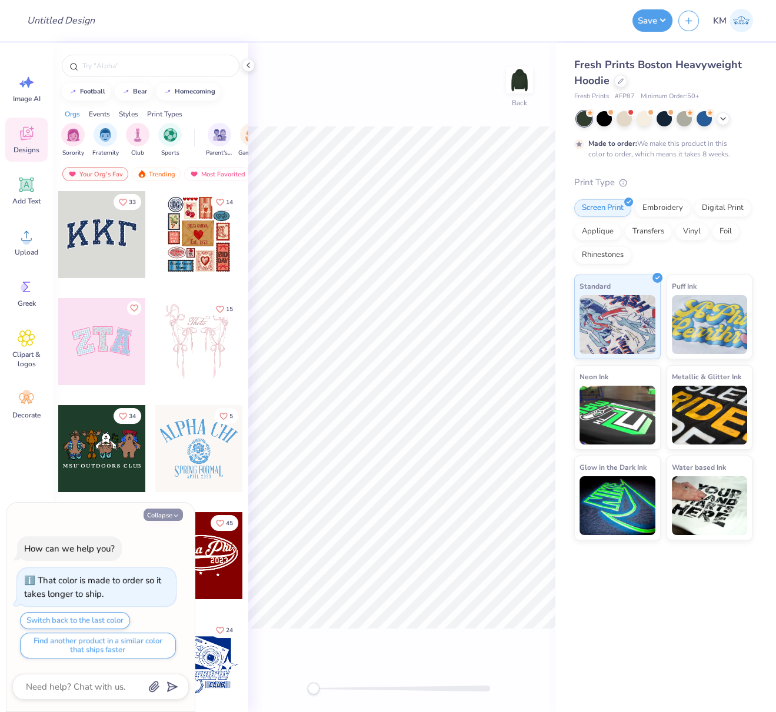
click at [167, 516] on button "Collapse" at bounding box center [162, 515] width 39 height 12
type textarea "x"
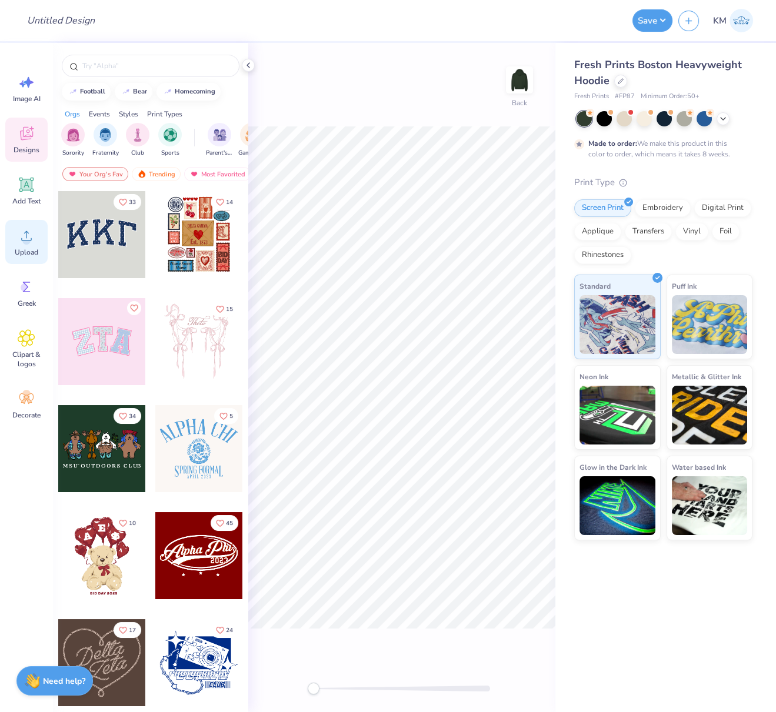
click at [27, 245] on div "Upload" at bounding box center [26, 242] width 42 height 44
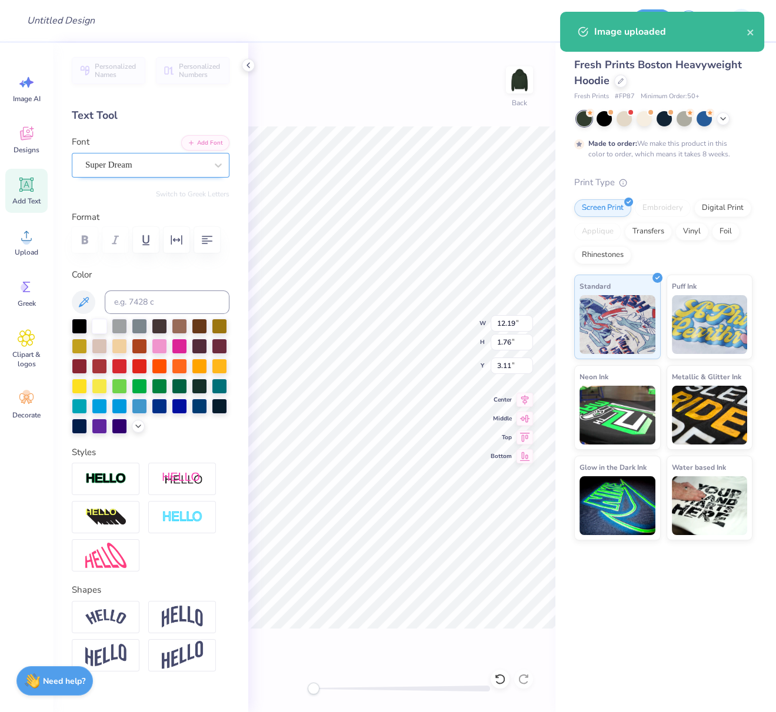
click at [126, 167] on div "Super Dream" at bounding box center [146, 165] width 124 height 18
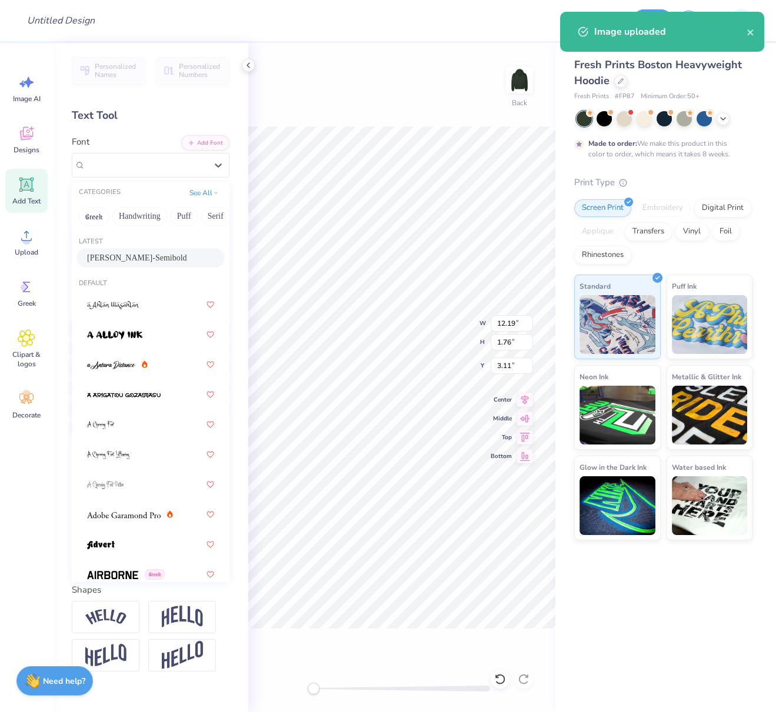
click at [135, 253] on span "[PERSON_NAME]-Semibold" at bounding box center [137, 258] width 100 height 12
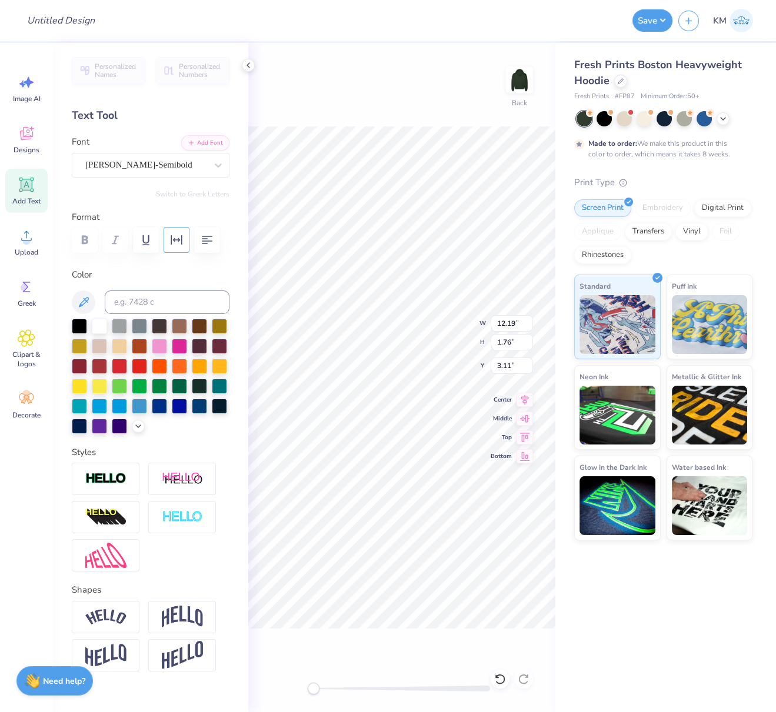
drag, startPoint x: 176, startPoint y: 233, endPoint x: 178, endPoint y: 250, distance: 16.6
click at [176, 233] on icon "button" at bounding box center [176, 240] width 14 height 14
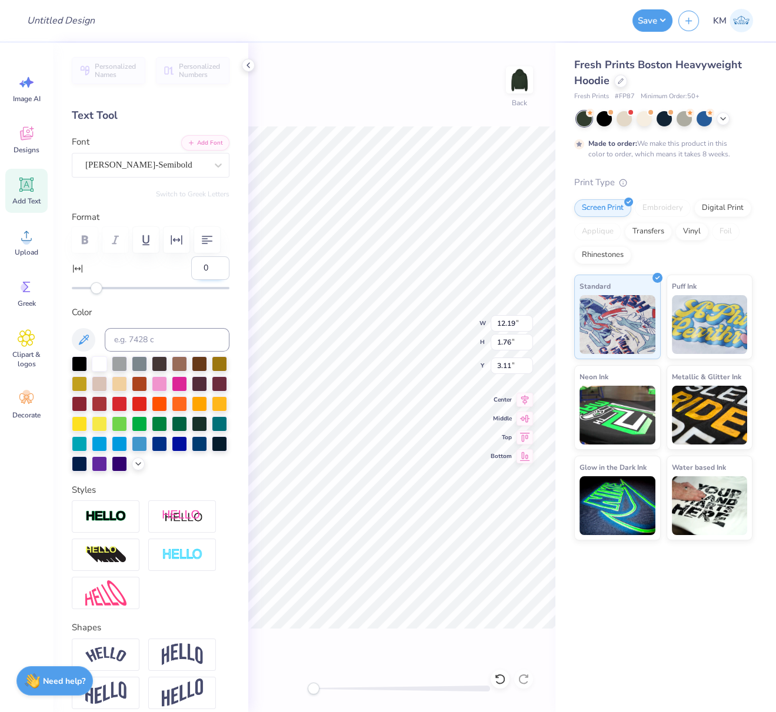
drag, startPoint x: 196, startPoint y: 301, endPoint x: 186, endPoint y: 305, distance: 10.6
click at [191, 280] on input "0" at bounding box center [210, 268] width 38 height 24
type input "10"
click at [526, 398] on icon at bounding box center [524, 398] width 16 height 14
drag, startPoint x: 526, startPoint y: 396, endPoint x: 510, endPoint y: 398, distance: 15.3
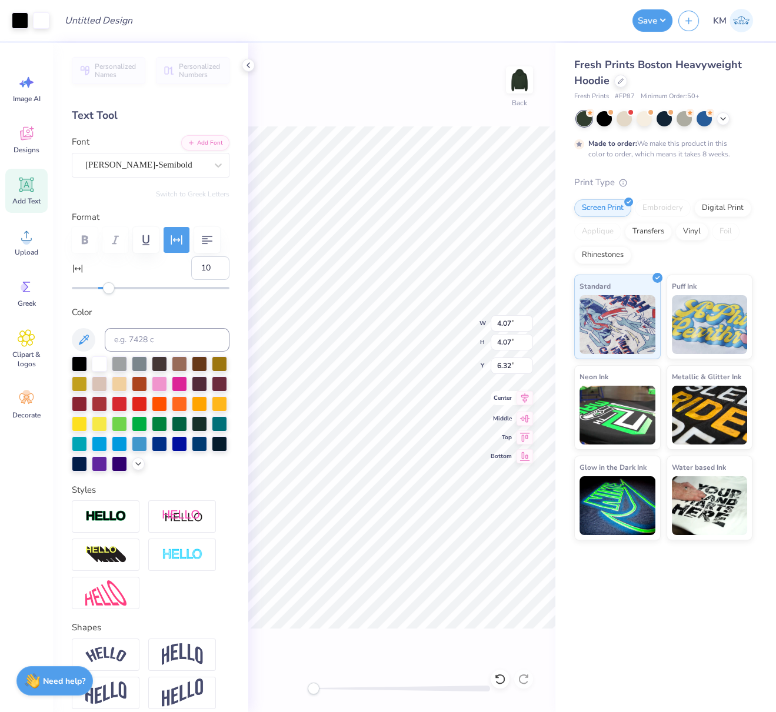
click at [524, 397] on icon at bounding box center [525, 398] width 8 height 10
type input "6.19"
type input "3.90"
type input "6.03"
type input "5.55"
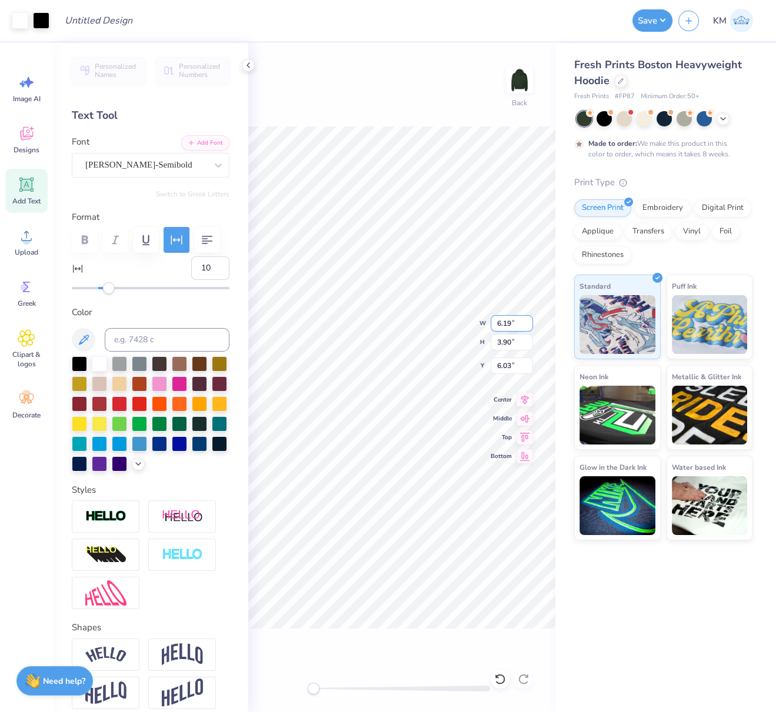
type input "3.63"
type input "6.25"
click at [457, 316] on div "Back W 5.55 5.55 " H 3.63 3.63 " Y 6.25 6.25 " Center Middle Top Bottom" at bounding box center [401, 377] width 307 height 669
click at [437, 485] on li "Group" at bounding box center [451, 489] width 92 height 23
click at [24, 187] on icon at bounding box center [27, 185] width 18 height 18
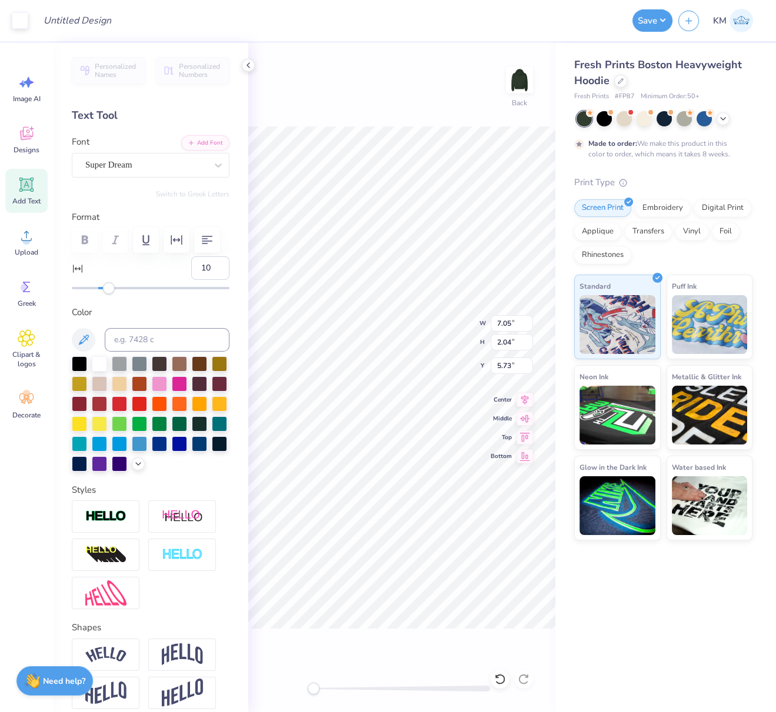
type input "0"
click at [146, 162] on div "Super Dream" at bounding box center [146, 165] width 124 height 18
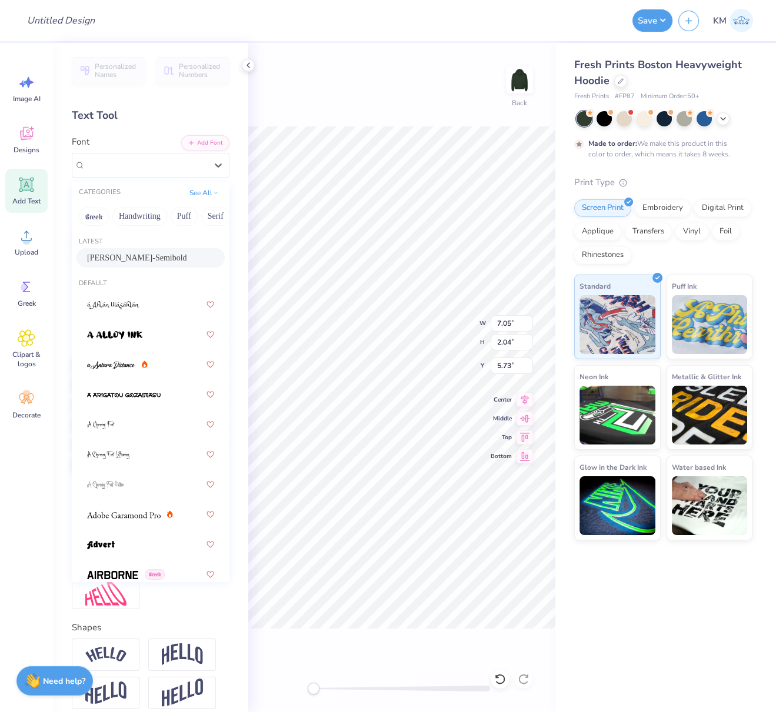
click at [139, 253] on span "[PERSON_NAME]-Semibold" at bounding box center [137, 258] width 100 height 12
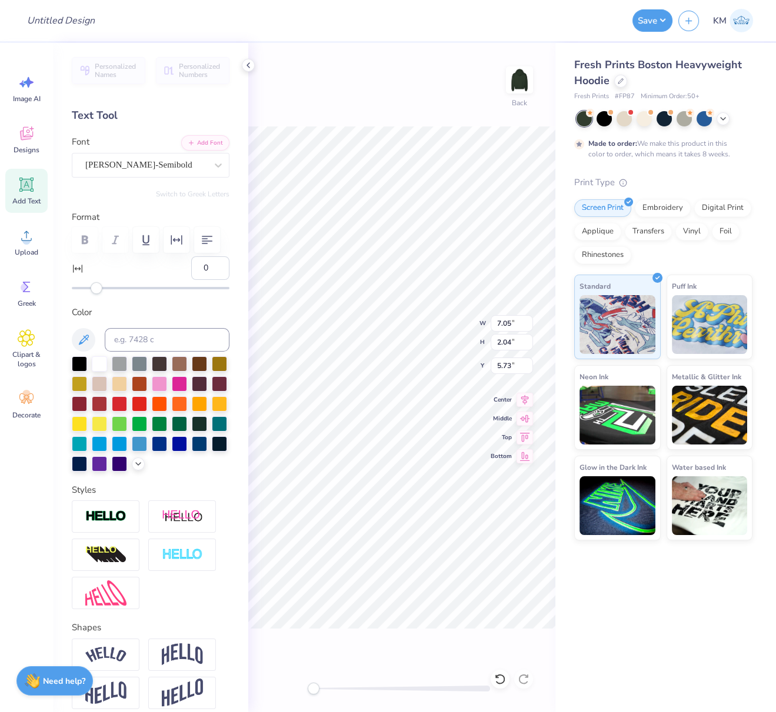
scroll to position [10, 4]
type textarea "CHESS CLUB"
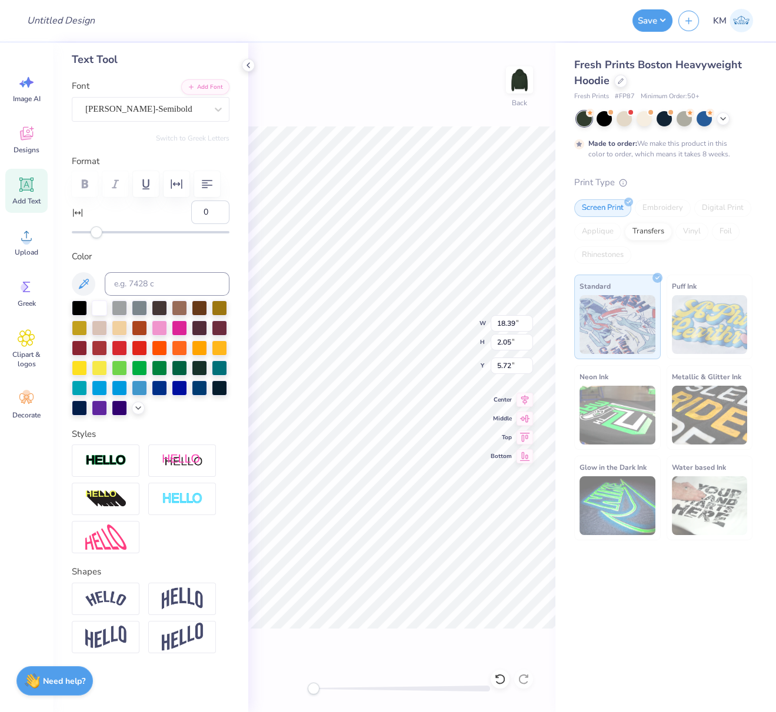
scroll to position [105, 0]
click at [95, 600] on img at bounding box center [105, 599] width 41 height 16
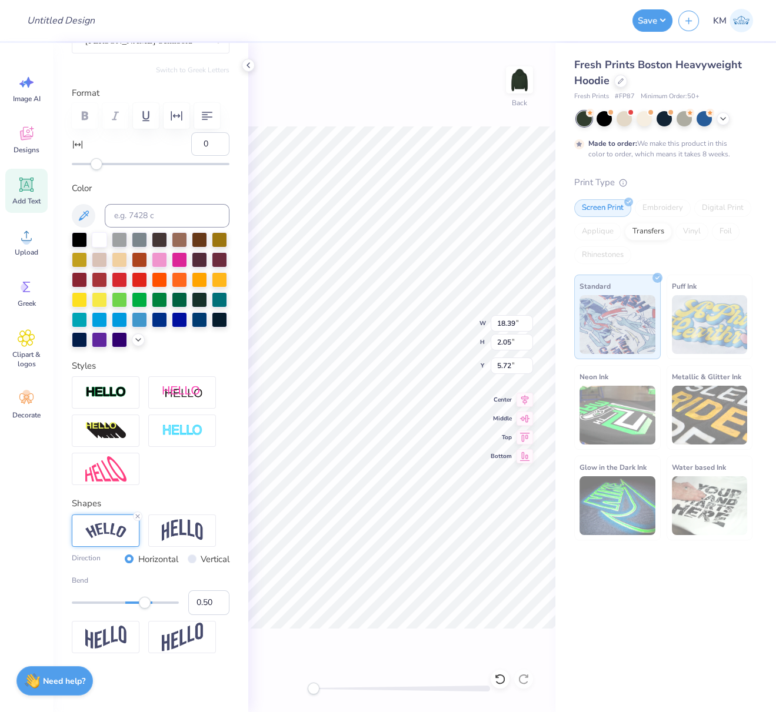
scroll to position [172, 0]
drag, startPoint x: 196, startPoint y: 604, endPoint x: 205, endPoint y: 608, distance: 9.5
click at [206, 606] on input "0.50" at bounding box center [208, 602] width 41 height 25
type input "0.25"
drag, startPoint x: 195, startPoint y: 605, endPoint x: 202, endPoint y: 609, distance: 7.9
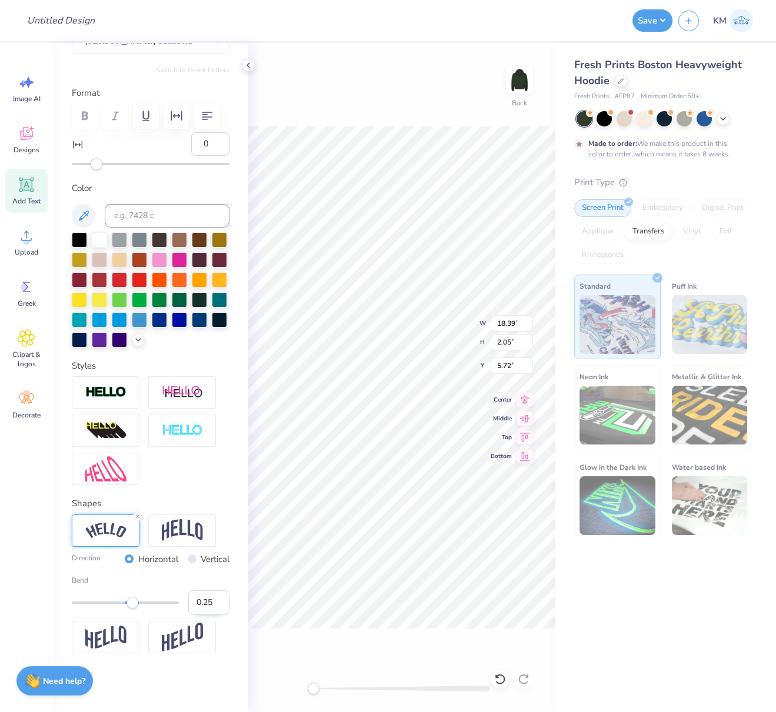
click at [201, 607] on input "0.25" at bounding box center [208, 602] width 41 height 25
type input "0.35"
drag, startPoint x: 514, startPoint y: 329, endPoint x: 495, endPoint y: 325, distance: 19.8
click at [495, 323] on input "18.39" at bounding box center [511, 323] width 42 height 16
type input "11"
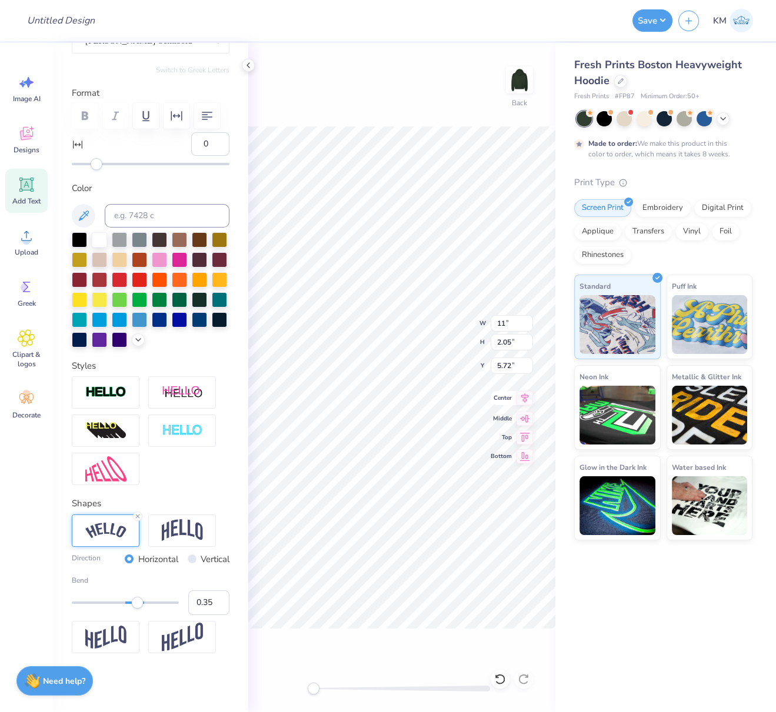
click at [526, 400] on icon at bounding box center [524, 398] width 16 height 14
click at [526, 398] on icon at bounding box center [524, 398] width 16 height 14
click at [475, 327] on div "Back W 11.00 11.00 " H 4.38 4.38 " Y 4.70 4.70 " Center Middle Top Bottom" at bounding box center [401, 377] width 307 height 669
click at [422, 522] on li "Group" at bounding box center [439, 527] width 92 height 23
click at [526, 398] on icon at bounding box center [524, 398] width 16 height 14
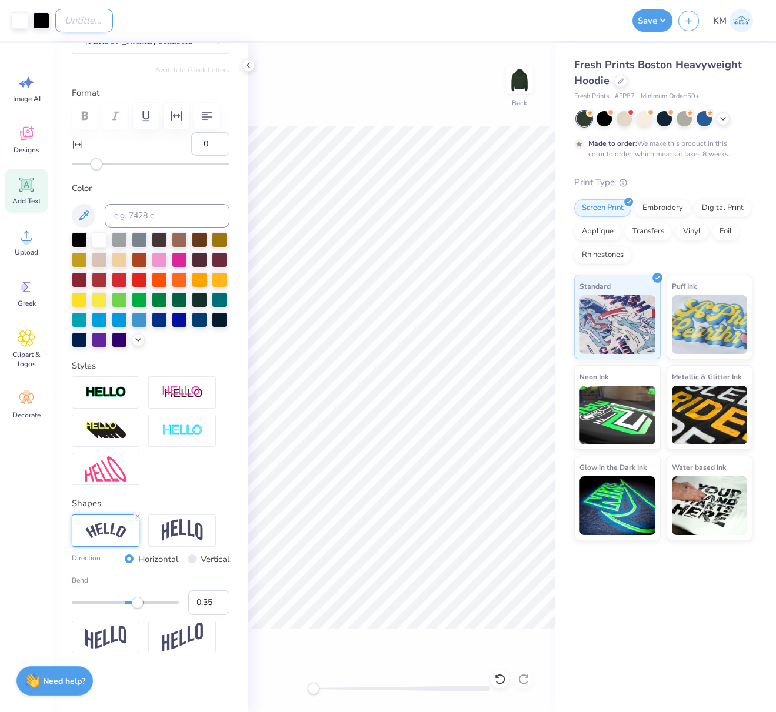
click at [106, 18] on input "Design Title" at bounding box center [84, 21] width 58 height 24
paste input "FPS240147"
type input "FPS240147"
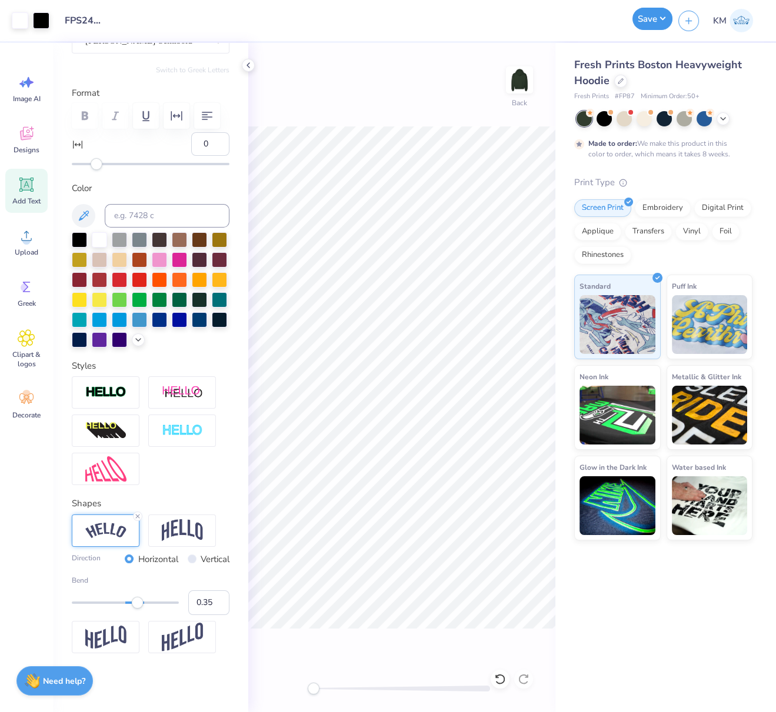
click at [655, 19] on button "Save" at bounding box center [652, 19] width 40 height 22
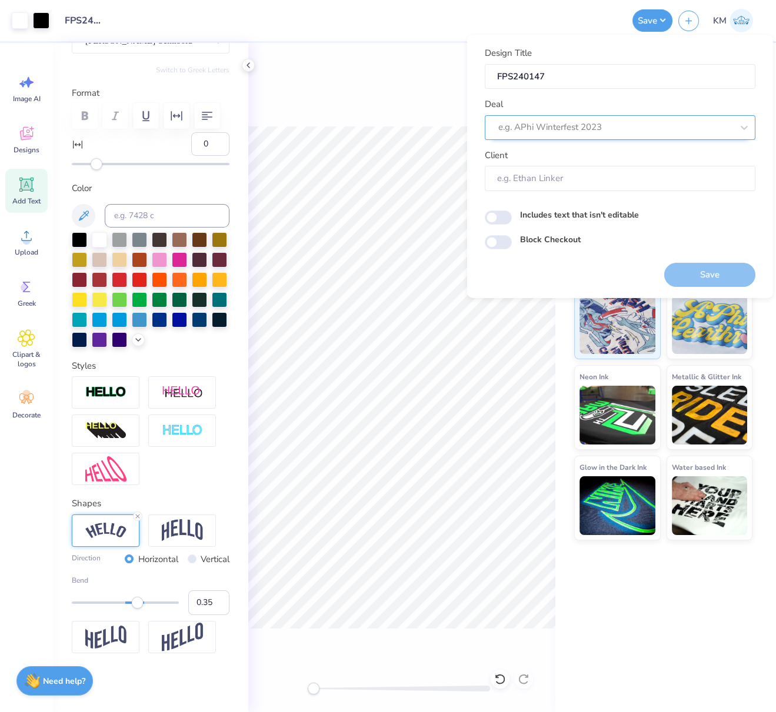
click at [630, 129] on div at bounding box center [615, 127] width 234 height 16
click at [556, 156] on div "Design Tool Gallery" at bounding box center [619, 158] width 261 height 19
type input "DESIGN TOOL GALL"
type input "Design Tool Gallery User"
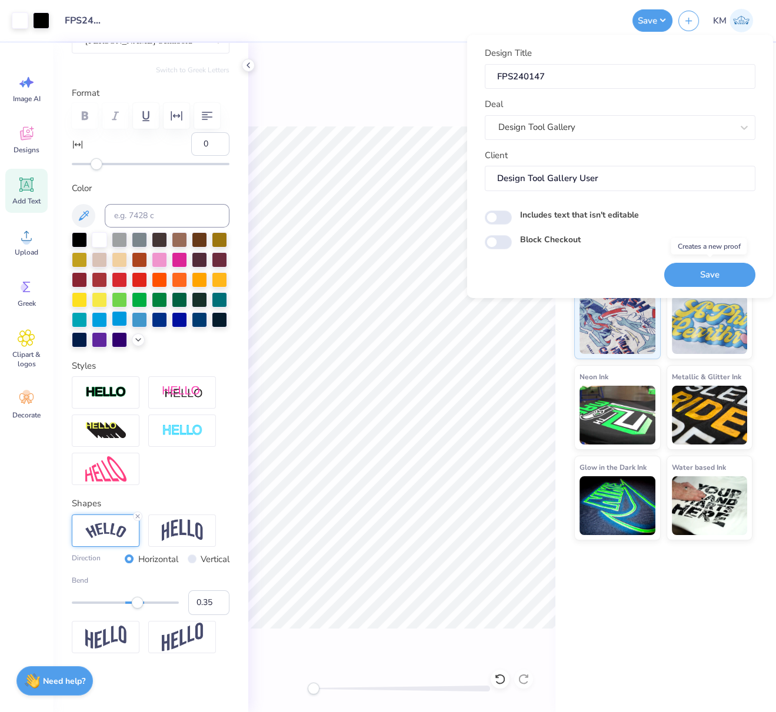
click at [718, 269] on button "Save" at bounding box center [709, 274] width 91 height 24
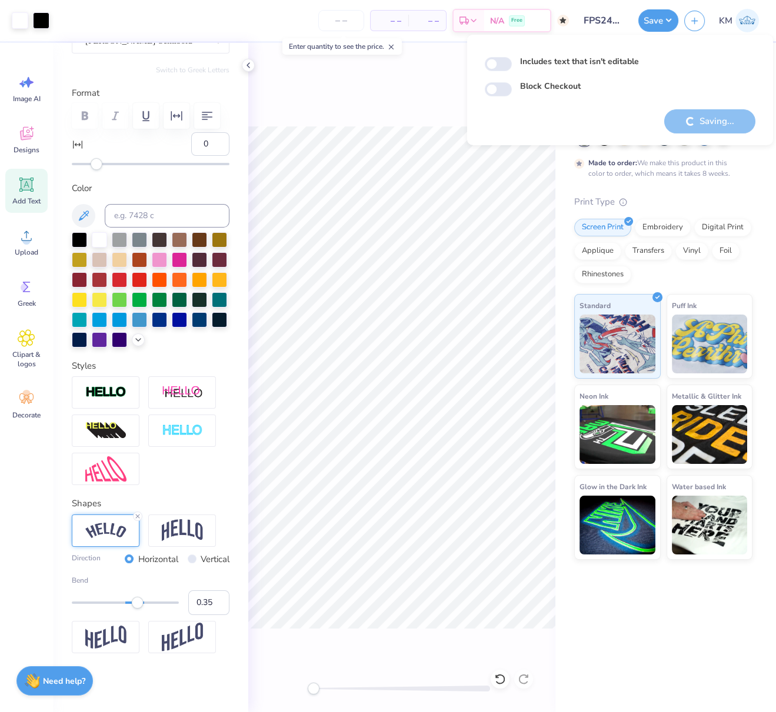
drag, startPoint x: 545, startPoint y: 73, endPoint x: 469, endPoint y: 74, distance: 75.9
click at [486, 72] on div "Includes text that isn't editable Block Checkout" at bounding box center [620, 71] width 271 height 50
checkbox input "true"
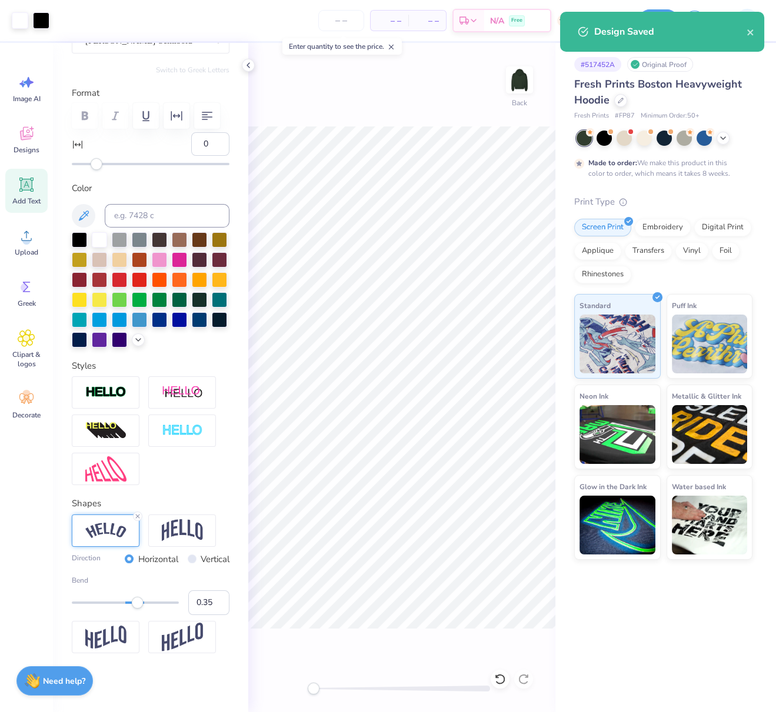
drag, startPoint x: 389, startPoint y: 105, endPoint x: 544, endPoint y: 46, distance: 165.5
click at [391, 104] on div "Back" at bounding box center [401, 377] width 307 height 669
drag, startPoint x: 753, startPoint y: 35, endPoint x: 743, endPoint y: 34, distance: 10.6
click at [753, 35] on icon "close" at bounding box center [750, 32] width 8 height 9
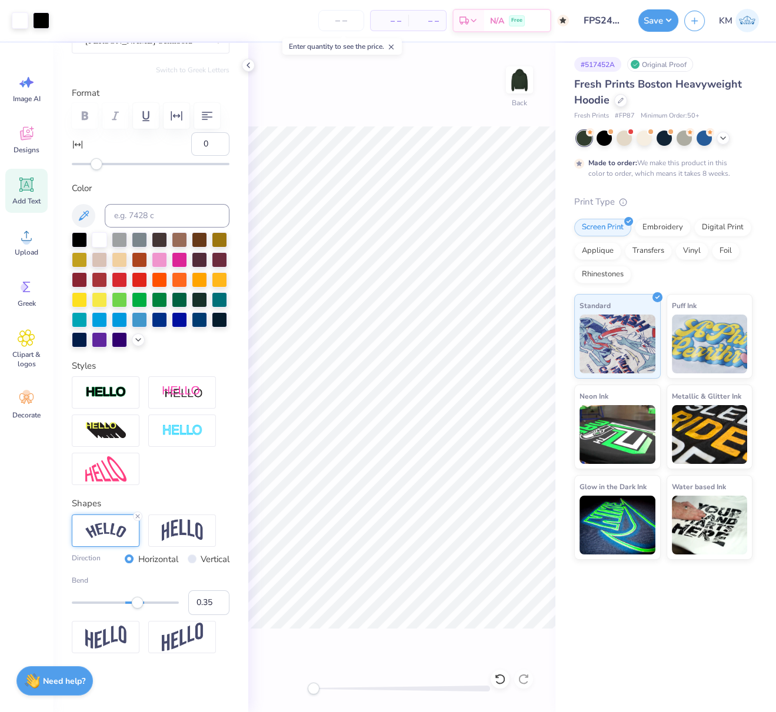
drag, startPoint x: 588, startPoint y: 21, endPoint x: 582, endPoint y: 19, distance: 6.7
click at [592, 21] on input "FPS240147" at bounding box center [604, 21] width 58 height 24
drag, startPoint x: 583, startPoint y: 21, endPoint x: 633, endPoint y: 19, distance: 49.4
click at [636, 22] on div "Art colors – – Per Item – – Total Est. Delivery N/A Free Design Title FPS240147…" at bounding box center [388, 20] width 776 height 41
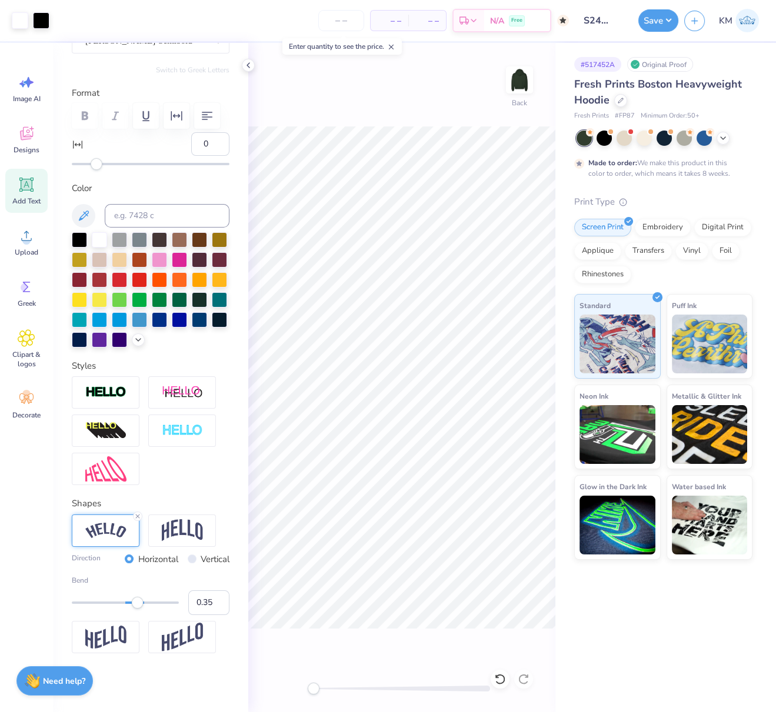
scroll to position [0, 0]
